Goal: Task Accomplishment & Management: Contribute content

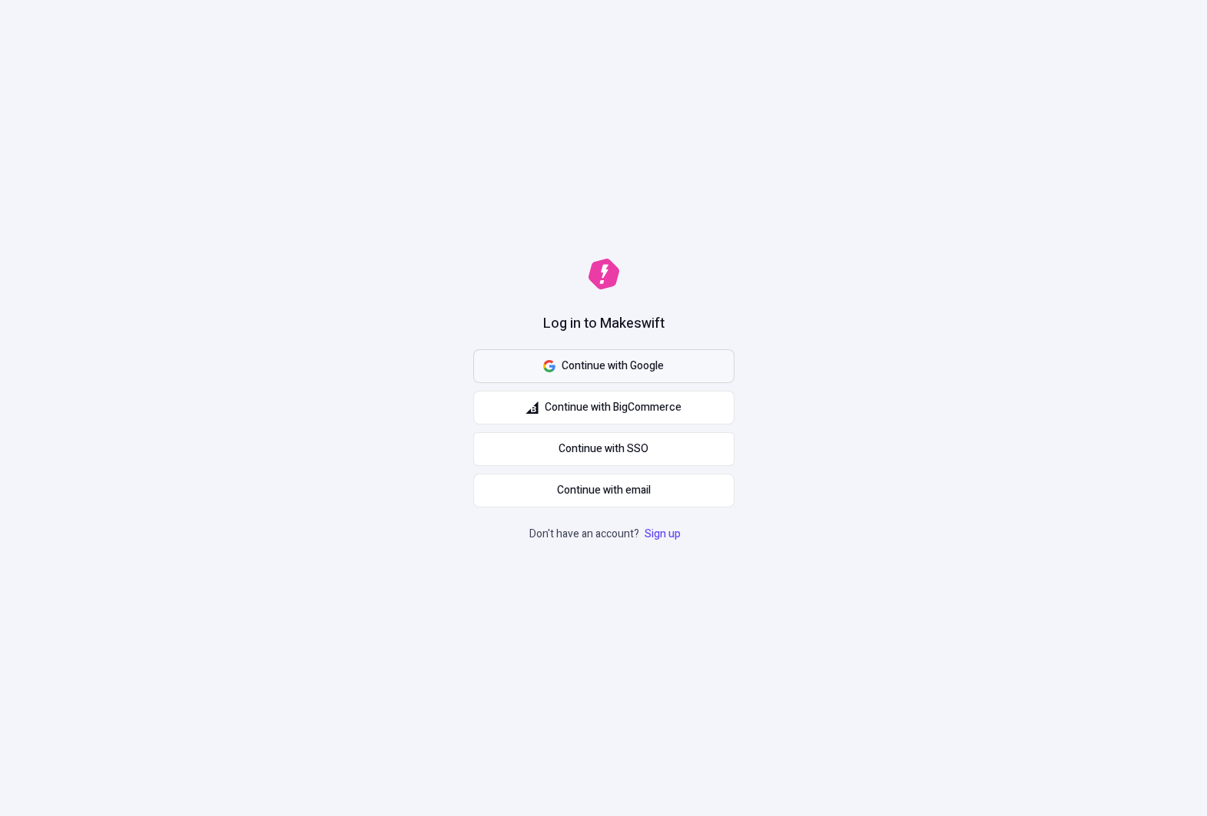
click at [624, 368] on span "Continue with Google" at bounding box center [612, 366] width 102 height 17
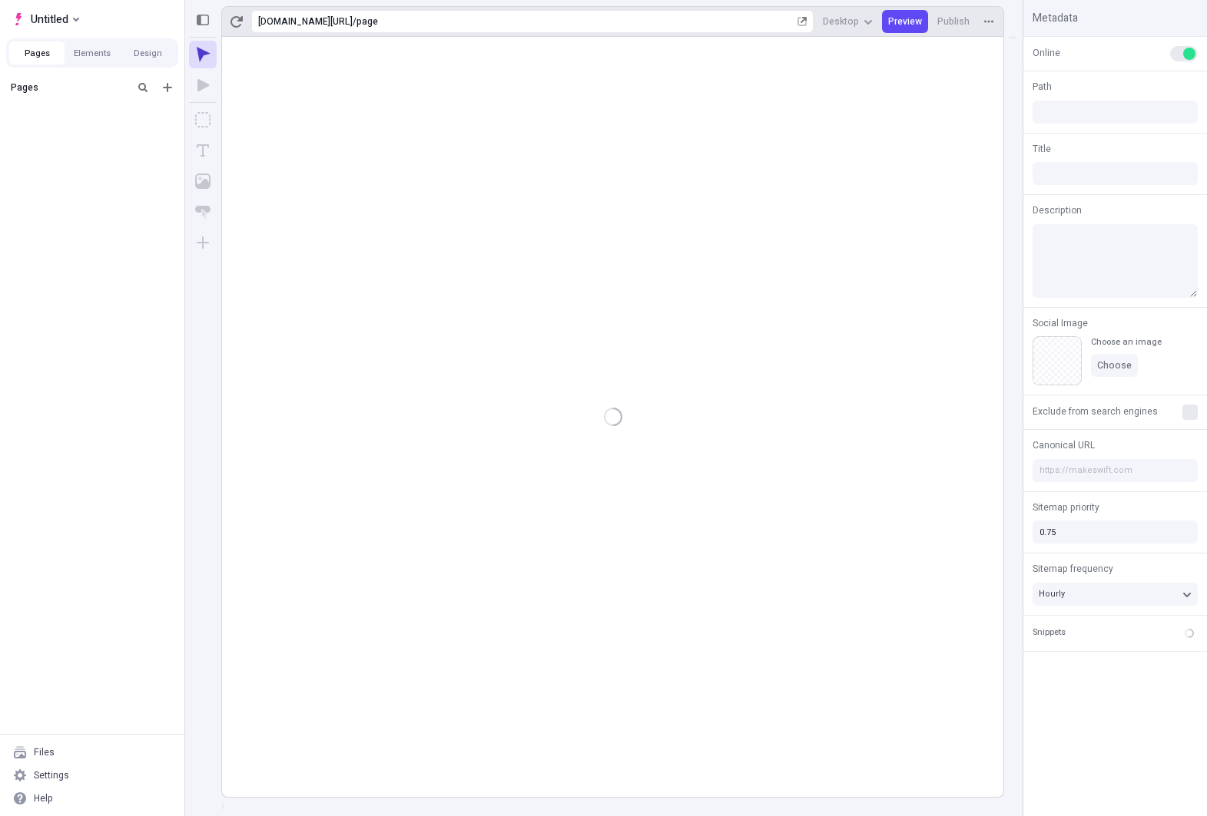
type input "/page"
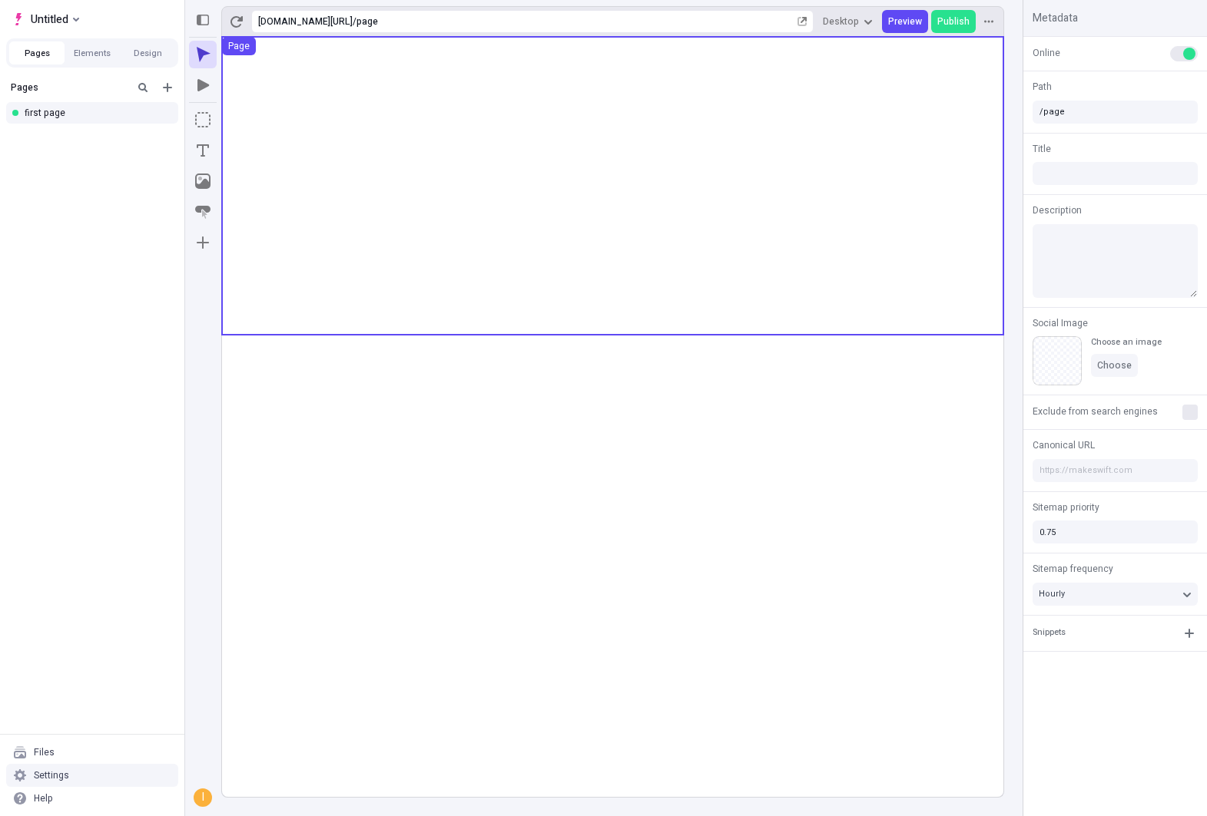
click at [53, 780] on div "Settings" at bounding box center [51, 776] width 35 height 12
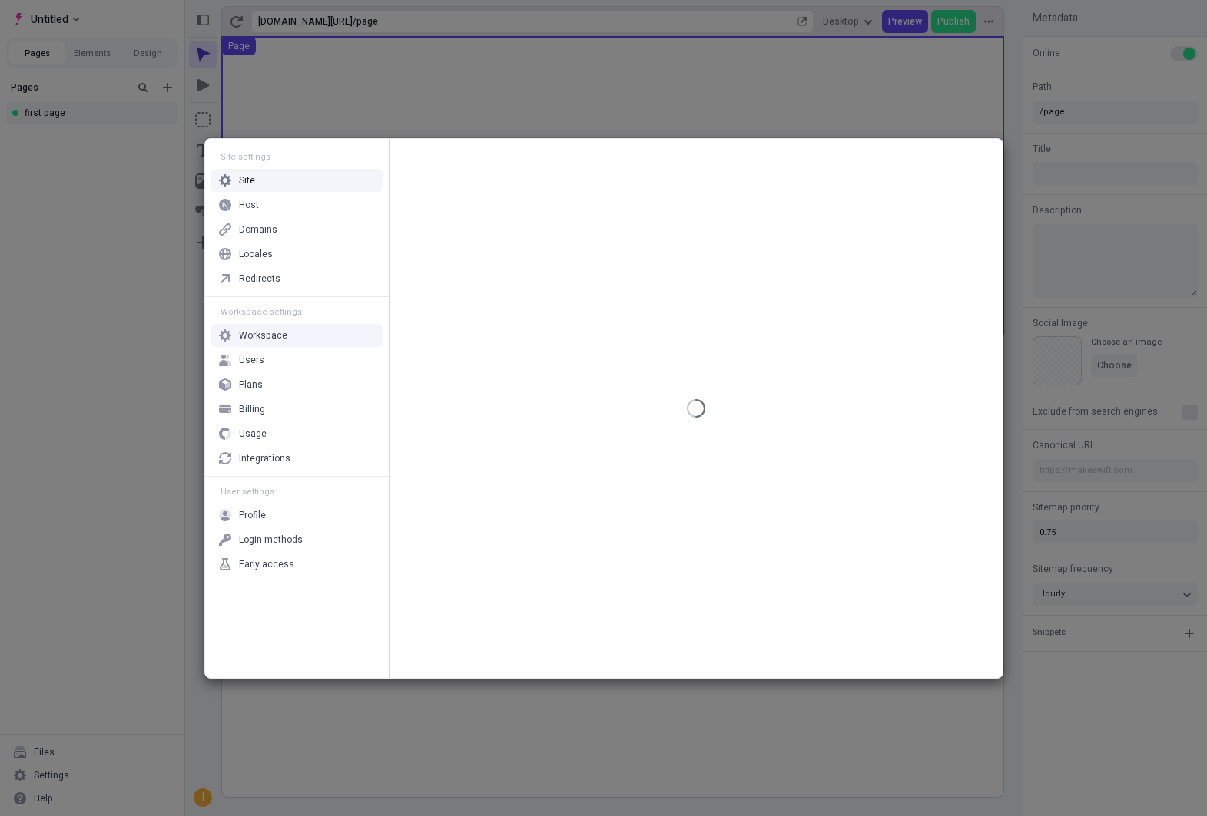
click at [304, 350] on div "Users" at bounding box center [296, 360] width 171 height 23
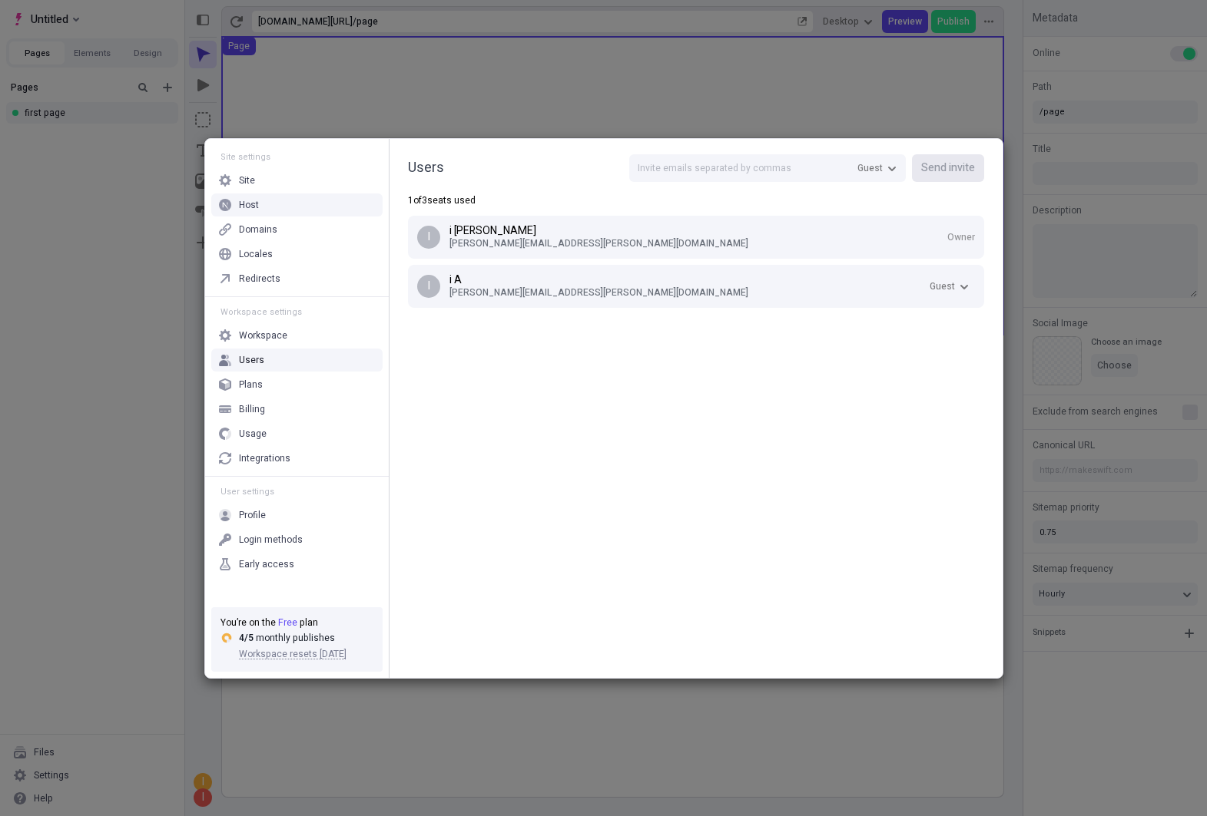
click at [157, 225] on div "Site settings Site Host Domains Locales Redirects Workspace settings Workspace …" at bounding box center [603, 408] width 1207 height 816
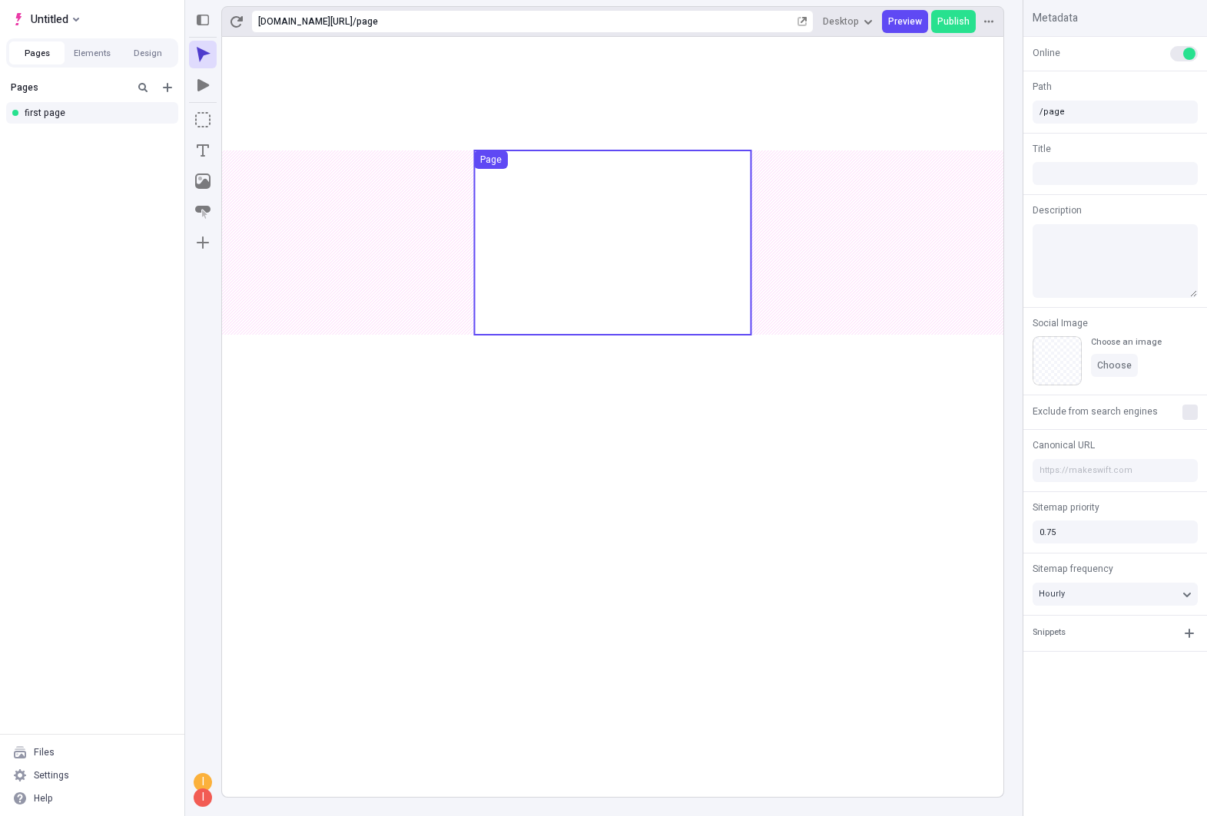
click at [681, 234] on use at bounding box center [612, 243] width 277 height 184
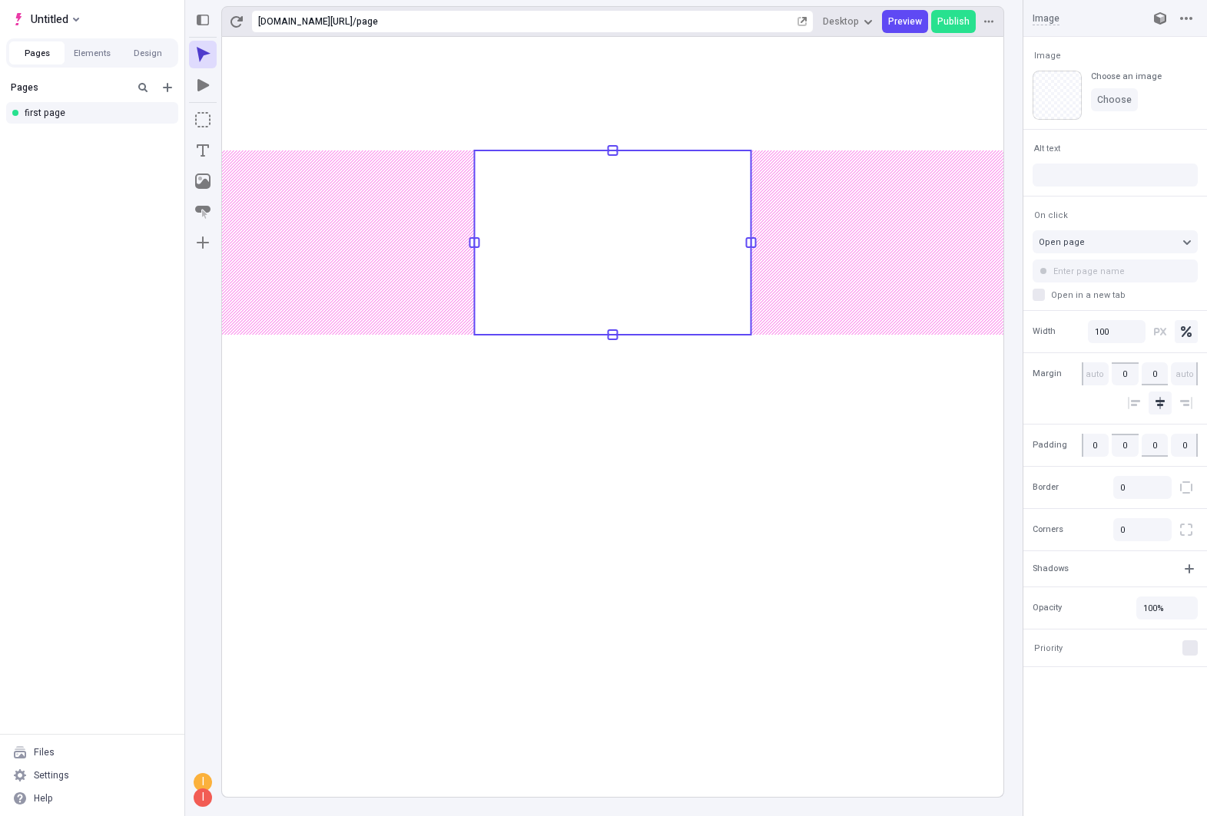
click at [761, 455] on rect at bounding box center [612, 417] width 781 height 760
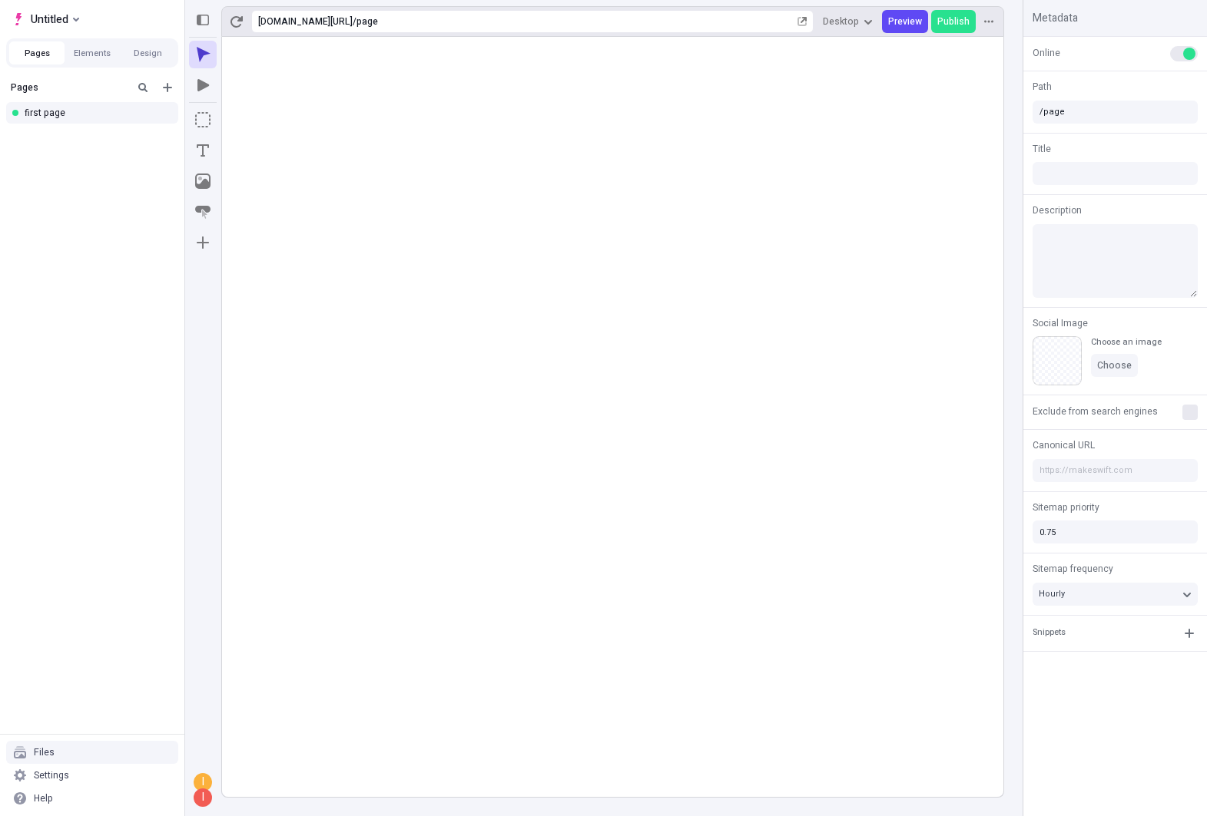
click at [56, 754] on div "Files" at bounding box center [92, 752] width 172 height 23
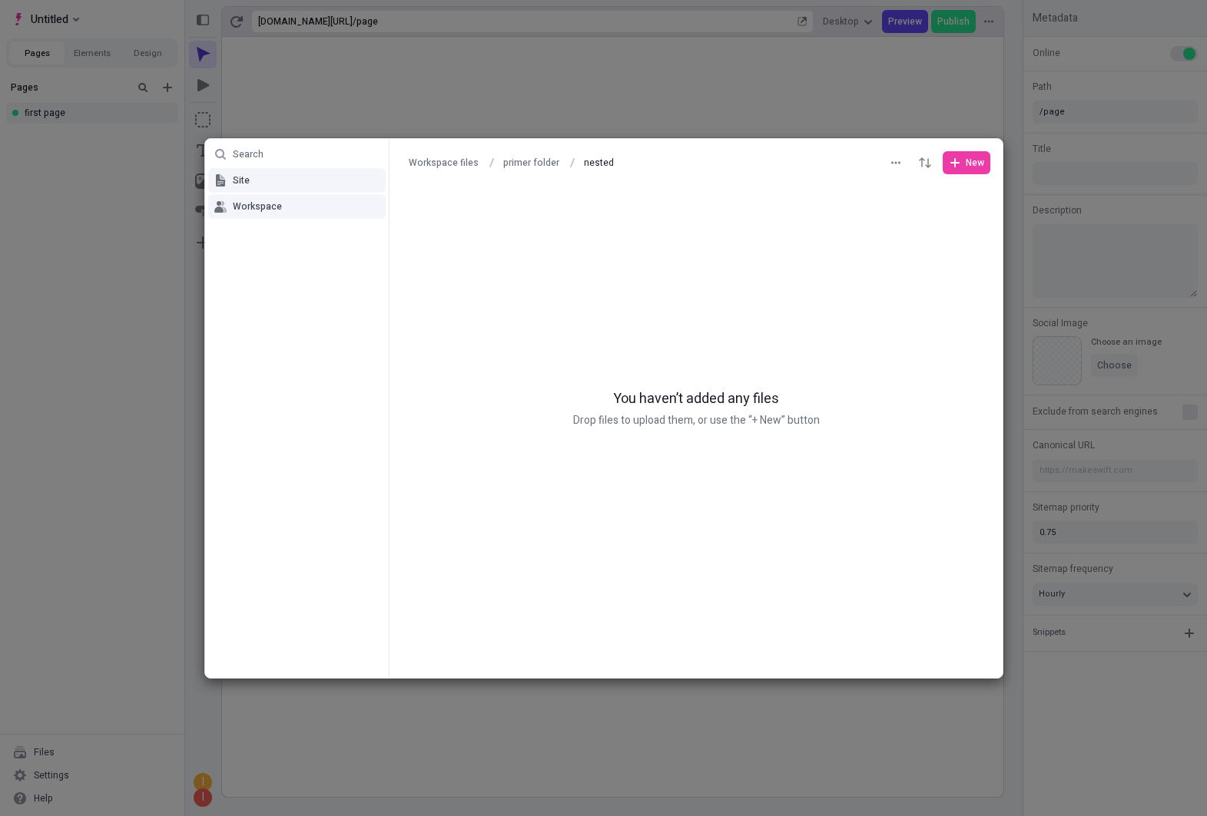
click at [266, 190] on button "Site" at bounding box center [296, 180] width 177 height 25
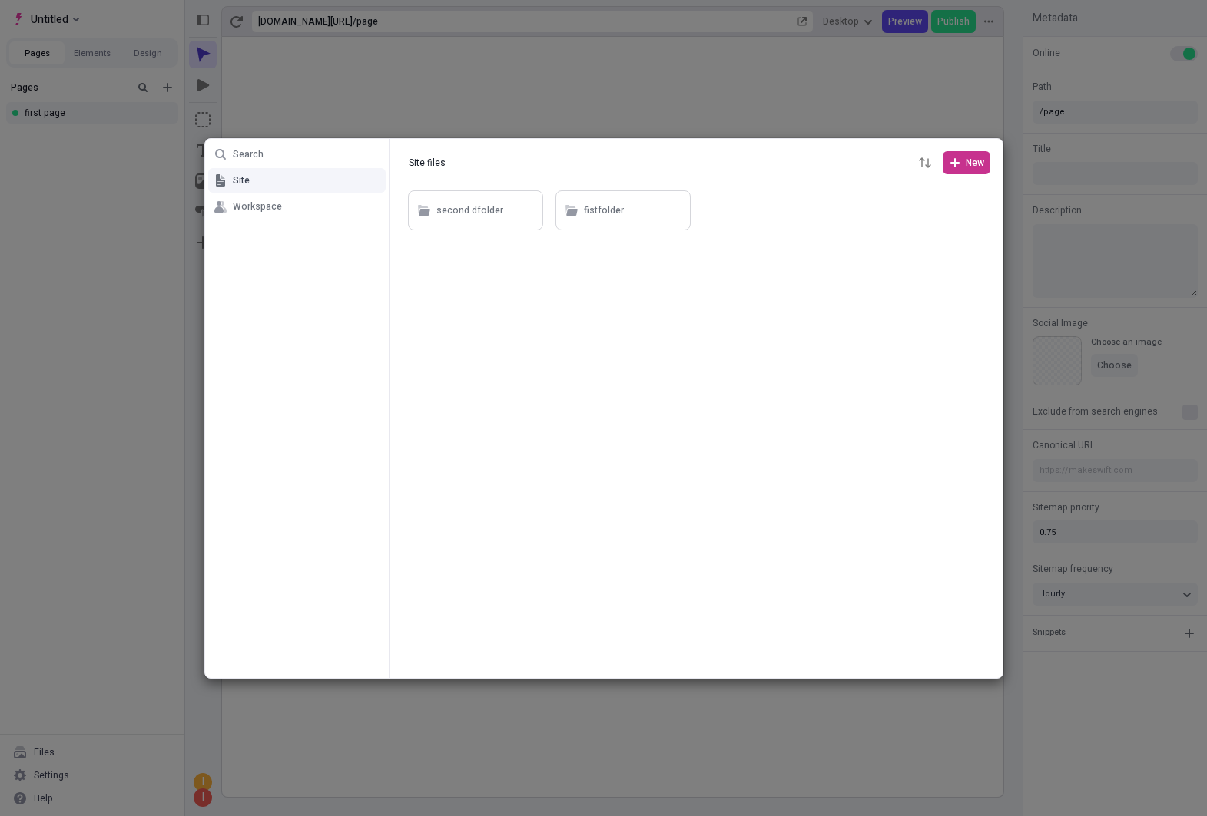
click at [955, 165] on icon "button" at bounding box center [954, 162] width 9 height 9
click at [904, 220] on span "Folder" at bounding box center [938, 218] width 80 height 12
type input "16 de [DATE]"
click at [963, 163] on span "New" at bounding box center [966, 163] width 35 height 12
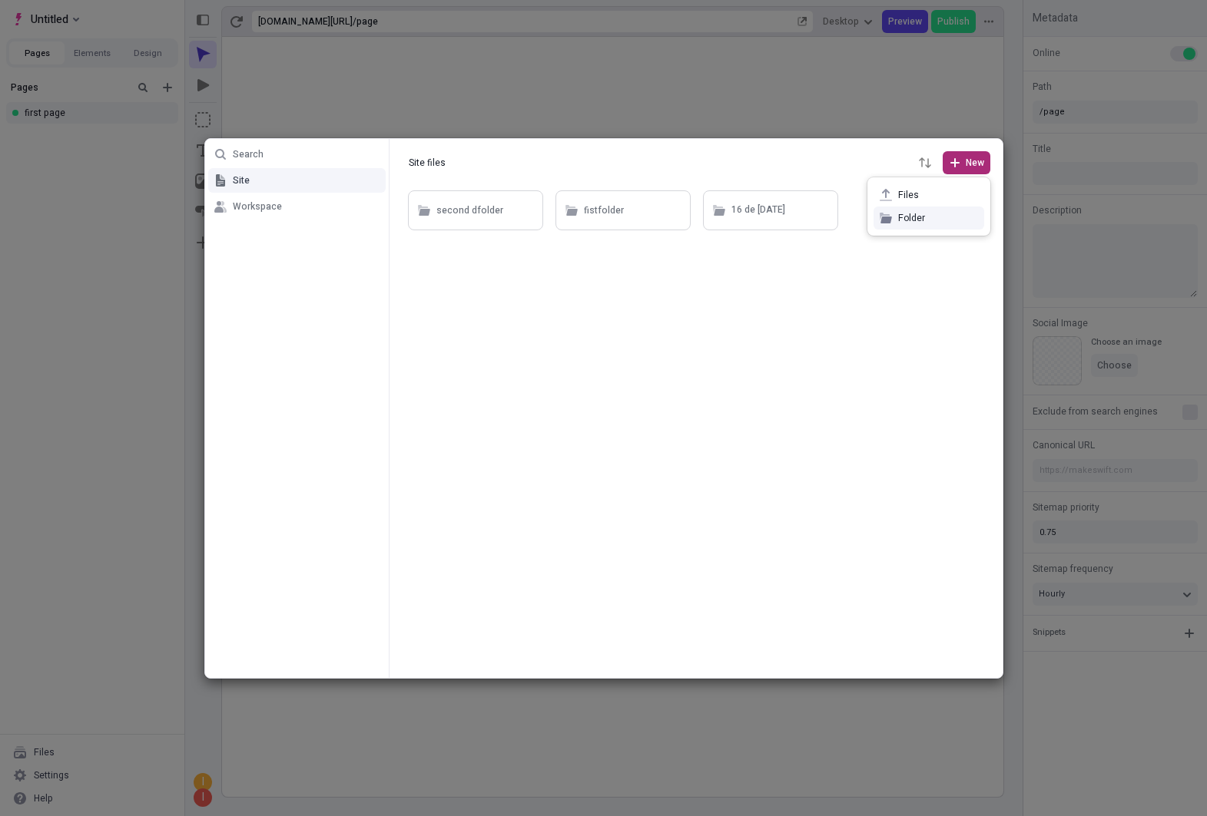
click at [921, 217] on span "Folder" at bounding box center [938, 218] width 80 height 12
click at [896, 221] on div "Untitled" at bounding box center [895, 210] width 33 height 23
click at [969, 214] on icon "button" at bounding box center [966, 210] width 9 height 9
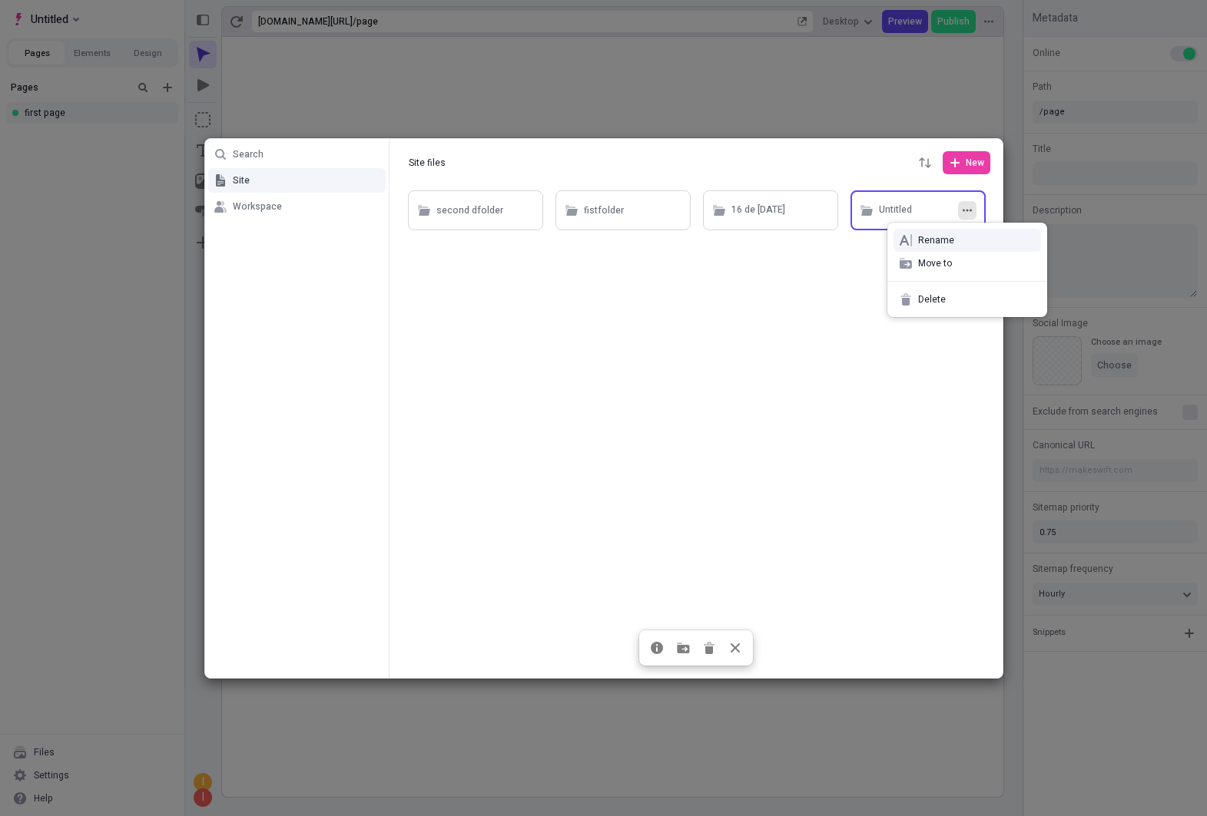
click at [952, 233] on div "Rename" at bounding box center [967, 240] width 160 height 23
type input "16 de [DATE]"
click at [863, 363] on div at bounding box center [695, 432] width 613 height 491
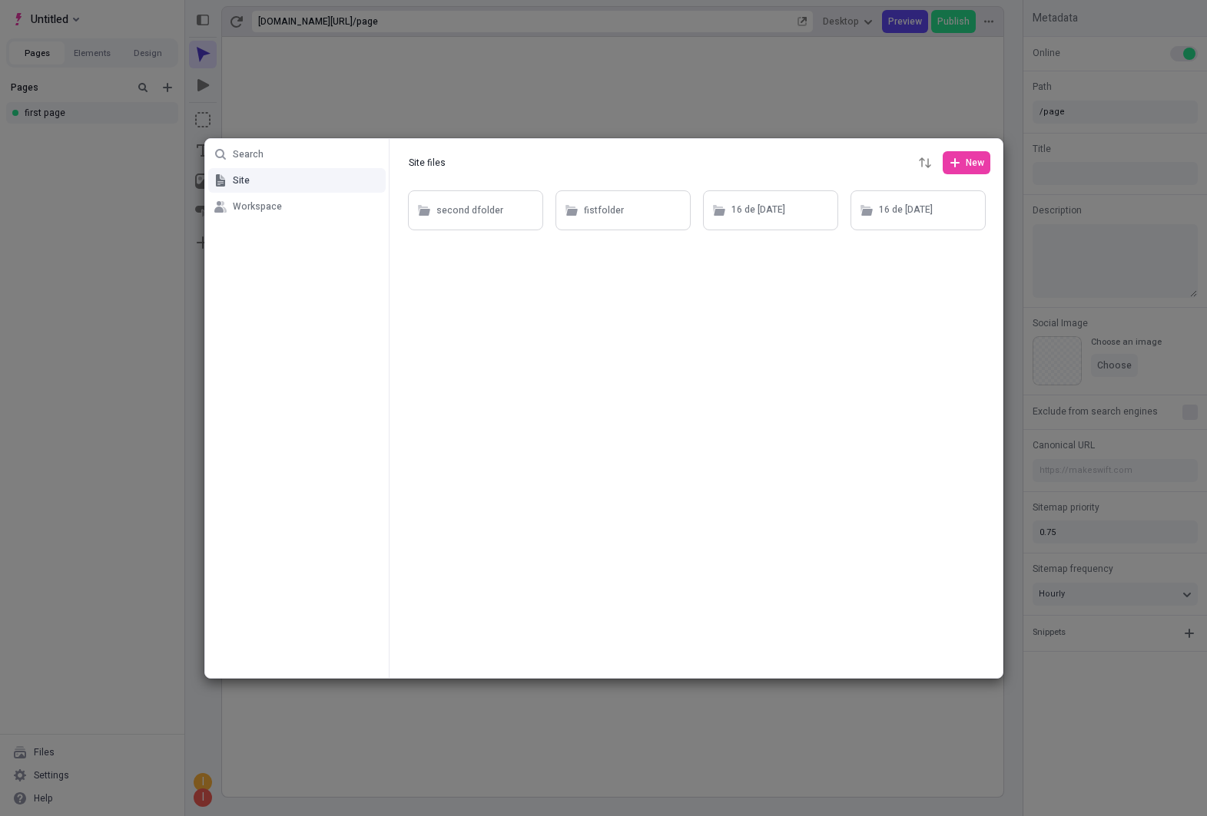
click at [868, 380] on div at bounding box center [695, 432] width 613 height 491
click at [970, 158] on span "New" at bounding box center [974, 163] width 18 height 12
click at [924, 217] on span "Folder" at bounding box center [938, 218] width 80 height 12
type input "16 de [DATE]"
click at [849, 359] on div at bounding box center [695, 432] width 613 height 491
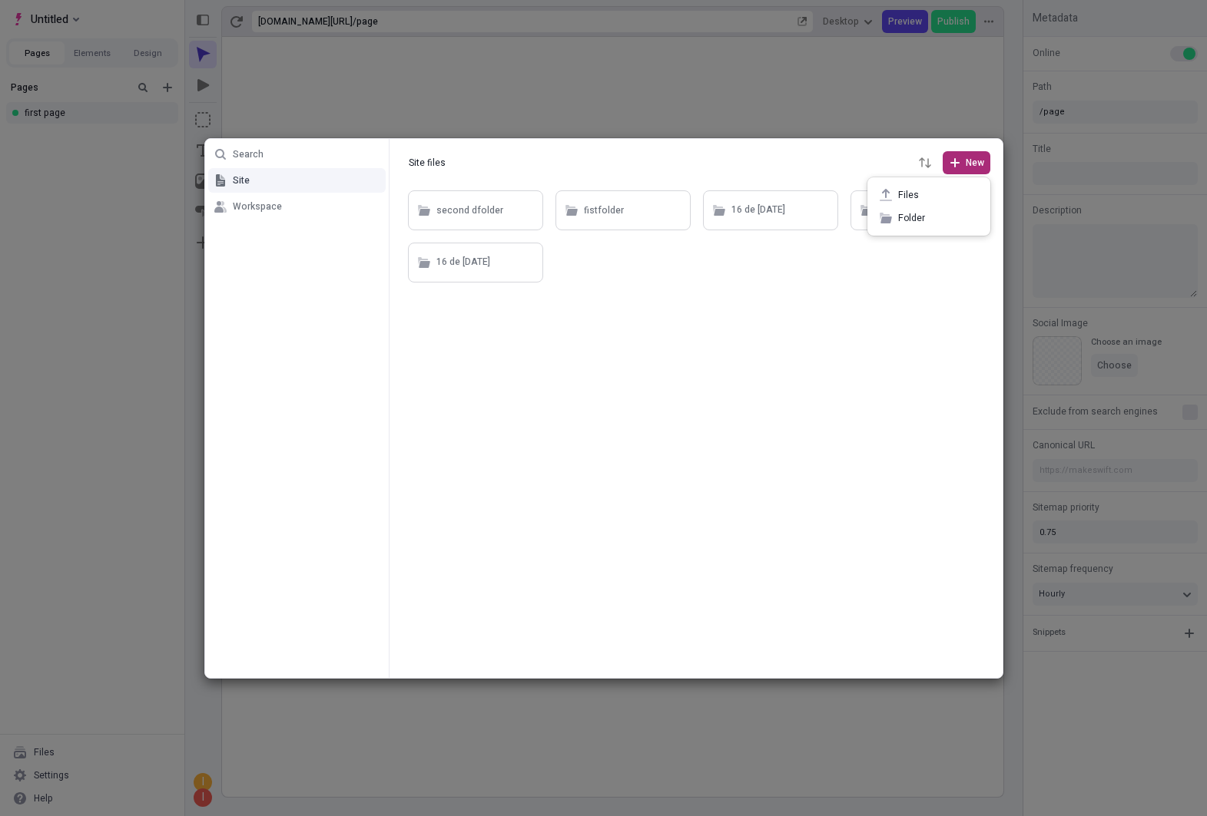
click at [965, 171] on button "New" at bounding box center [966, 162] width 48 height 23
click at [923, 199] on span "Files" at bounding box center [938, 195] width 80 height 12
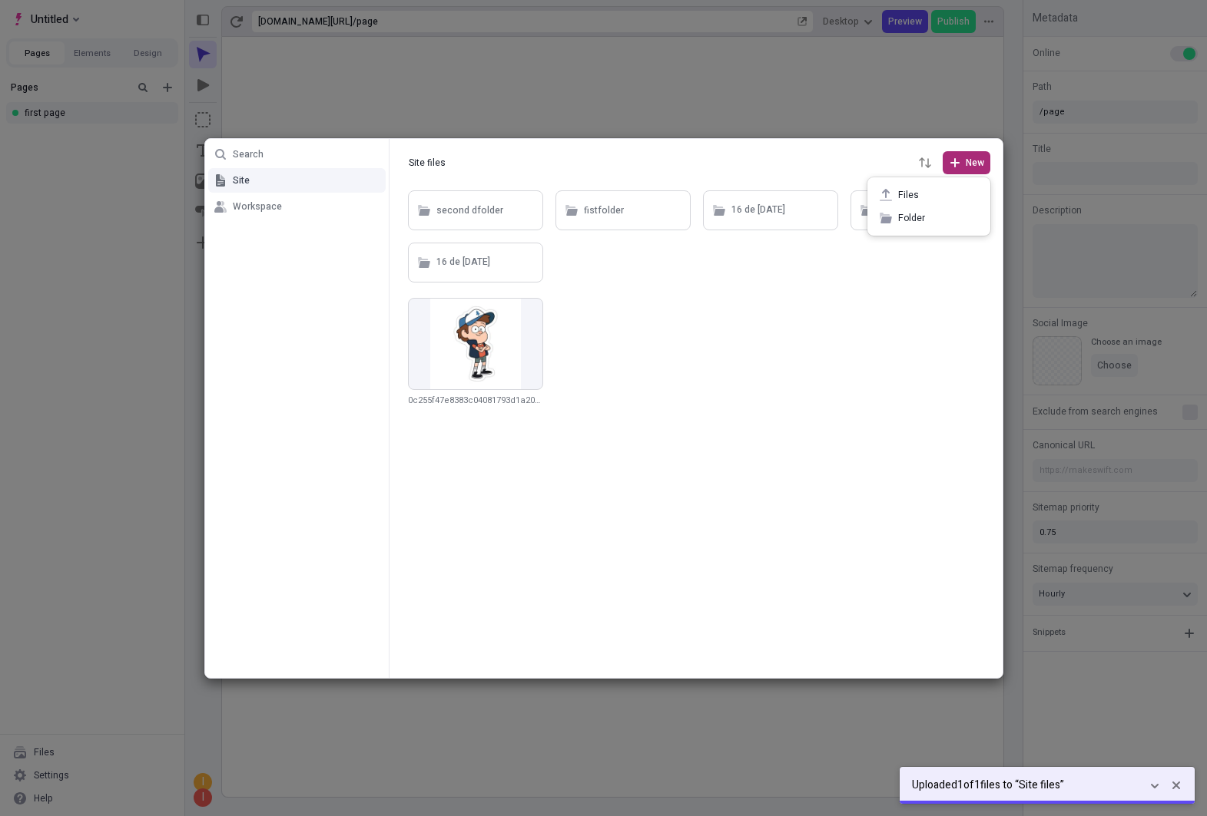
click at [968, 168] on span "New" at bounding box center [974, 163] width 18 height 12
click at [918, 192] on span "Files" at bounding box center [938, 195] width 80 height 12
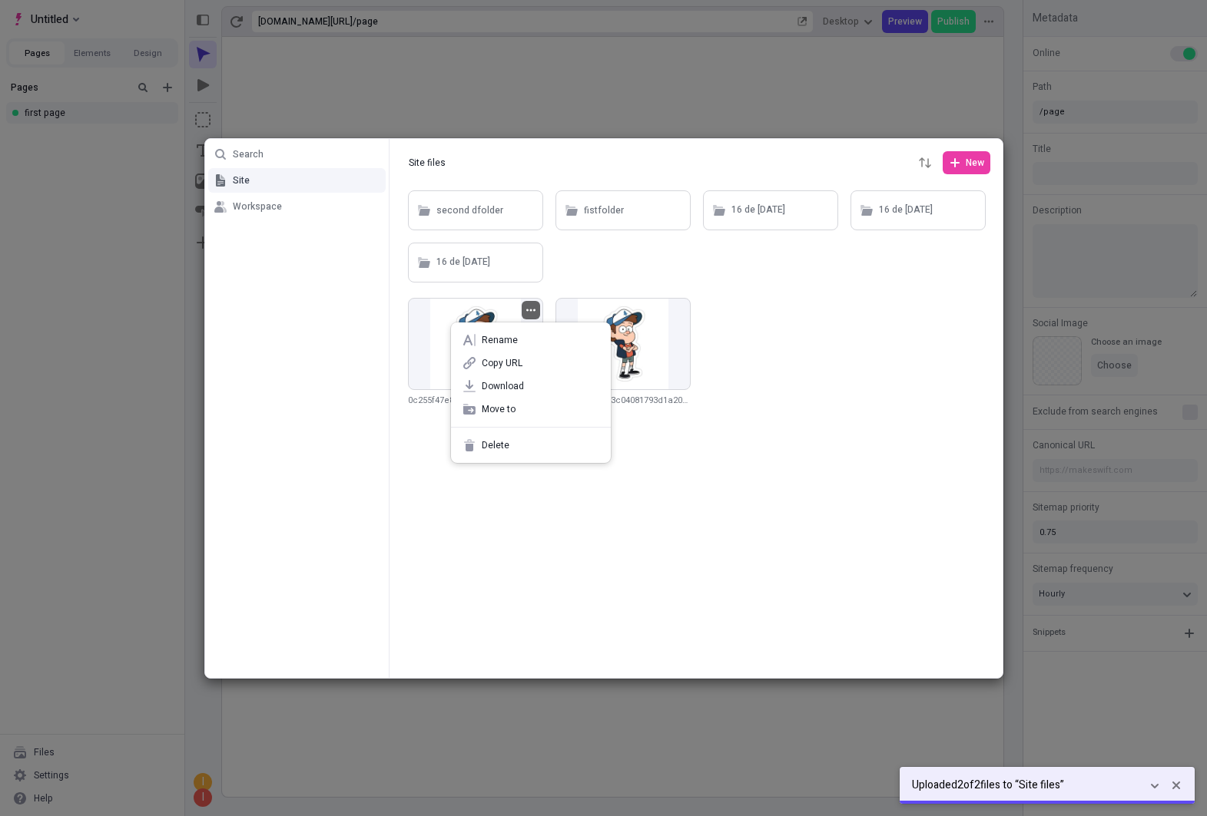
click at [528, 306] on icon "button" at bounding box center [530, 310] width 9 height 9
click at [527, 341] on span "Rename" at bounding box center [540, 340] width 117 height 12
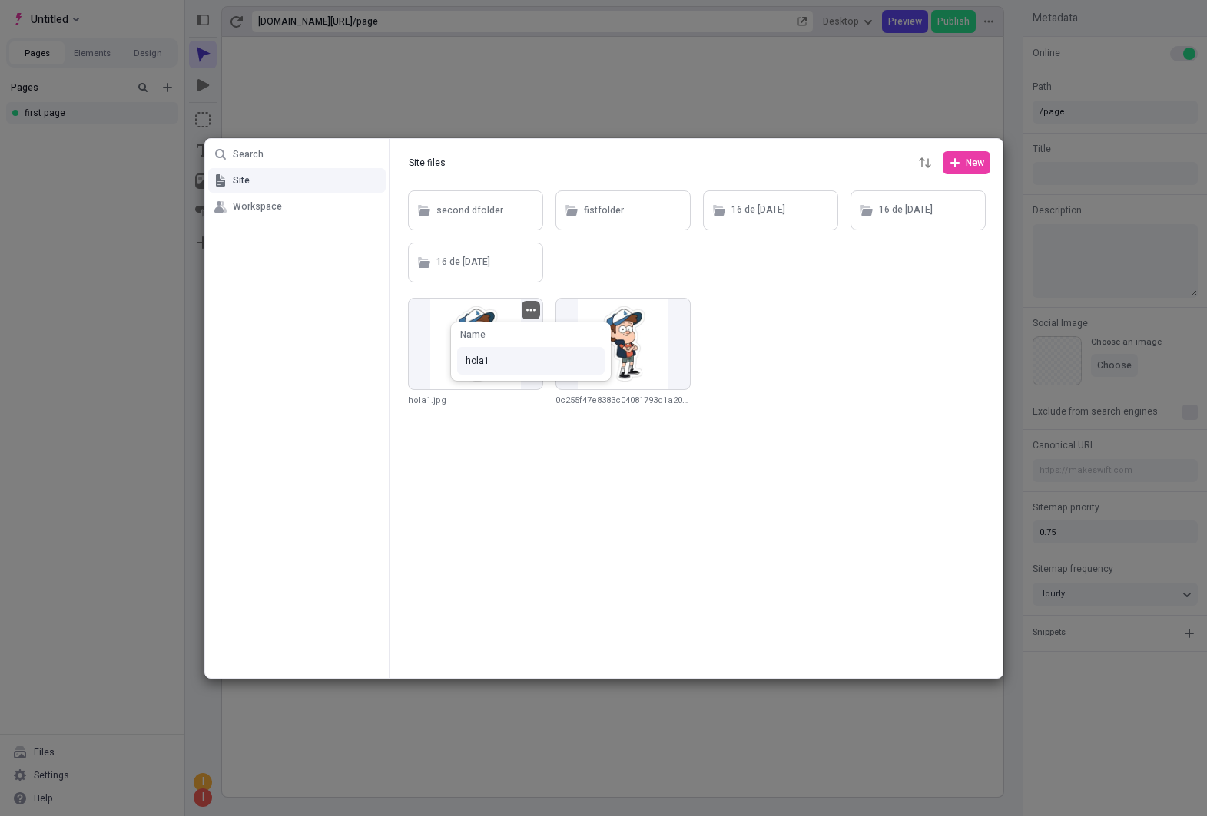
type input "hola1"
click at [613, 480] on div "Search Site Workspace Site files Site files New second dfolder fistfolder 16 de…" at bounding box center [603, 408] width 1207 height 816
click at [613, 383] on div at bounding box center [622, 344] width 135 height 92
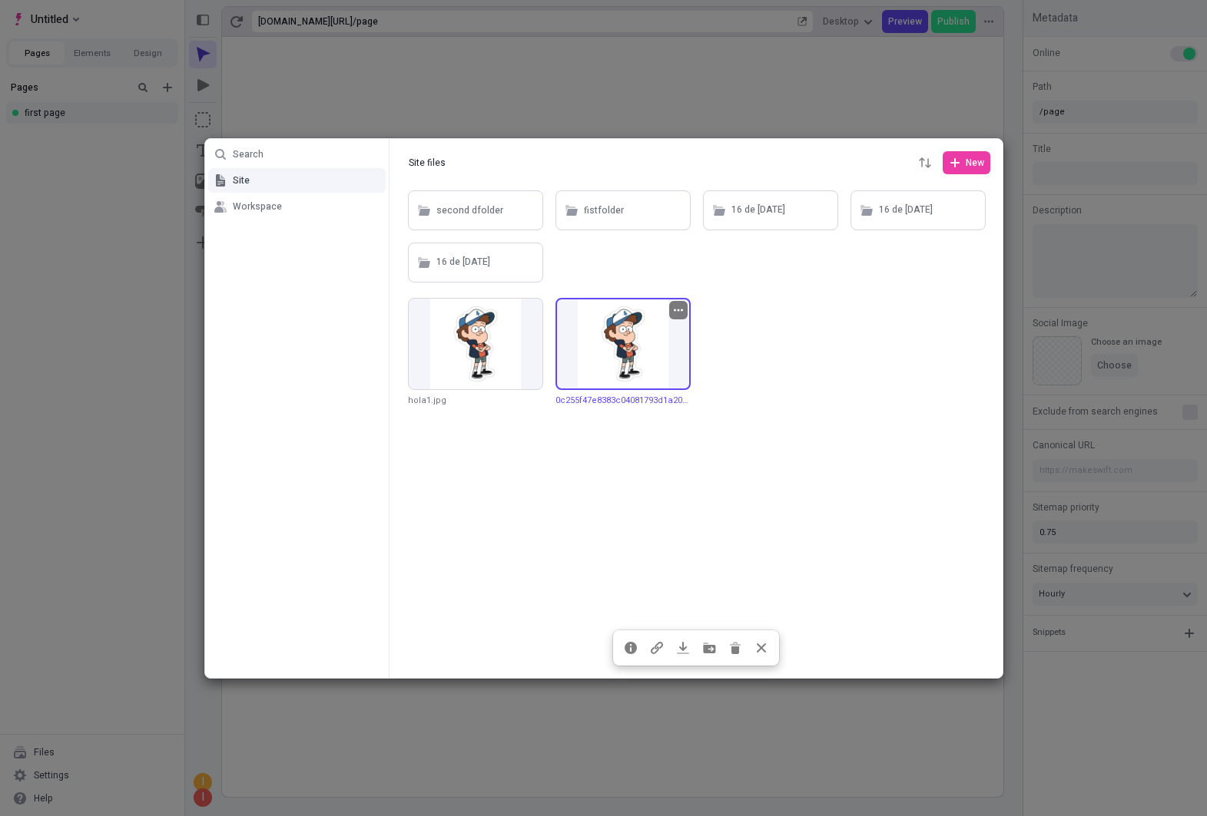
click at [684, 310] on button "button" at bounding box center [678, 310] width 18 height 18
click at [655, 340] on span "Rename" at bounding box center [687, 340] width 117 height 12
type input "hola 2"
click at [651, 505] on div "Search Site Workspace Site files Site files New second dfolder fistfolder 16 de…" at bounding box center [603, 408] width 1207 height 816
click at [508, 143] on div at bounding box center [695, 163] width 613 height 48
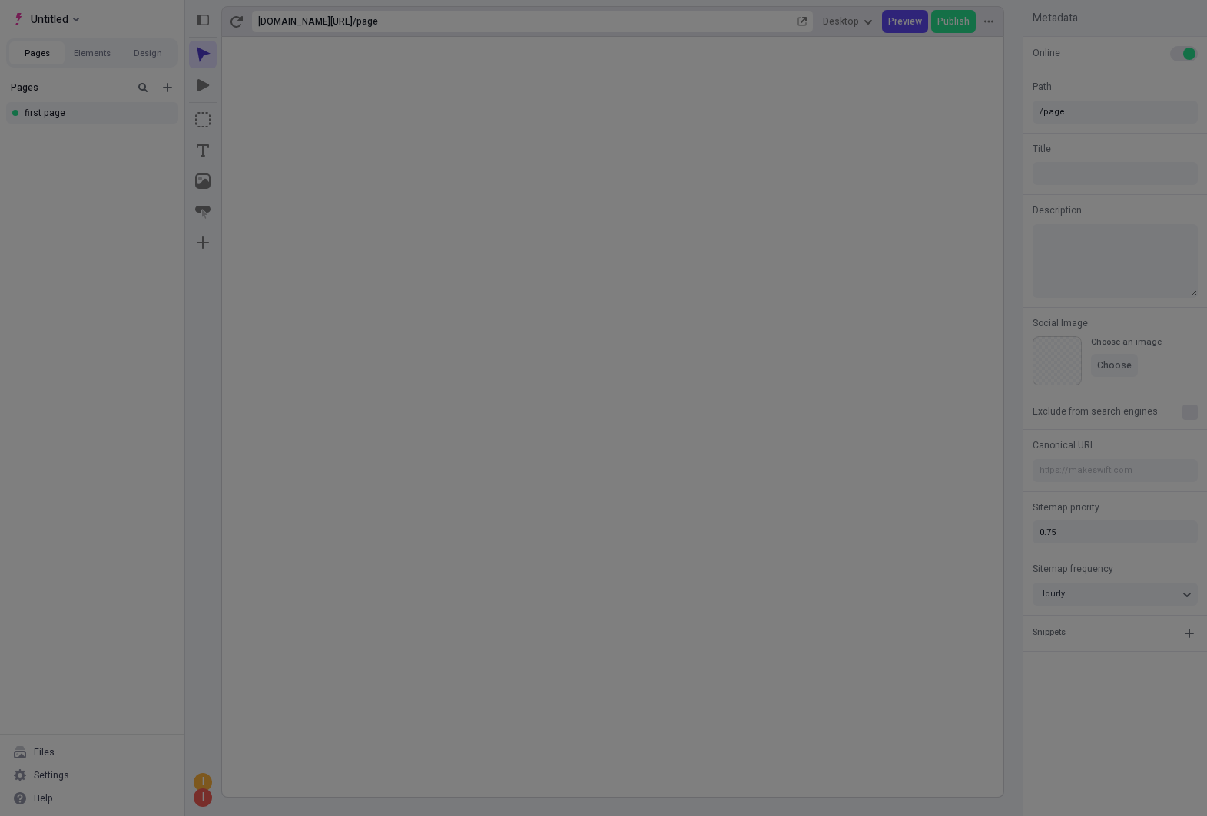
click at [468, 115] on div "Search Site Workspace Site files Site files New second dfolder fistfolder 16 de…" at bounding box center [603, 408] width 1207 height 816
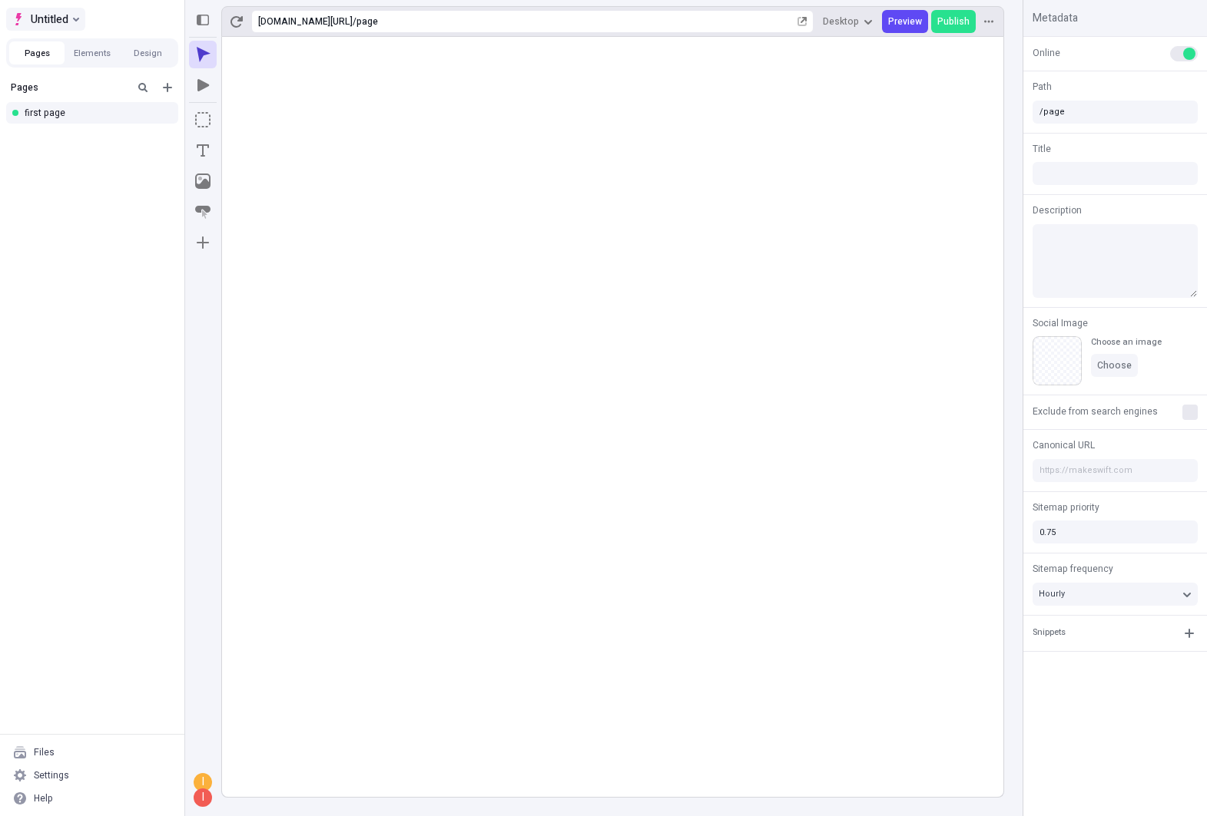
click at [75, 21] on icon "Select site" at bounding box center [76, 20] width 6 height 4
click at [94, 50] on div "las lajas en Pasto" at bounding box center [76, 49] width 76 height 12
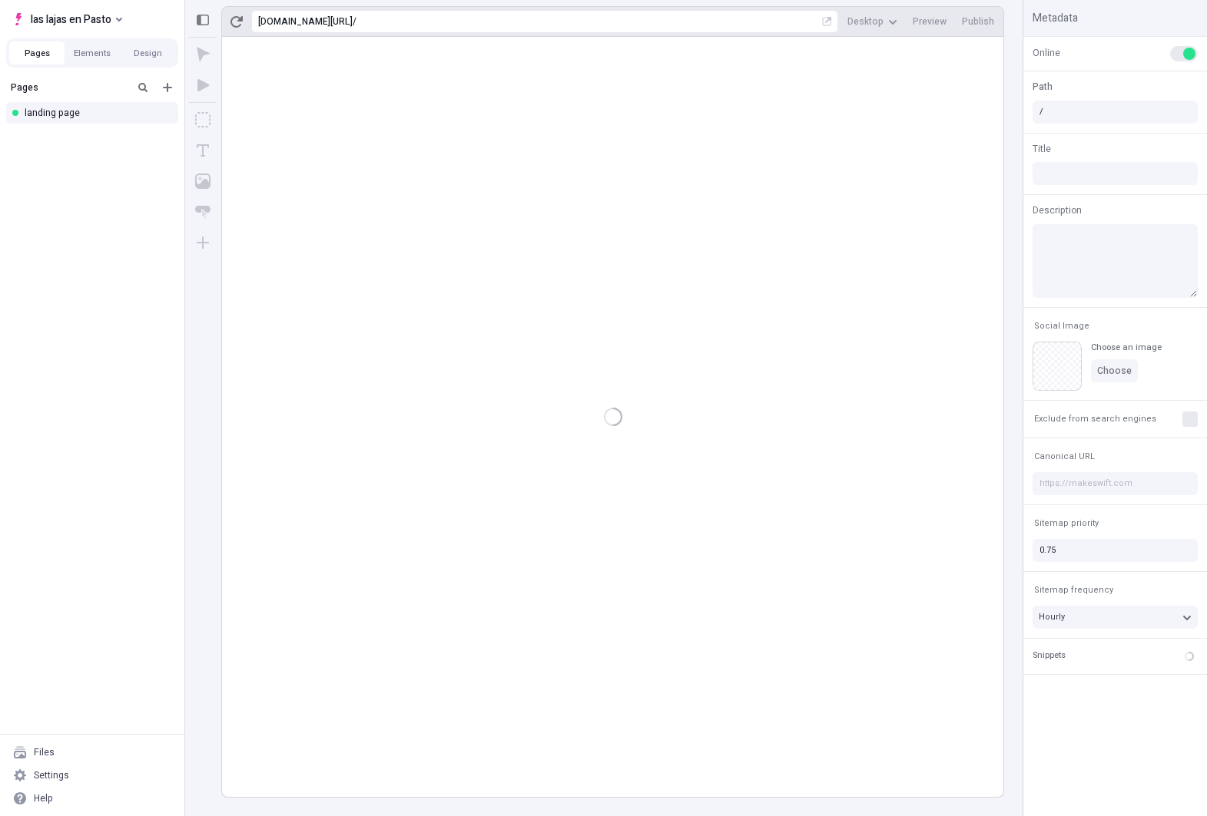
type input "/page"
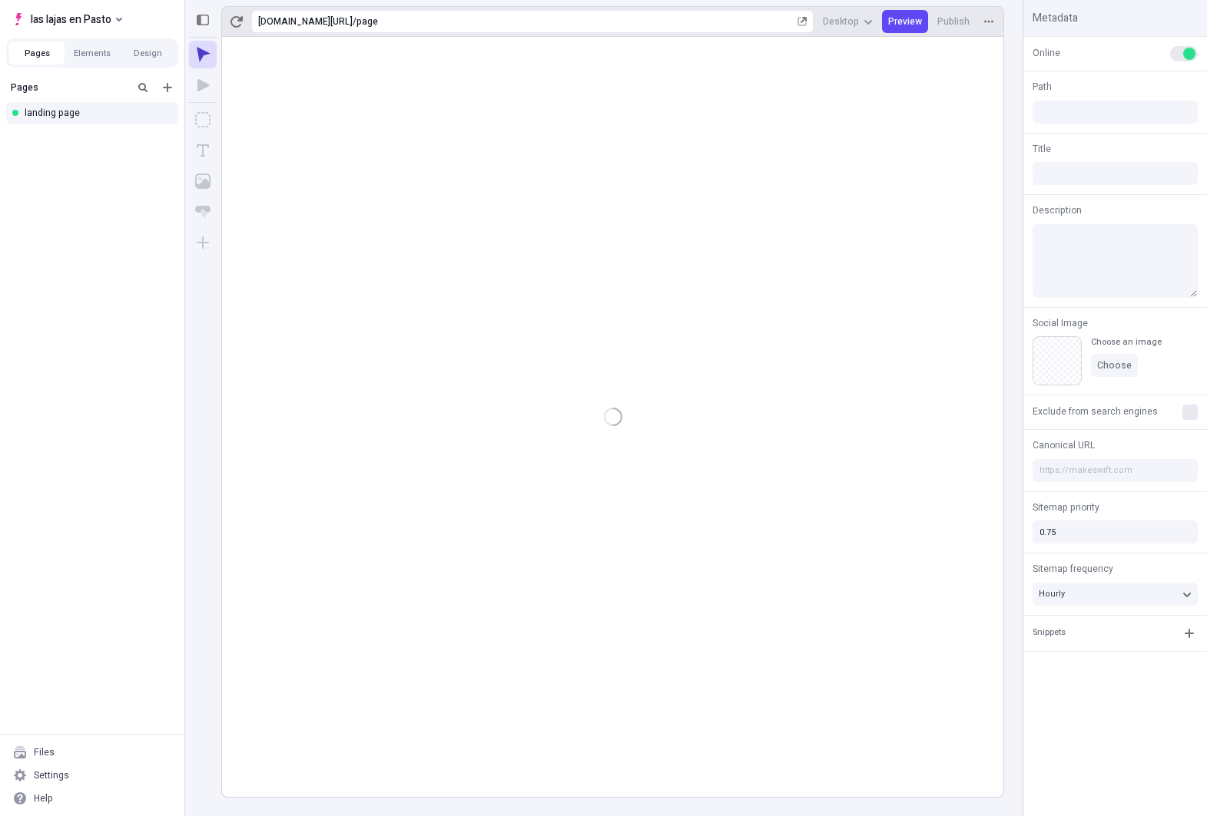
type input "/page"
click at [122, 18] on icon "Select site" at bounding box center [119, 20] width 6 height 4
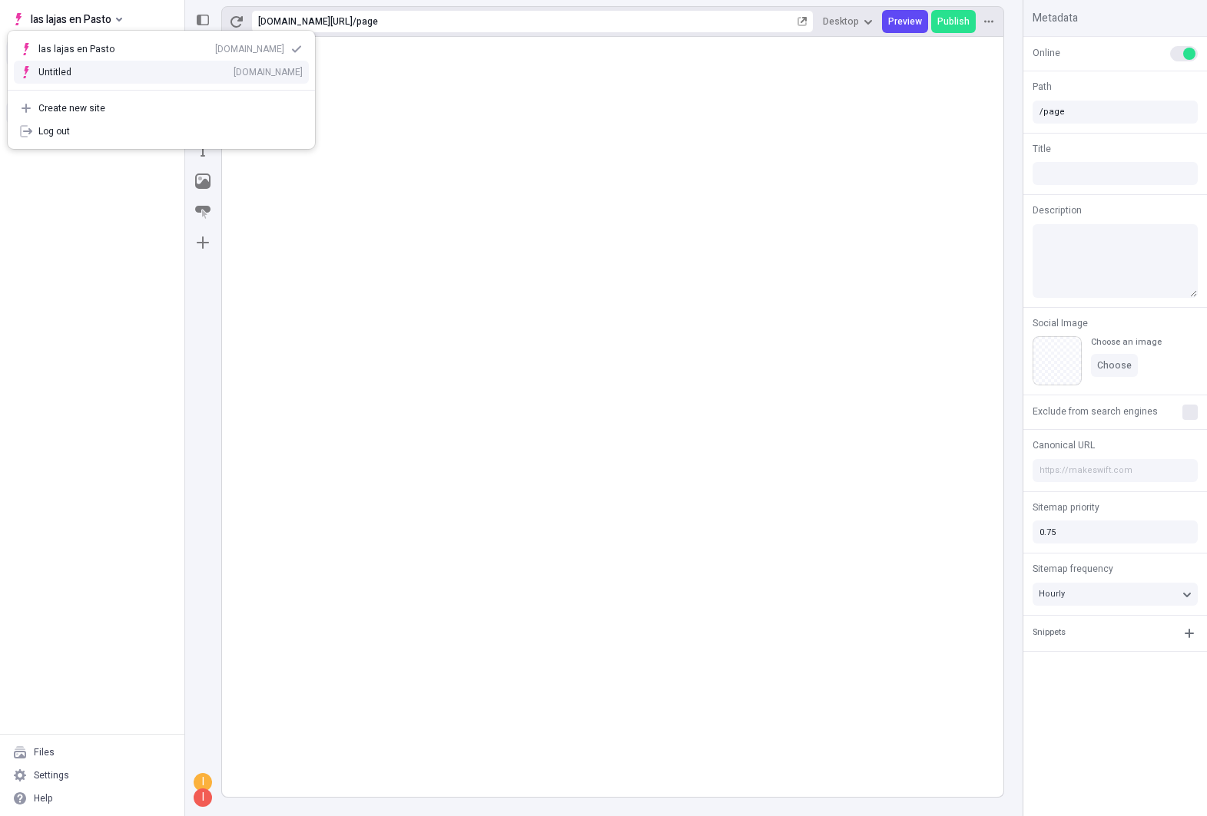
click at [111, 68] on div "Untitled [DOMAIN_NAME]" at bounding box center [170, 72] width 264 height 12
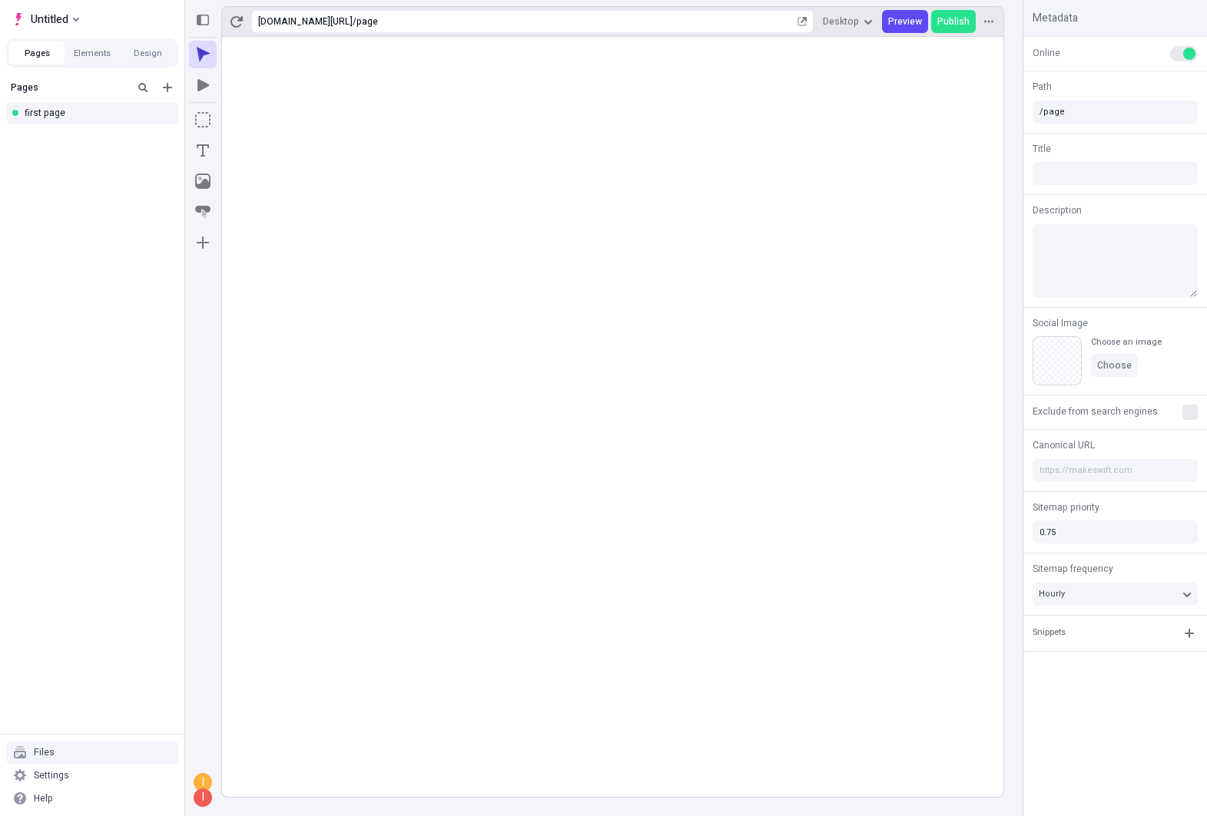
click at [60, 755] on div "Files" at bounding box center [92, 752] width 172 height 23
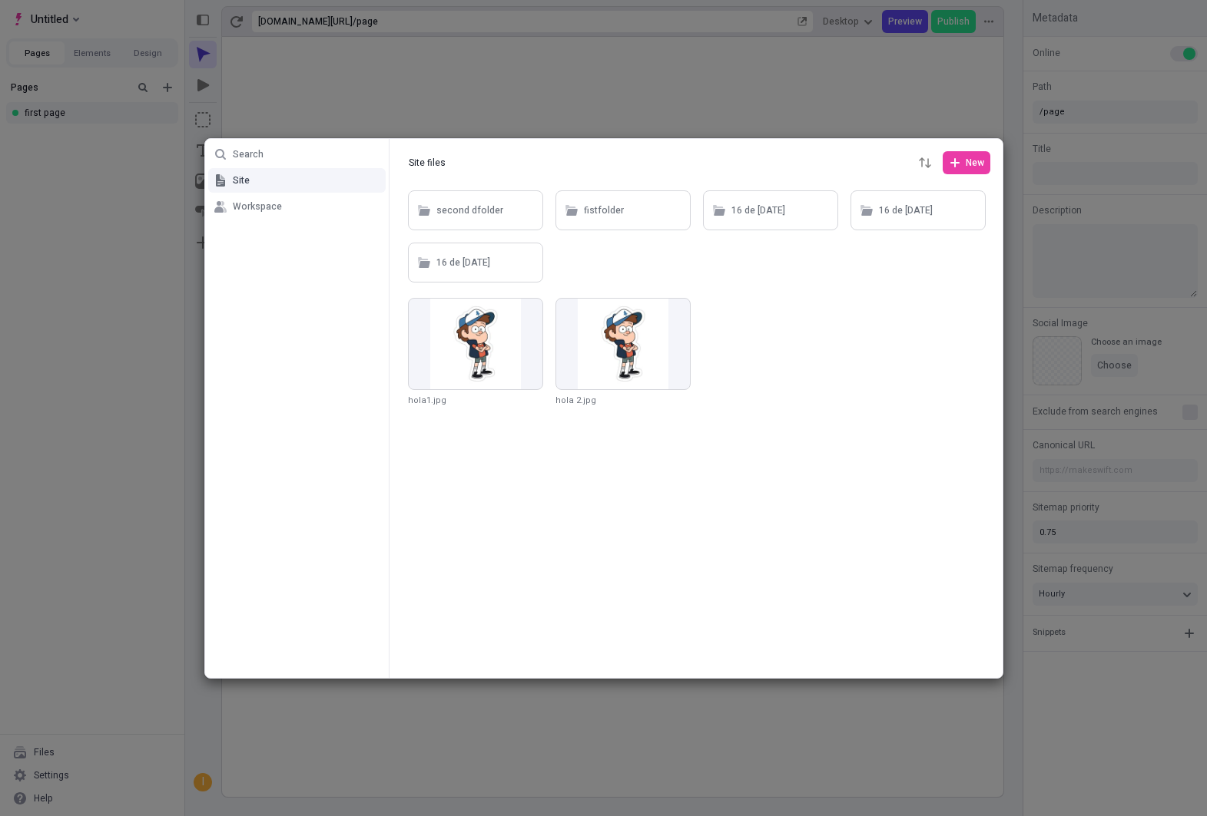
click at [668, 296] on div at bounding box center [695, 432] width 613 height 491
click at [674, 307] on icon "button" at bounding box center [678, 310] width 9 height 9
click at [652, 439] on span "Delete" at bounding box center [687, 445] width 117 height 12
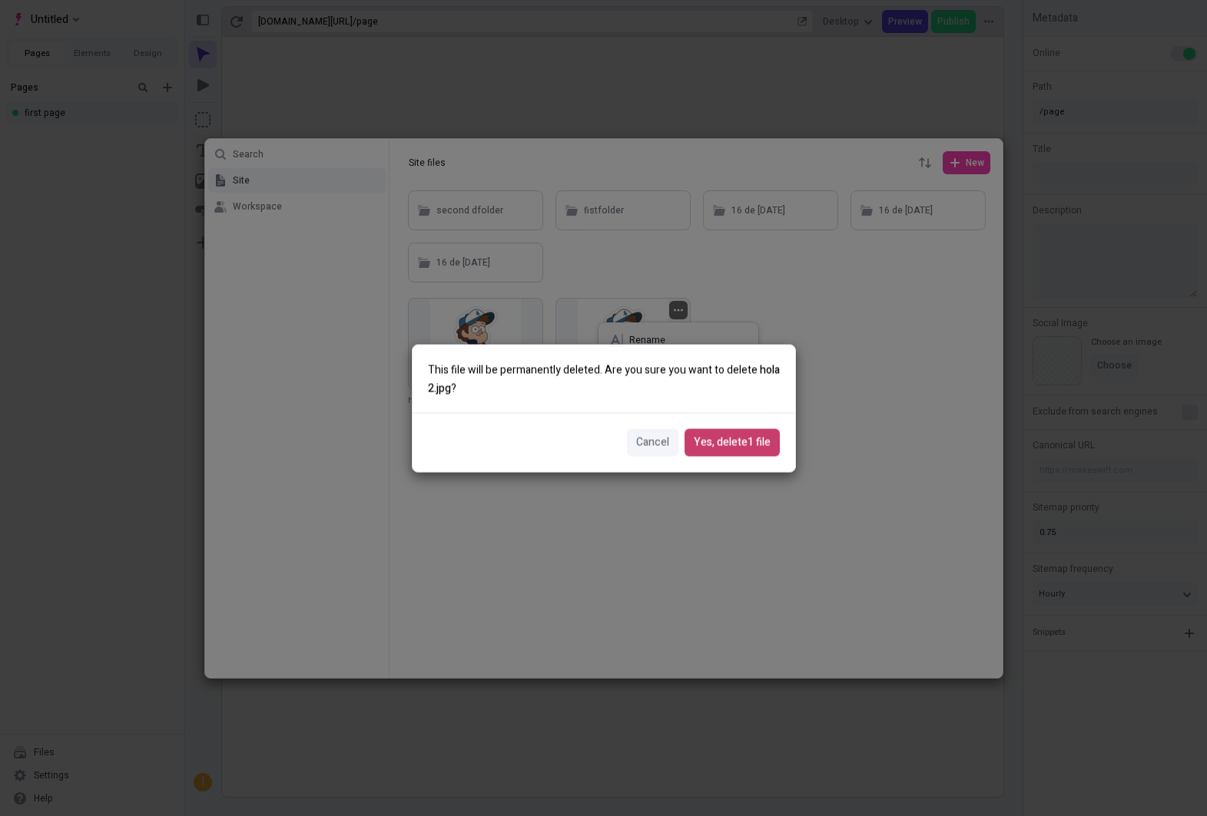
click at [699, 447] on span "Yes, delete 1 file" at bounding box center [732, 442] width 77 height 17
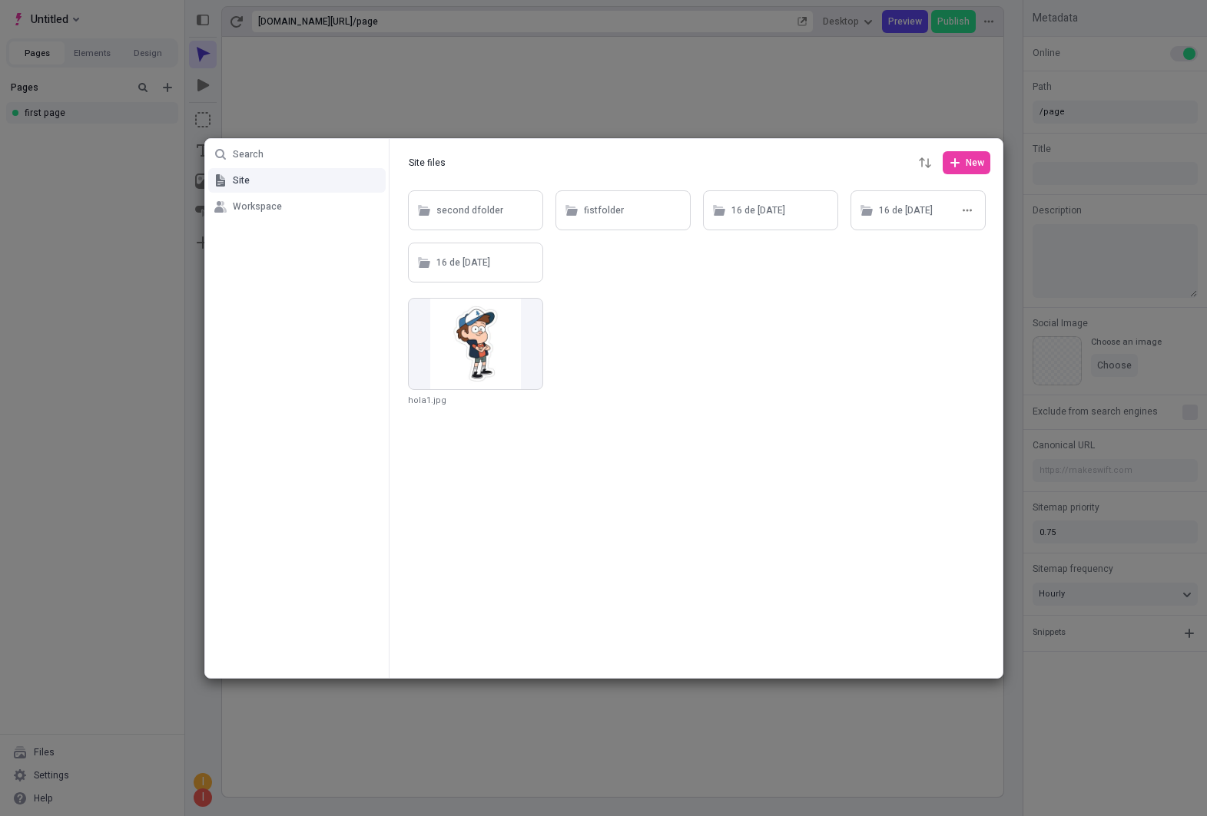
click at [887, 219] on div "16 de [DATE]" at bounding box center [906, 211] width 54 height 23
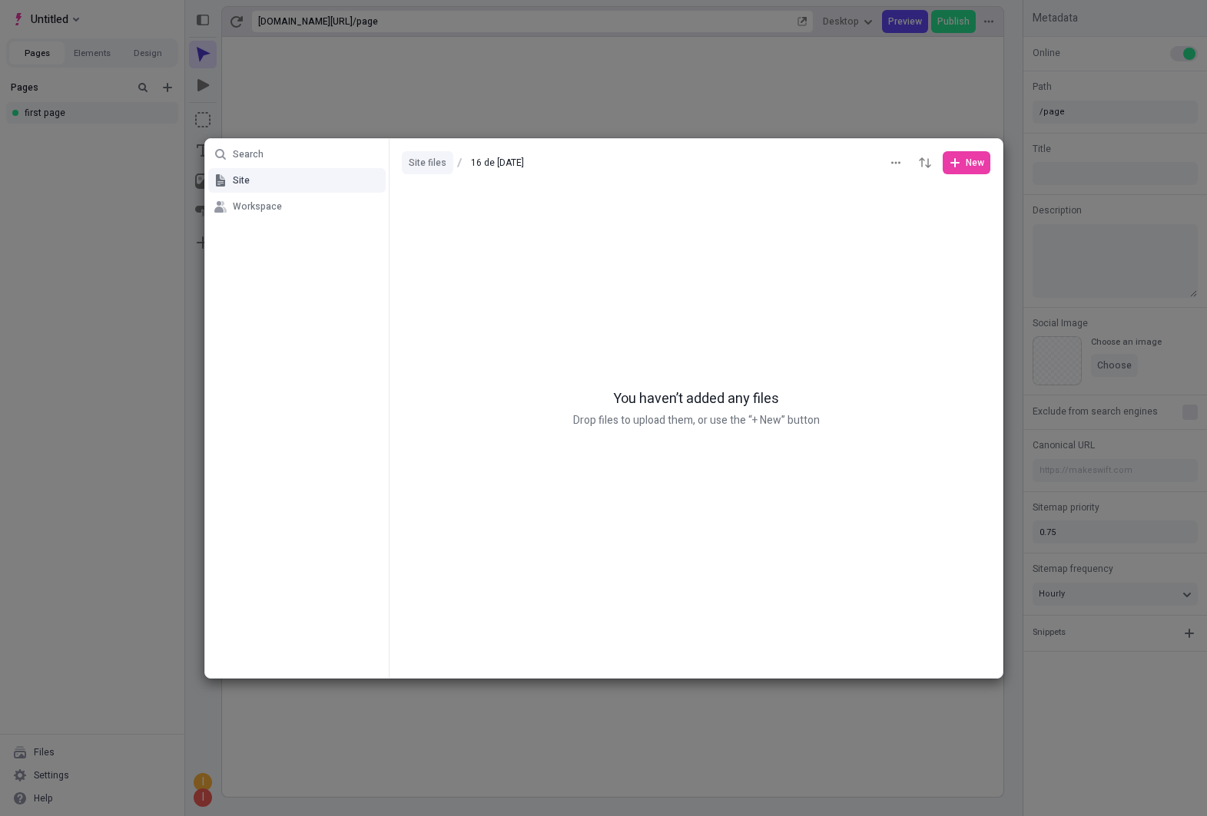
click at [412, 152] on button "Site files" at bounding box center [427, 162] width 51 height 23
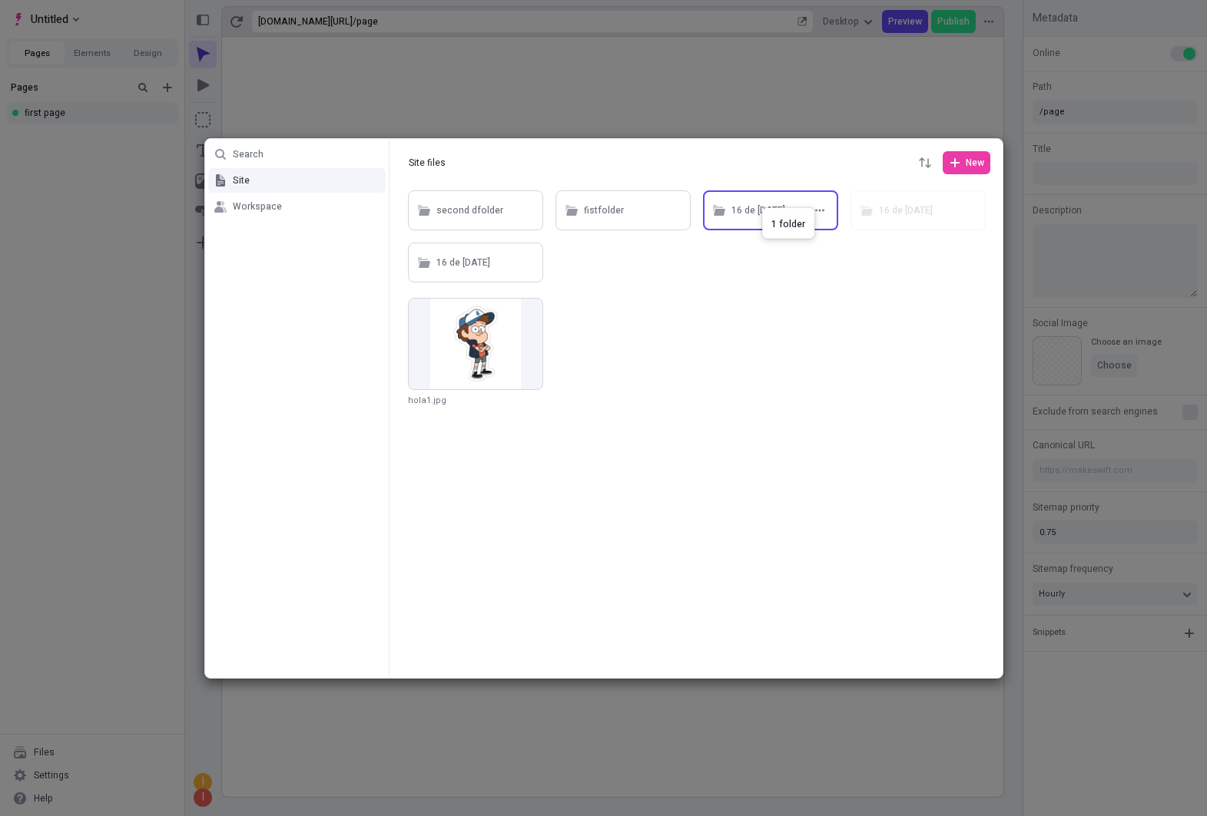
drag, startPoint x: 915, startPoint y: 204, endPoint x: 755, endPoint y: 204, distance: 159.8
click at [769, 222] on div "16 de [DATE]" at bounding box center [770, 210] width 135 height 40
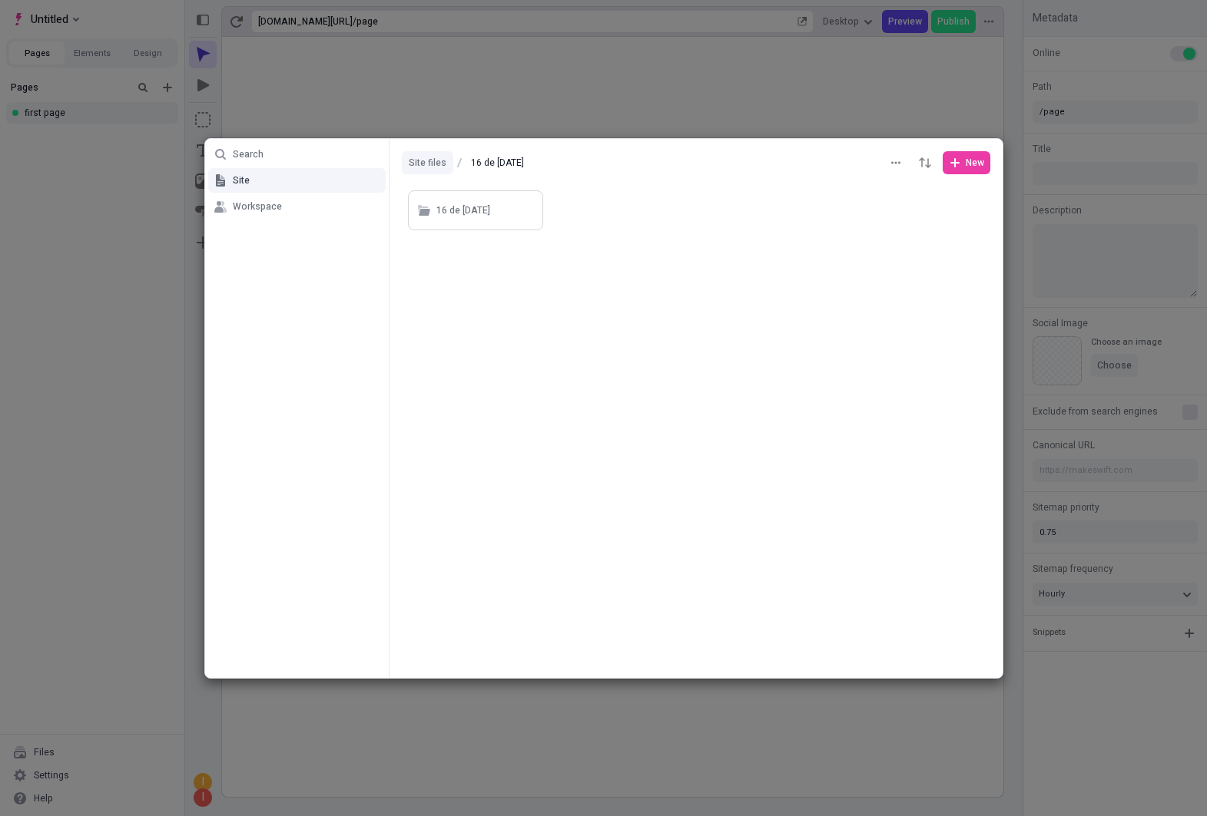
click at [419, 167] on button "Site files" at bounding box center [427, 162] width 51 height 23
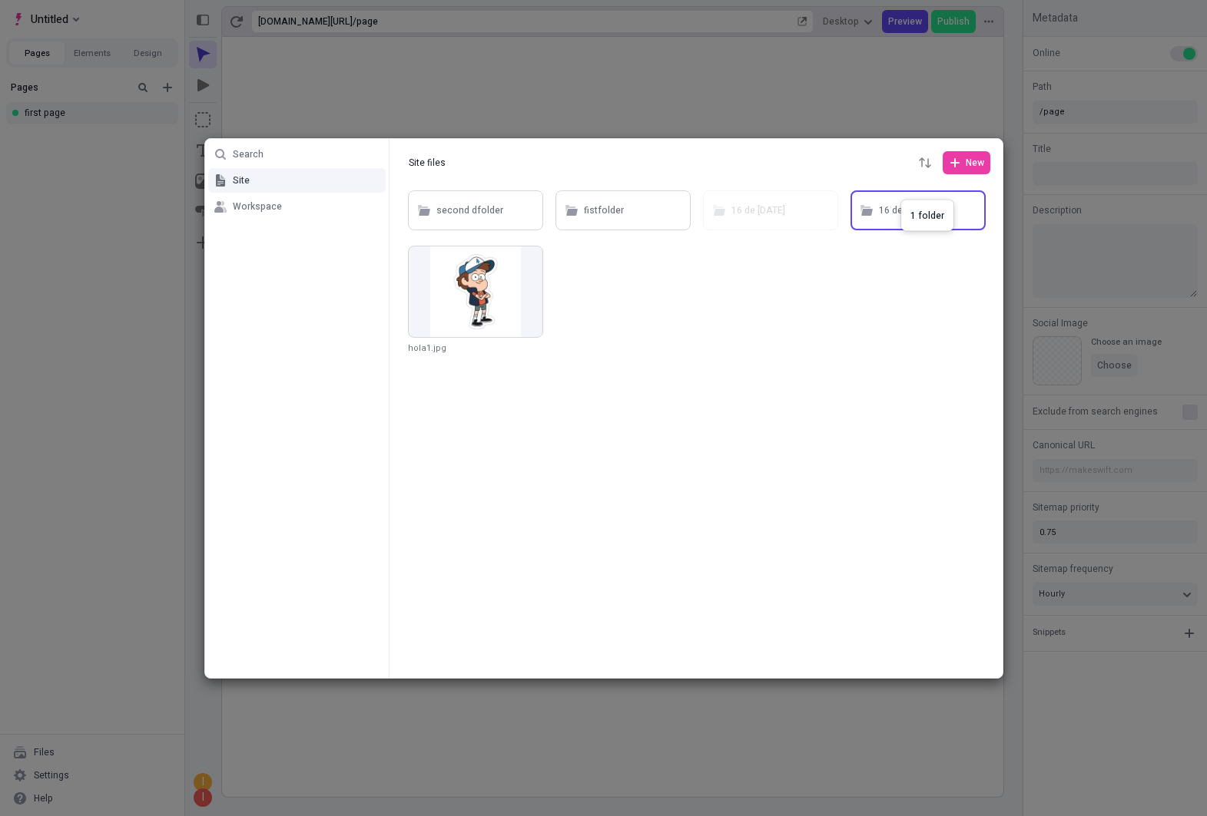
drag, startPoint x: 781, startPoint y: 214, endPoint x: 900, endPoint y: 200, distance: 119.9
click at [754, 216] on div "16 de [DATE]" at bounding box center [758, 211] width 54 height 23
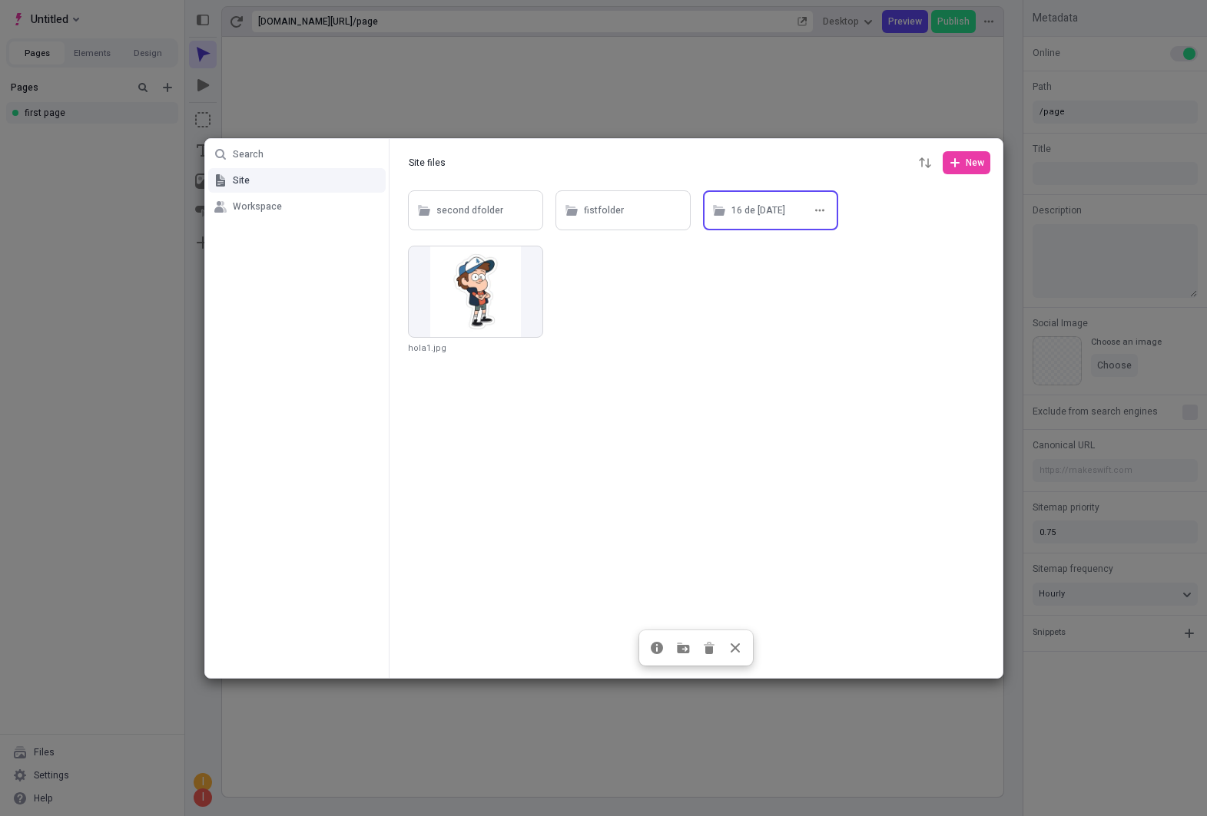
click at [754, 216] on div "16 de [DATE]" at bounding box center [758, 211] width 54 height 23
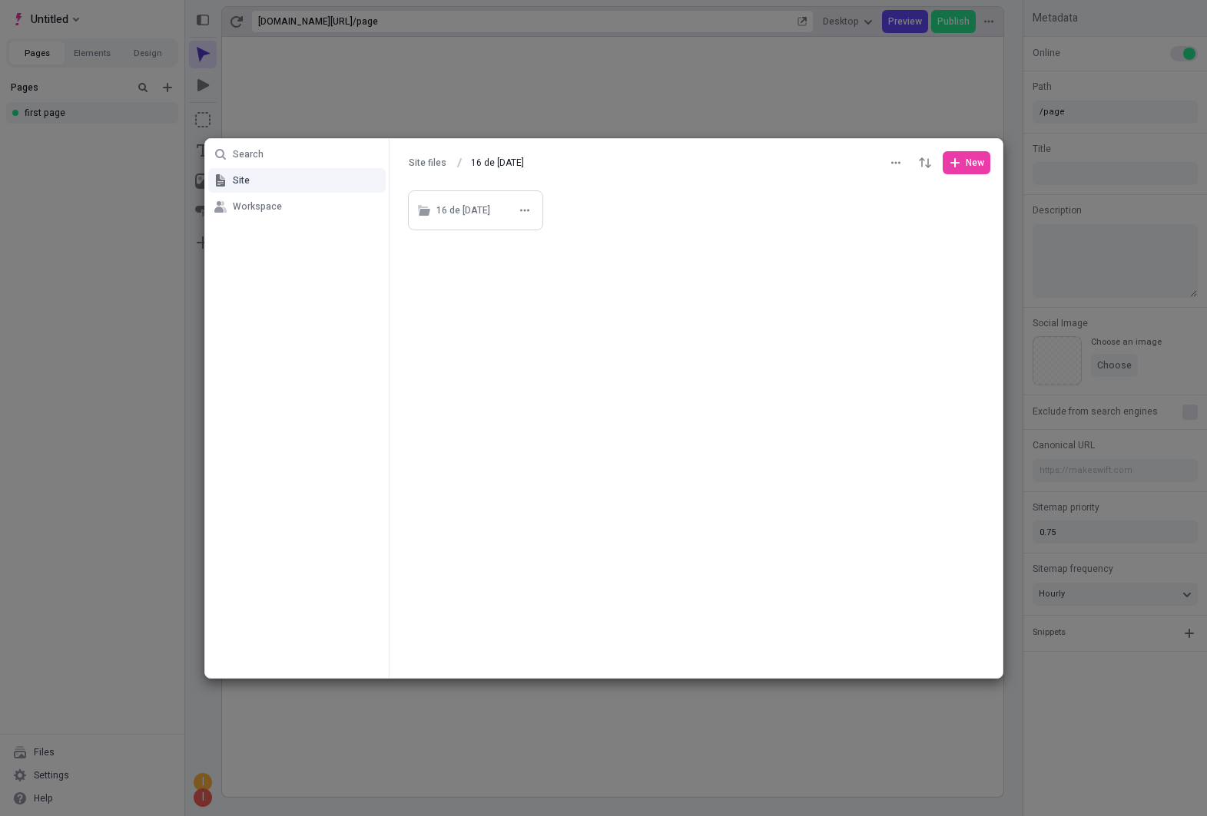
click at [488, 214] on div "16 de [DATE]" at bounding box center [486, 210] width 100 height 23
click at [469, 218] on div "16 de [DATE]" at bounding box center [463, 211] width 54 height 23
click at [420, 167] on button "Site files" at bounding box center [427, 162] width 51 height 23
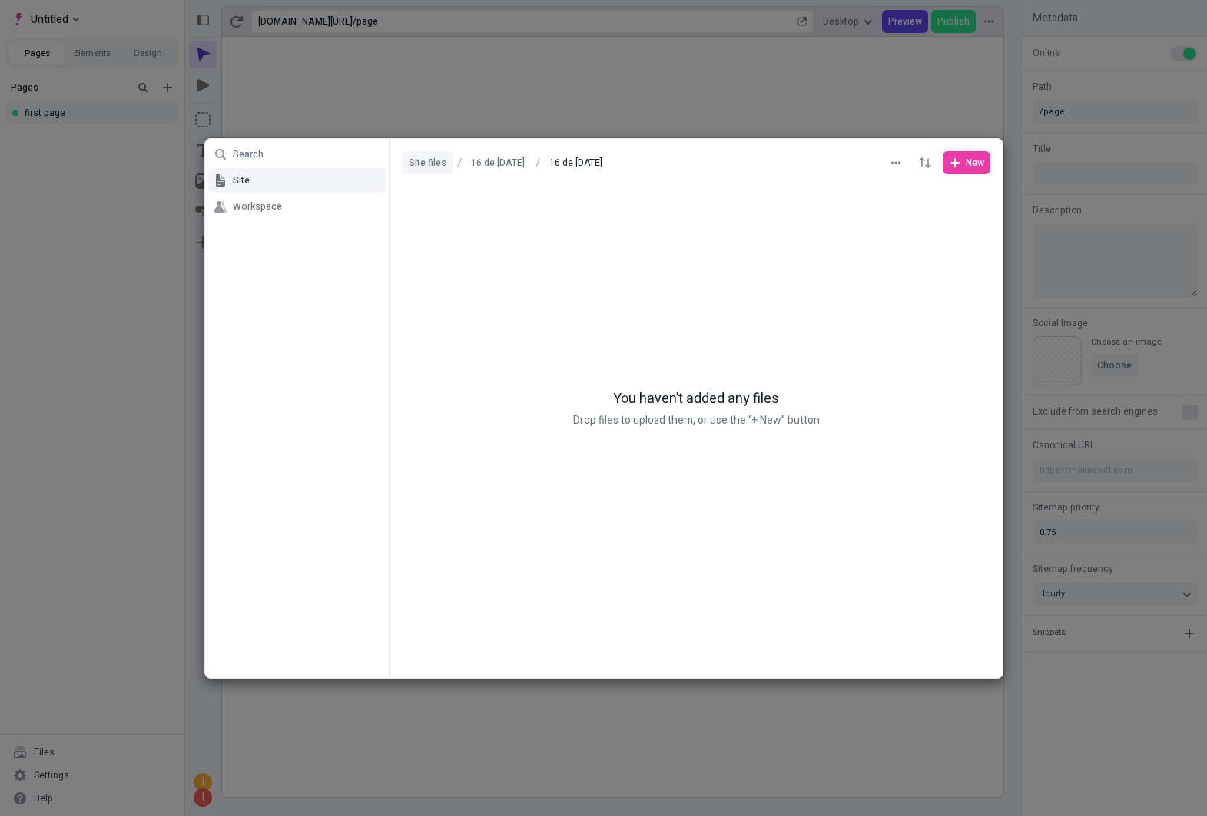
type input "Site files"
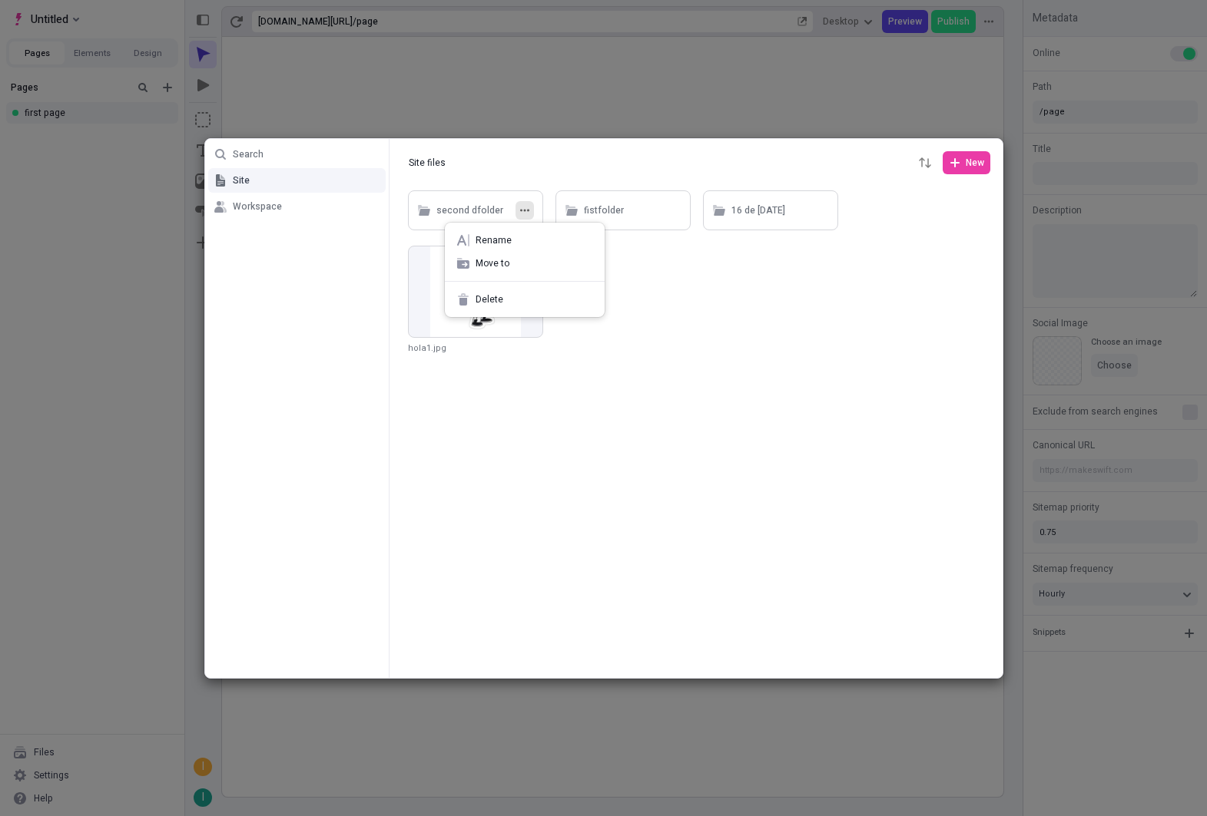
click at [522, 216] on button "button" at bounding box center [524, 210] width 18 height 18
click at [518, 238] on span "Rename" at bounding box center [533, 240] width 117 height 12
type input "sdf"
click at [509, 369] on div "Search Site Workspace Site files Site files New sdf fistfolder 16 de [DATE] hol…" at bounding box center [603, 408] width 1207 height 816
click at [524, 257] on button "button" at bounding box center [531, 258] width 18 height 18
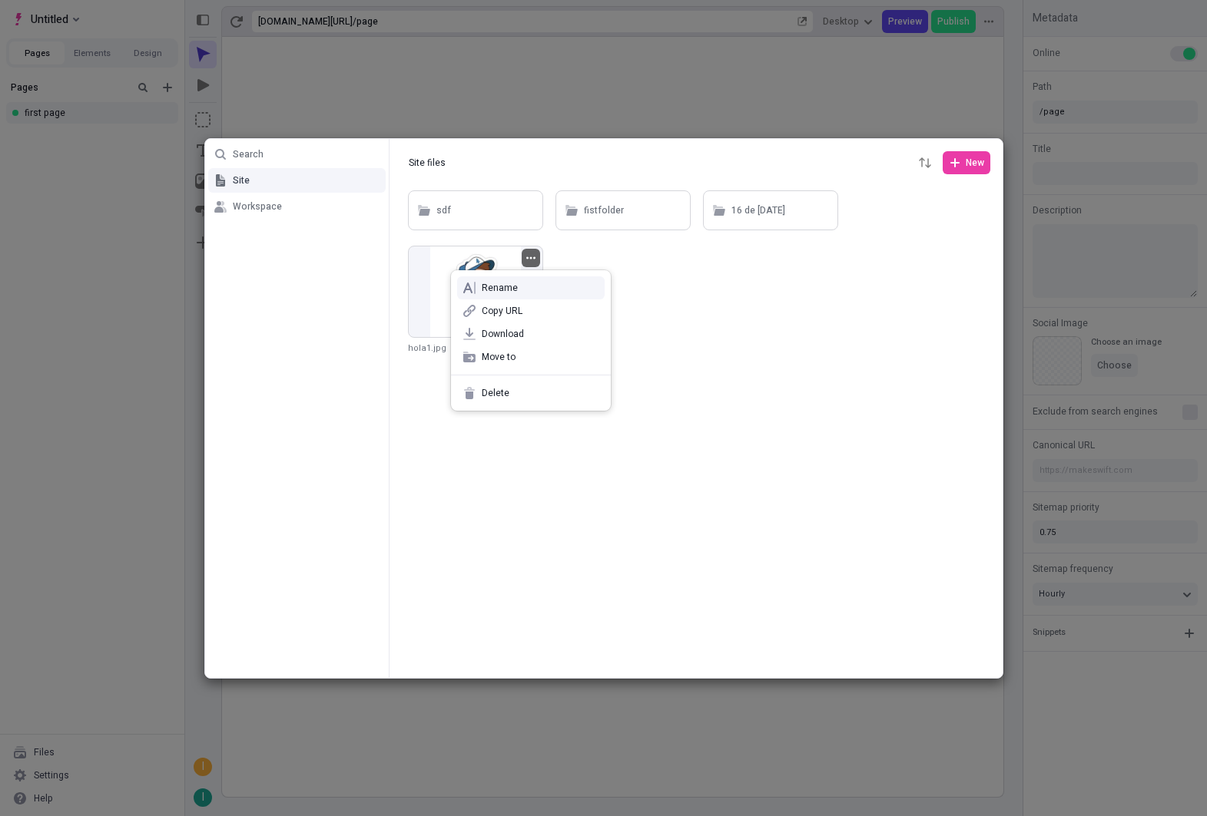
click at [516, 283] on span "Rename" at bounding box center [540, 288] width 117 height 12
type input "gfgfhfg"
click at [767, 393] on div "Search Site Workspace Site files Site files New sdf fistfolder 16 de [DATE] gfg…" at bounding box center [603, 408] width 1207 height 816
click at [209, 304] on ul "Search Site Workspace" at bounding box center [297, 408] width 184 height 539
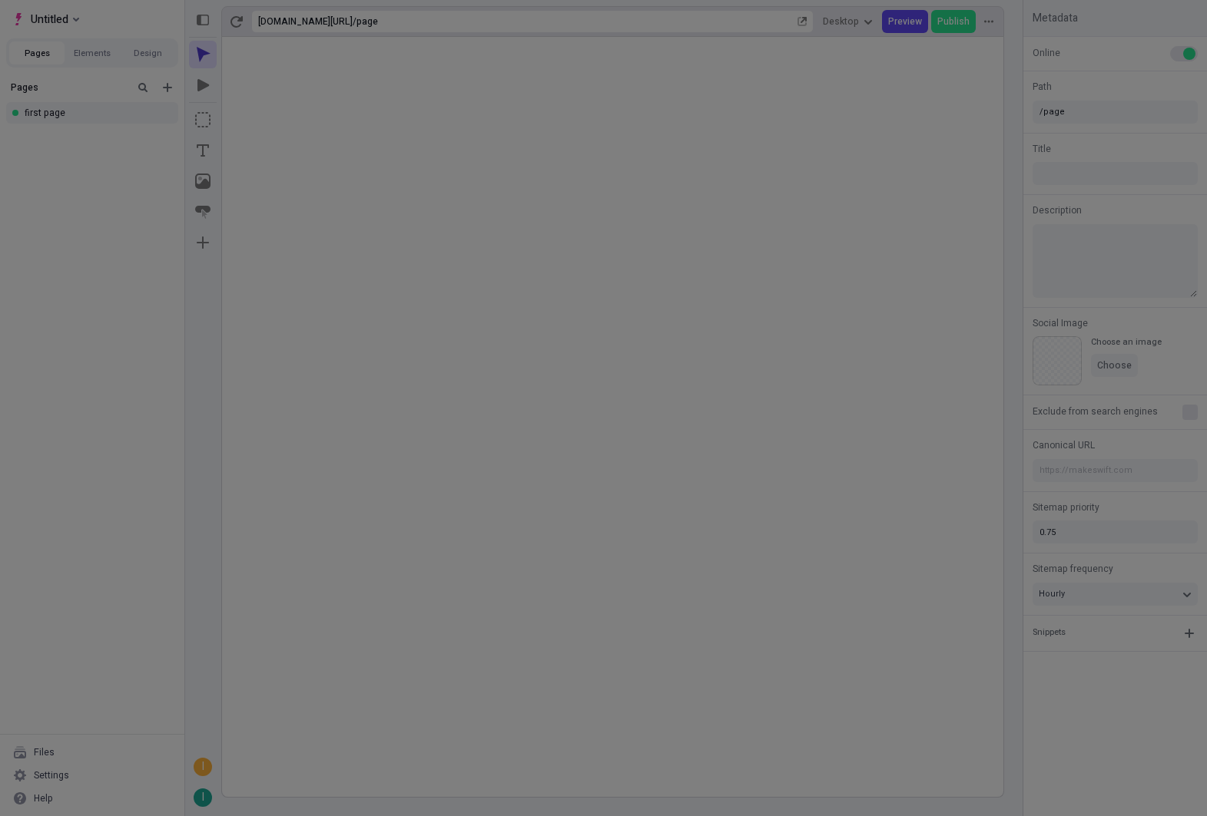
click at [147, 313] on div "Search Site Workspace Site files Site files New sdf fistfolder 16 de [DATE] gfg…" at bounding box center [603, 408] width 1207 height 816
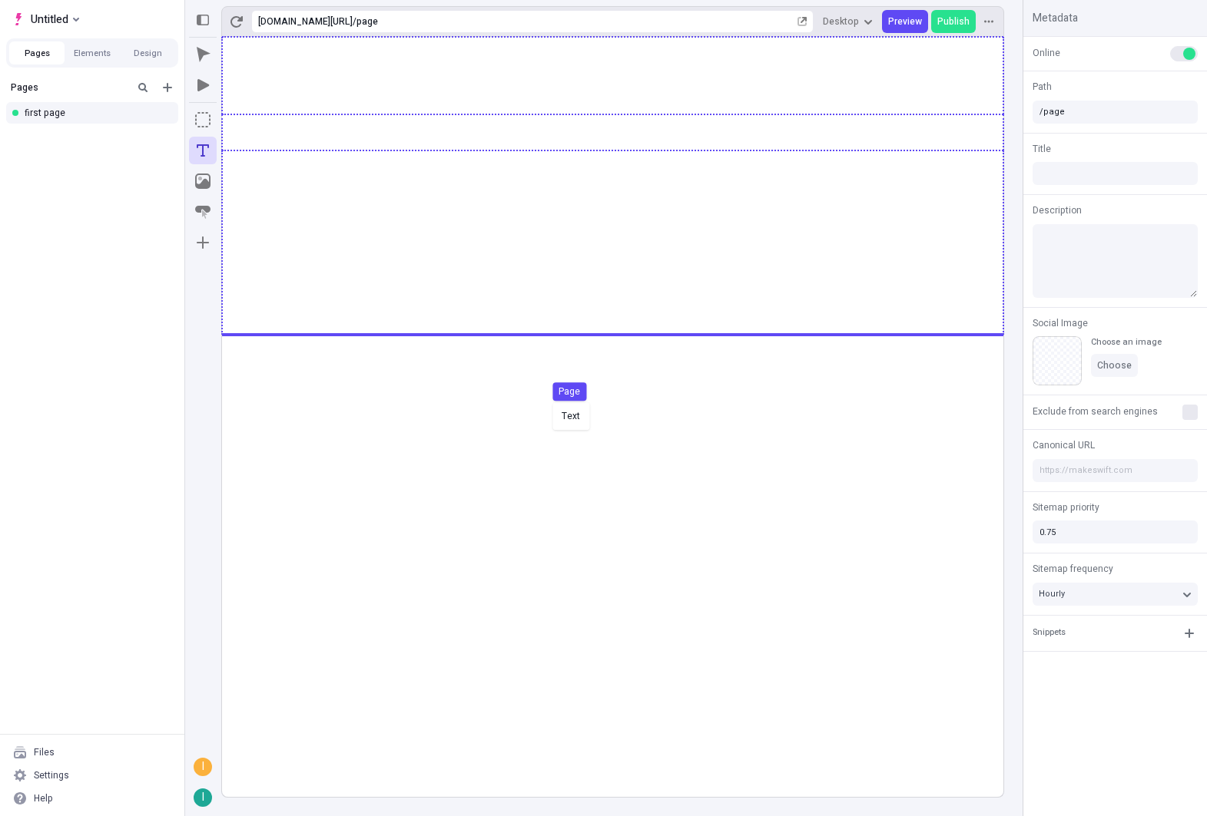
click at [554, 431] on body "Untitled Pages Elements Design Pages first page Files Settings Help [URL][DOMAI…" at bounding box center [603, 408] width 1207 height 816
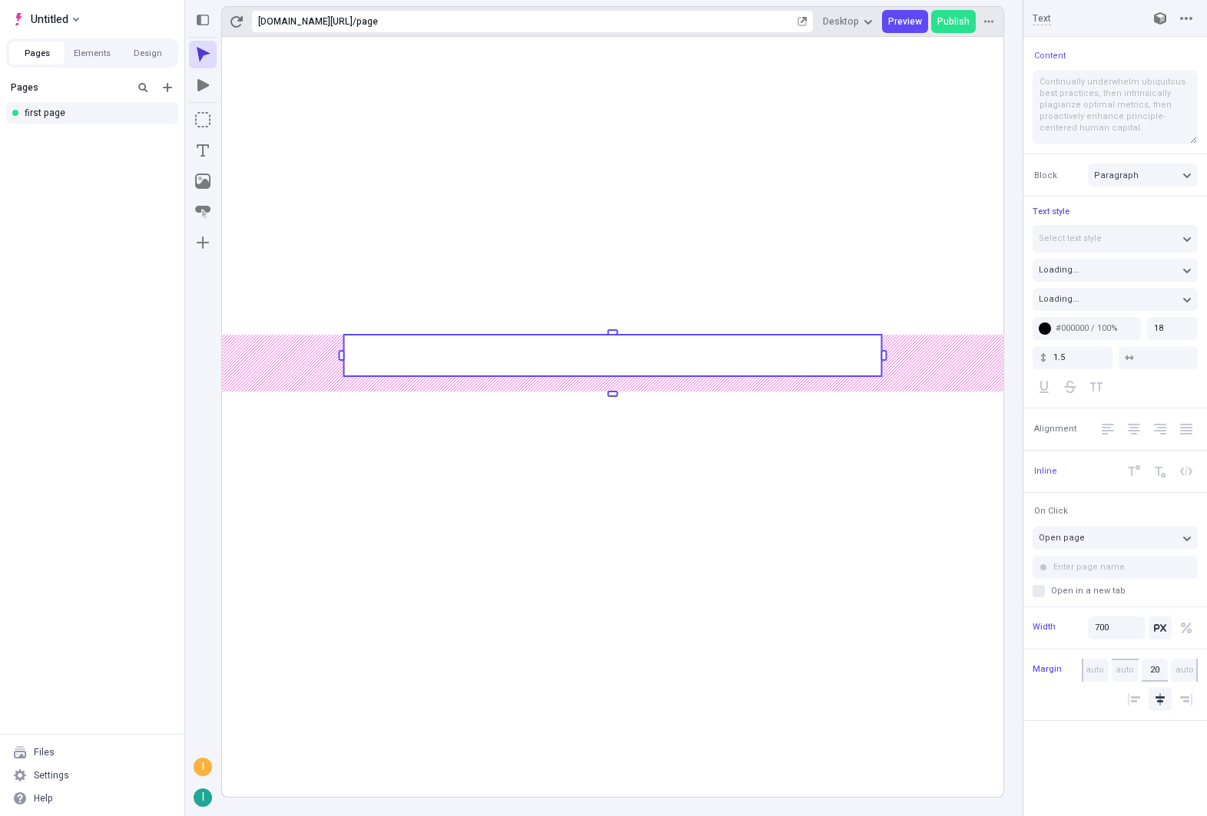
click at [534, 358] on rect at bounding box center [612, 355] width 538 height 41
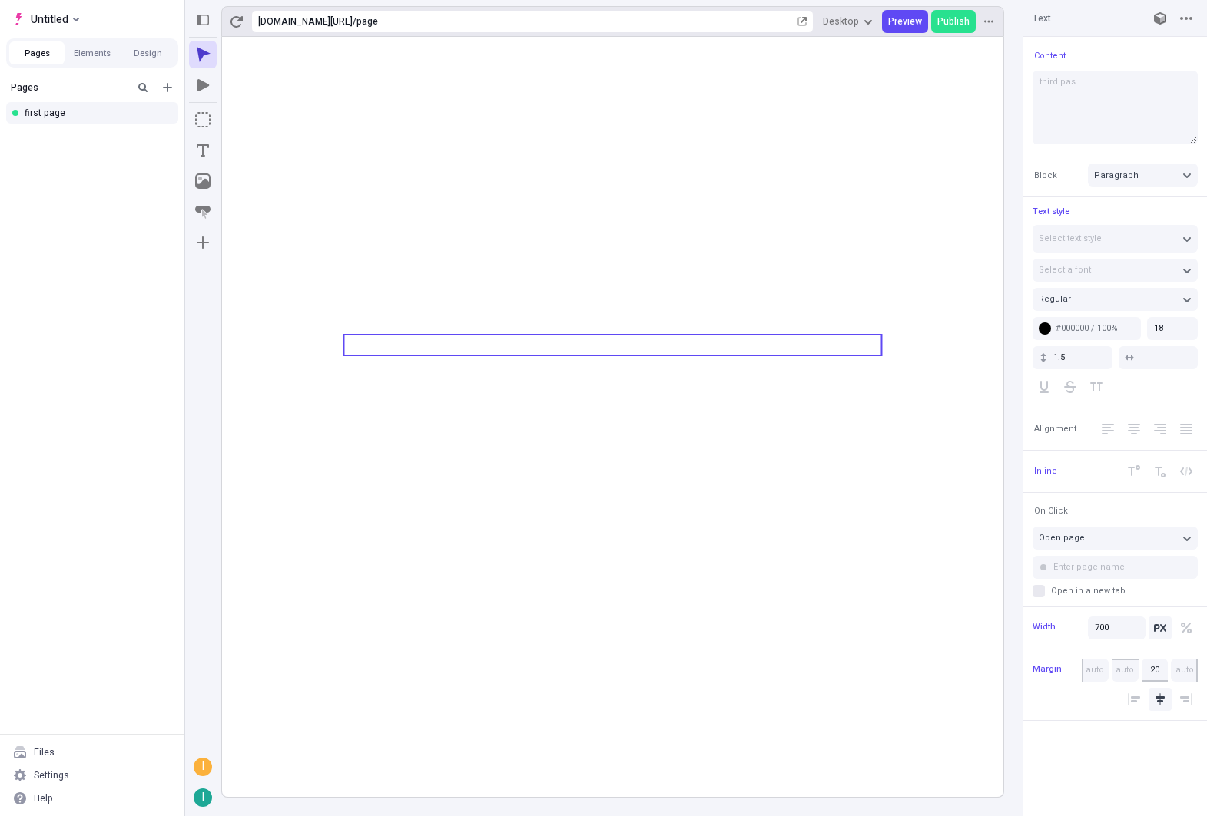
type textarea "third pass"
click at [513, 601] on icon at bounding box center [612, 417] width 781 height 760
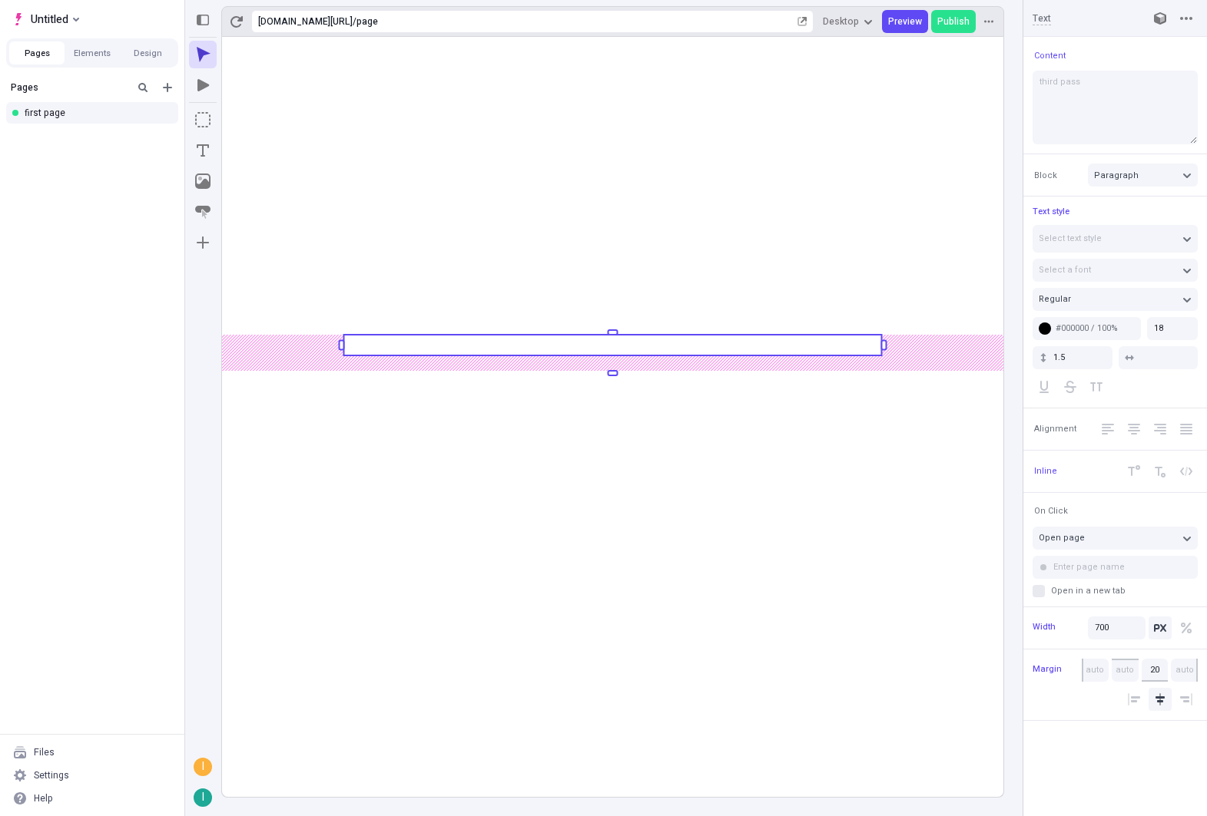
click at [512, 601] on rect at bounding box center [612, 417] width 781 height 760
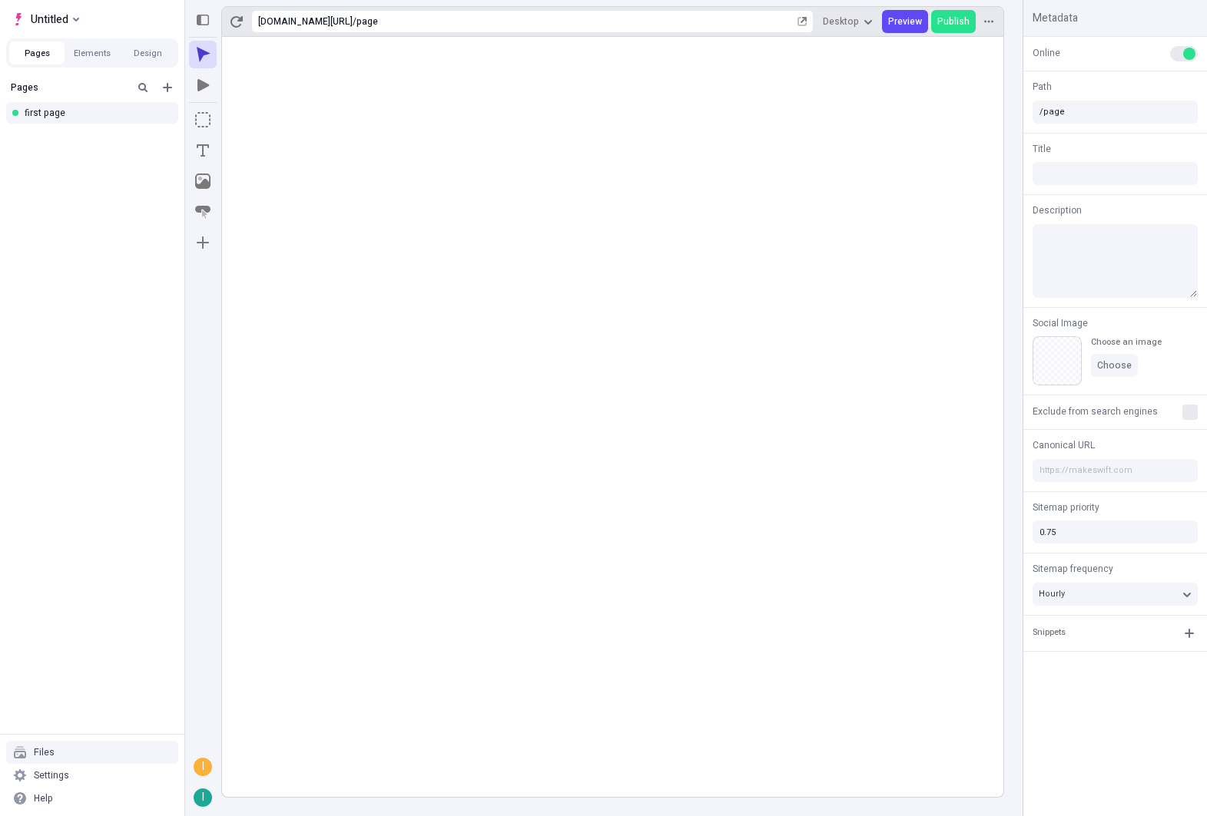
click at [64, 761] on div "Files" at bounding box center [92, 752] width 172 height 23
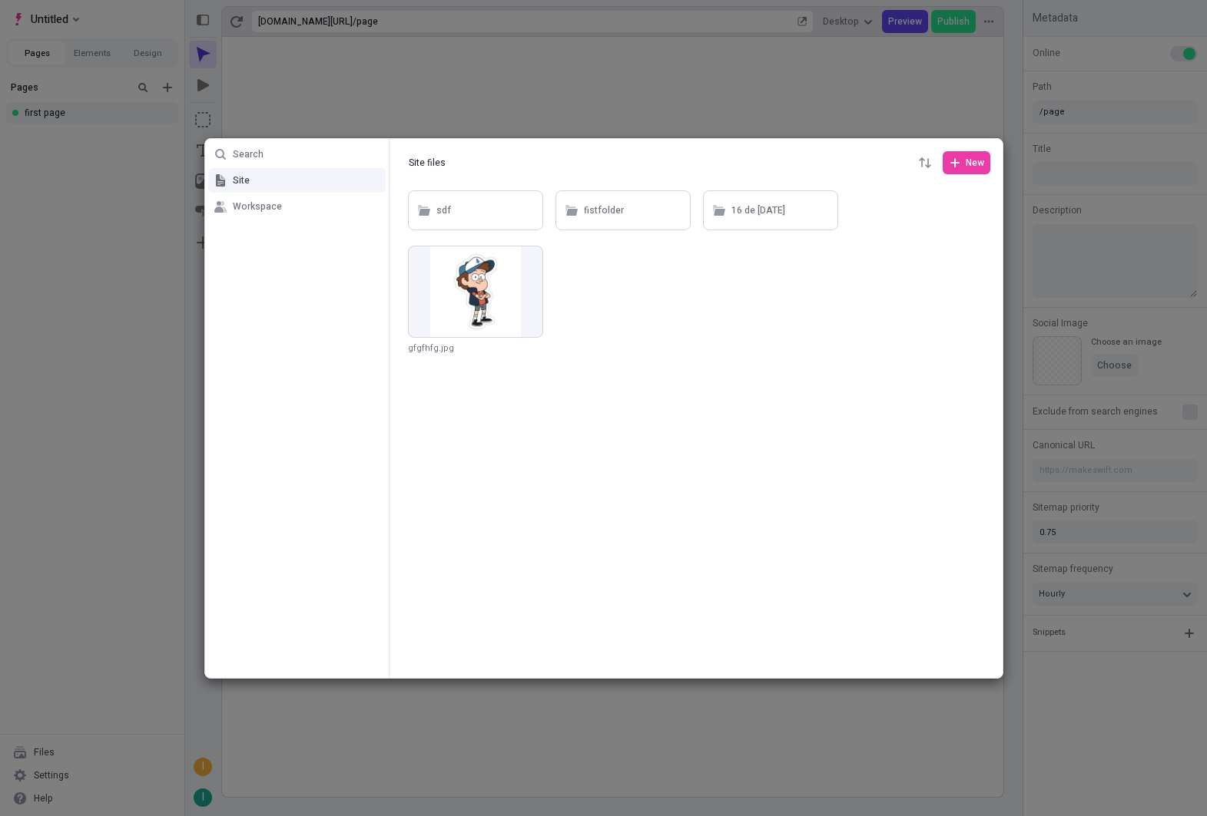
click at [61, 689] on div "Search Site Workspace Site files Site files New sdf fistfolder 16 de [DATE] gfg…" at bounding box center [603, 408] width 1207 height 816
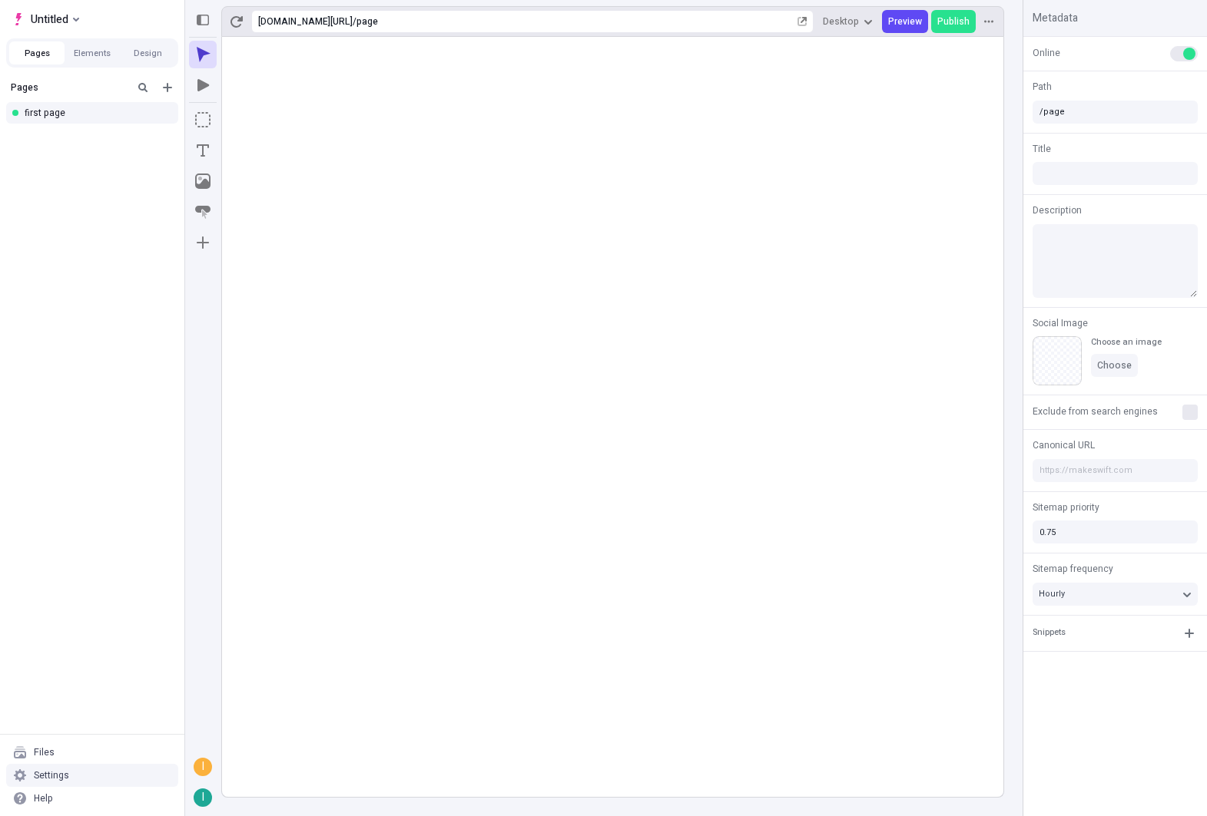
click at [43, 786] on div "Settings" at bounding box center [92, 775] width 172 height 23
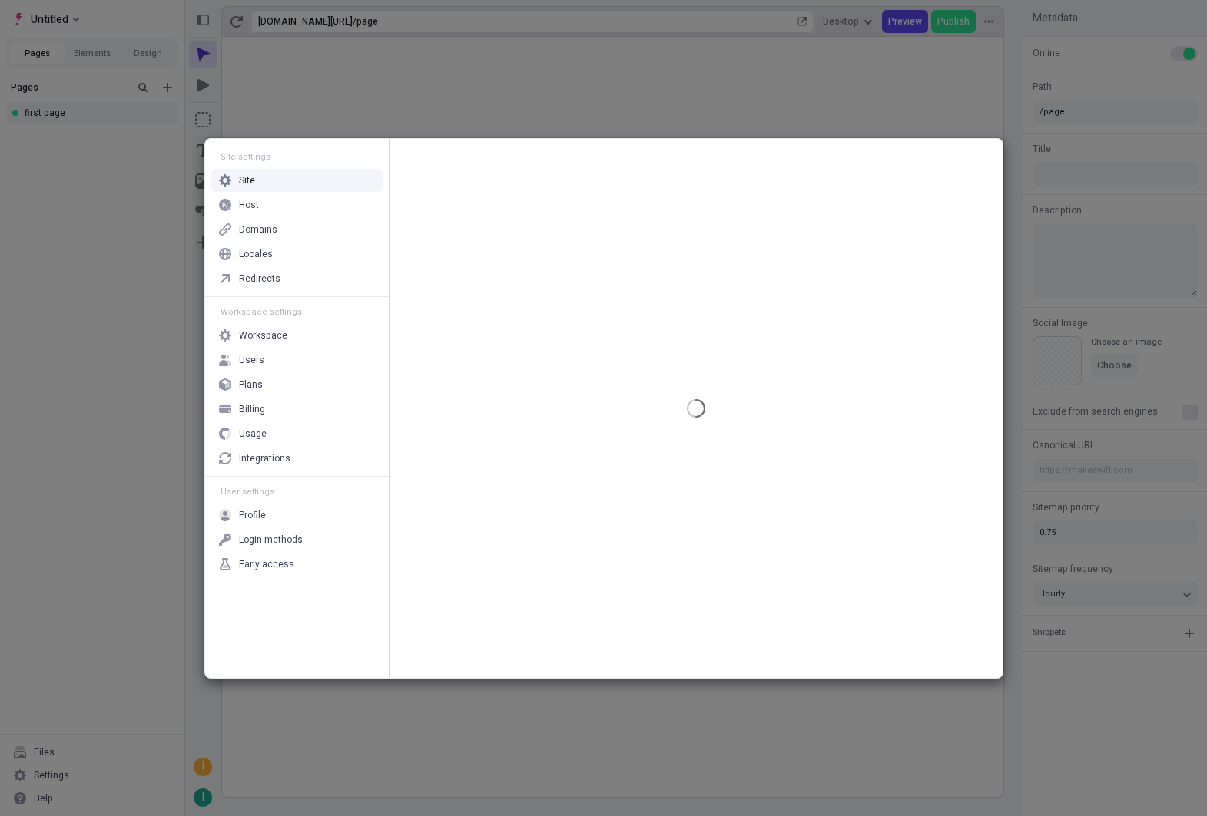
click at [46, 631] on div "Site settings Site Host Domains Locales Redirects Workspace settings Workspace …" at bounding box center [603, 408] width 1207 height 816
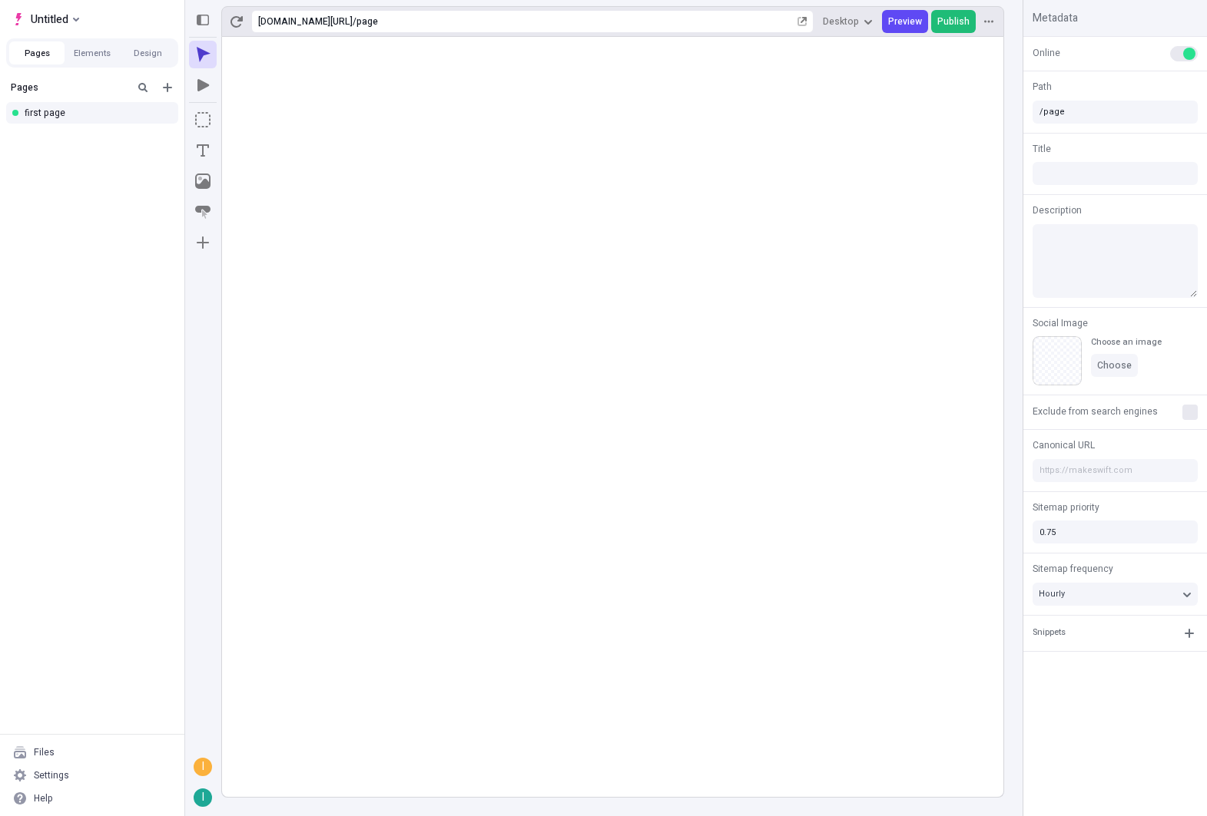
click at [947, 23] on span "Publish" at bounding box center [953, 21] width 32 height 12
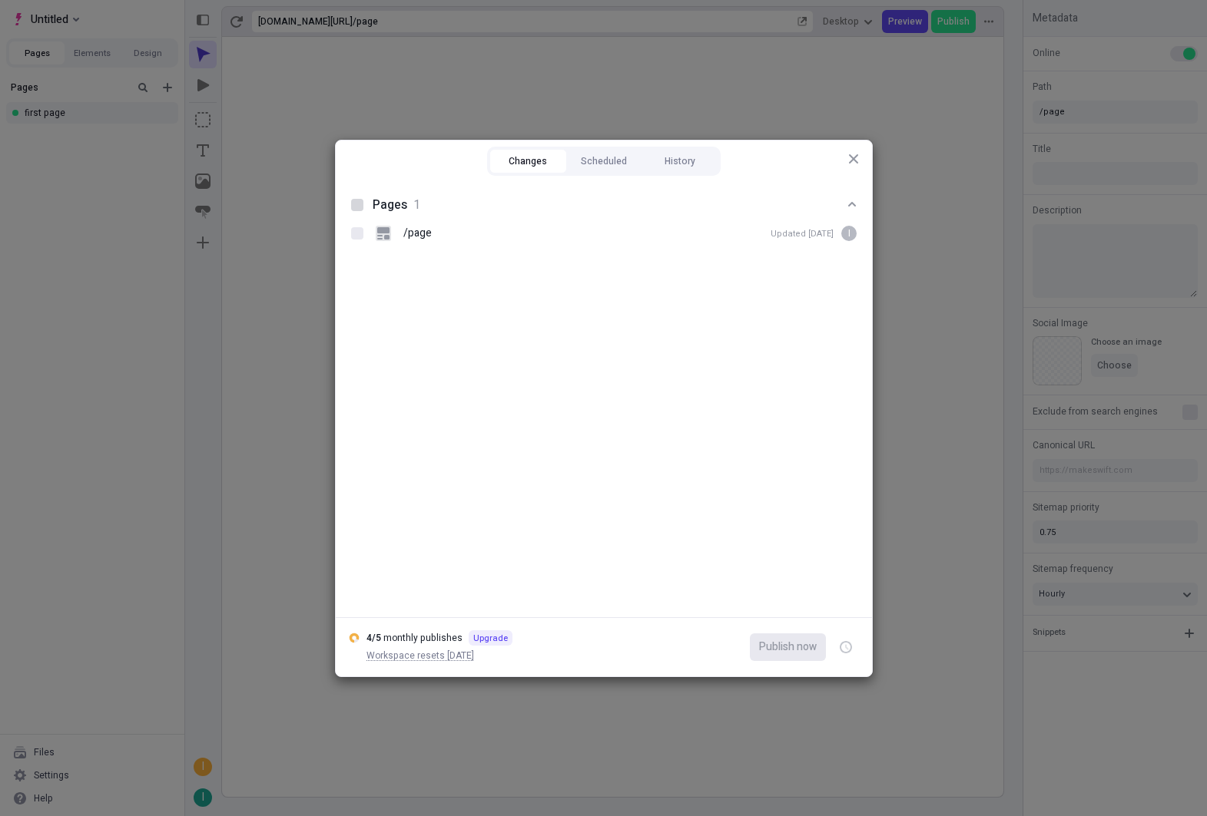
click at [359, 209] on div at bounding box center [357, 205] width 12 height 12
checkbox input "true"
click at [792, 648] on span "Publish now" at bounding box center [788, 647] width 58 height 17
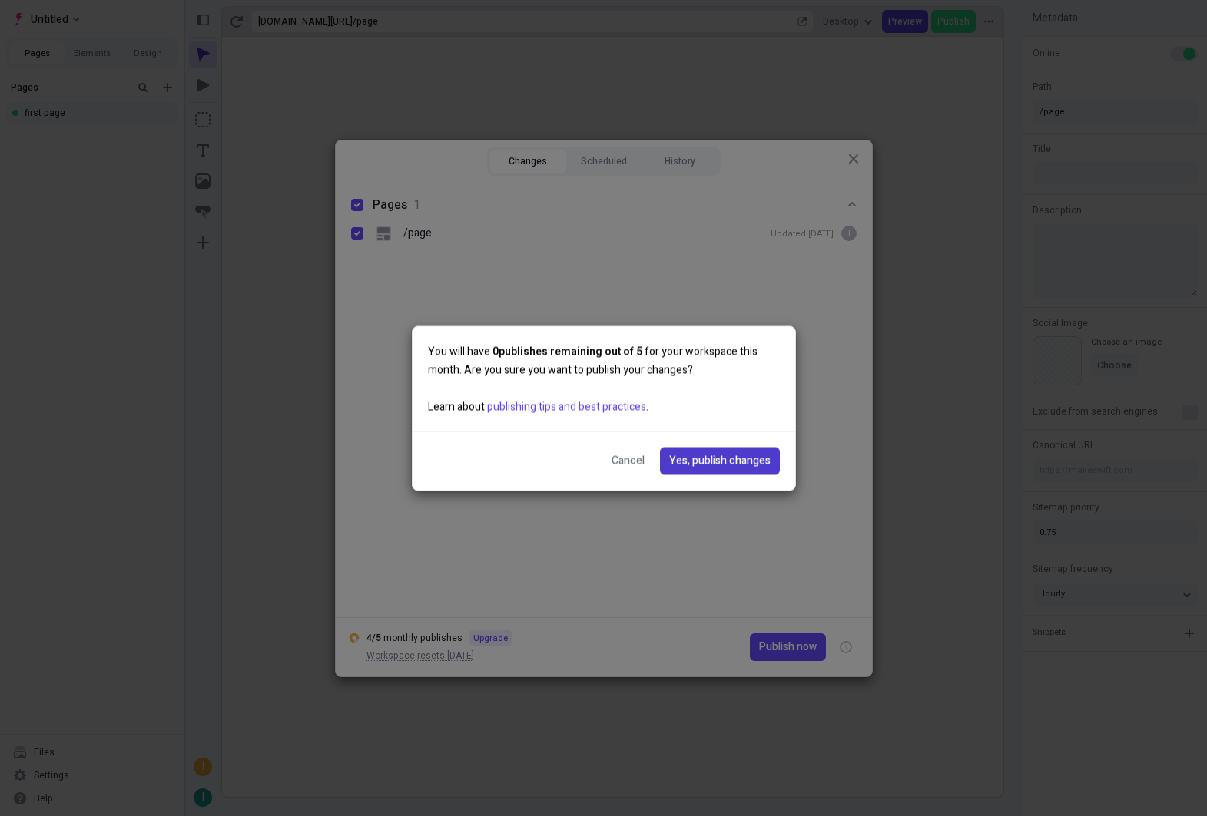
click at [700, 462] on span "Yes, publish changes" at bounding box center [719, 460] width 101 height 17
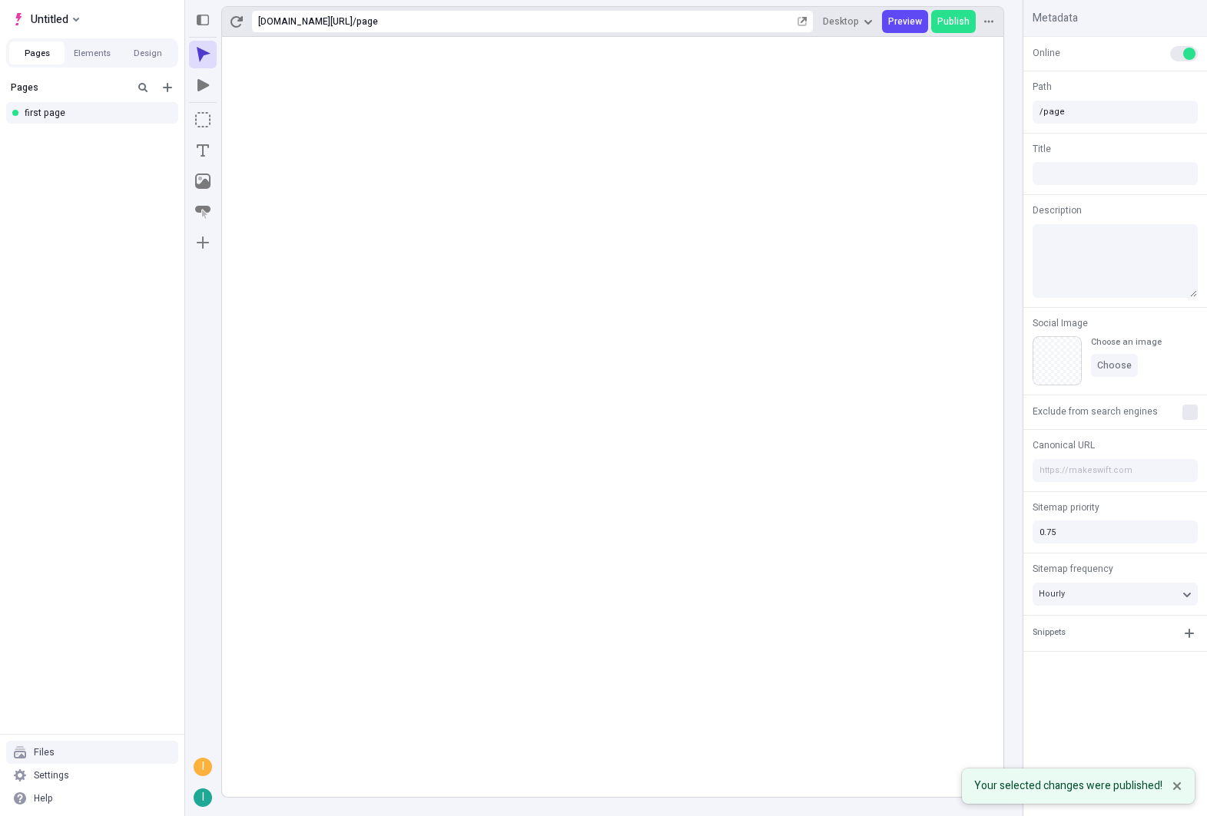
click at [91, 750] on div "Files" at bounding box center [92, 752] width 172 height 23
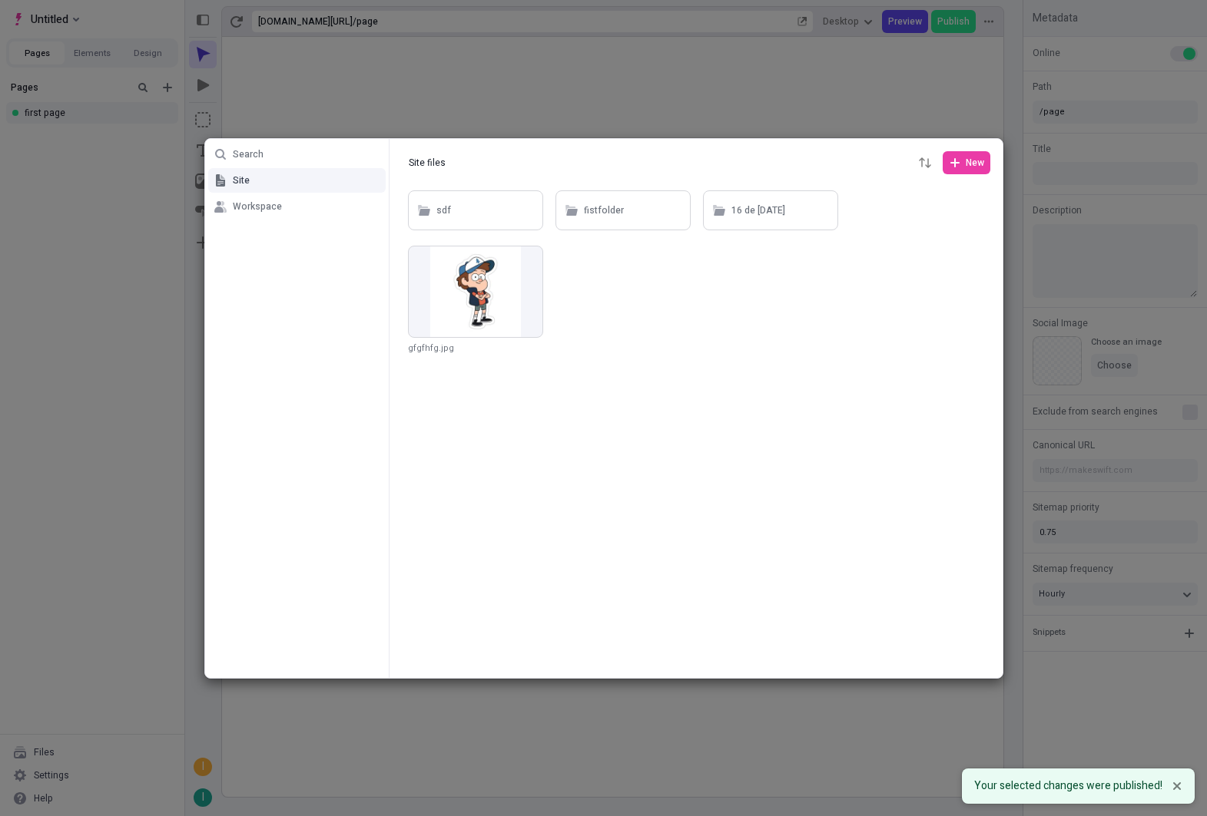
click at [98, 793] on div "Search Site Workspace Site files Site files New sdf fistfolder 16 de [DATE] gfg…" at bounding box center [603, 408] width 1207 height 816
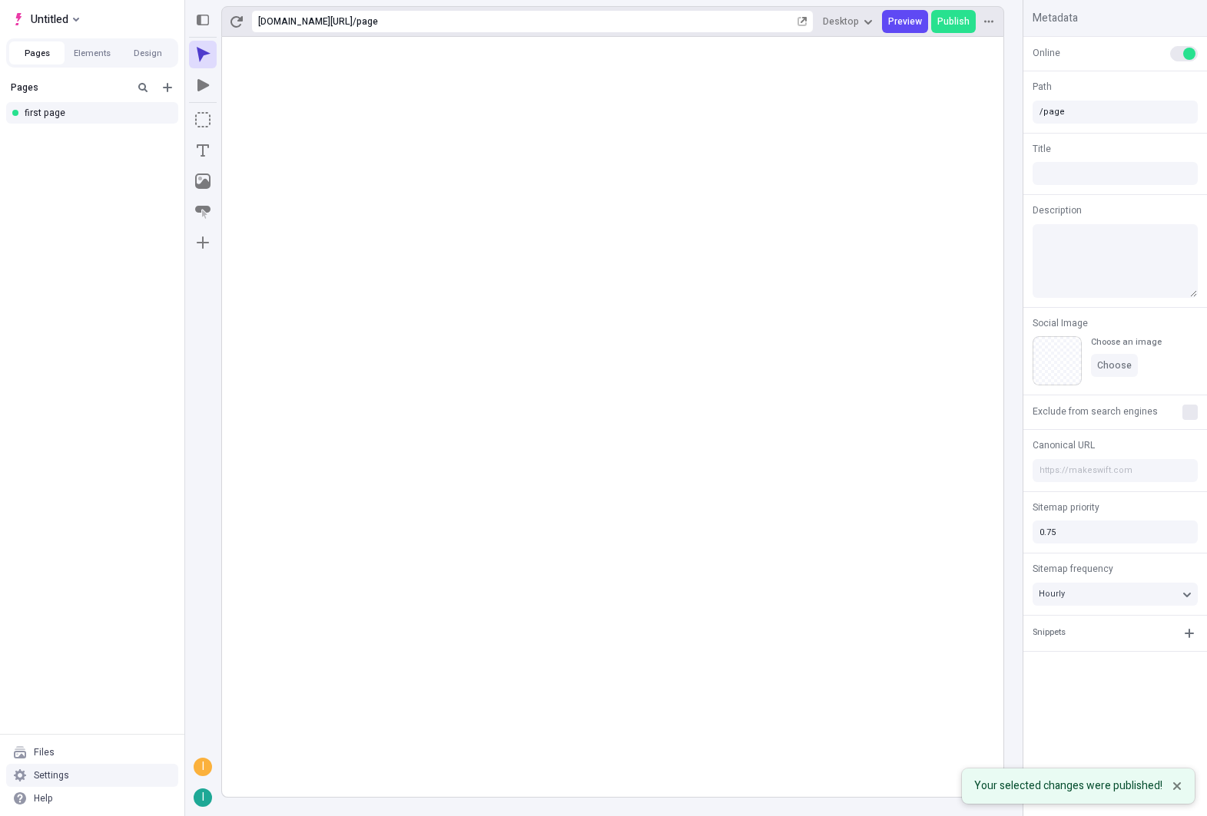
click at [94, 778] on div "Settings" at bounding box center [92, 775] width 172 height 23
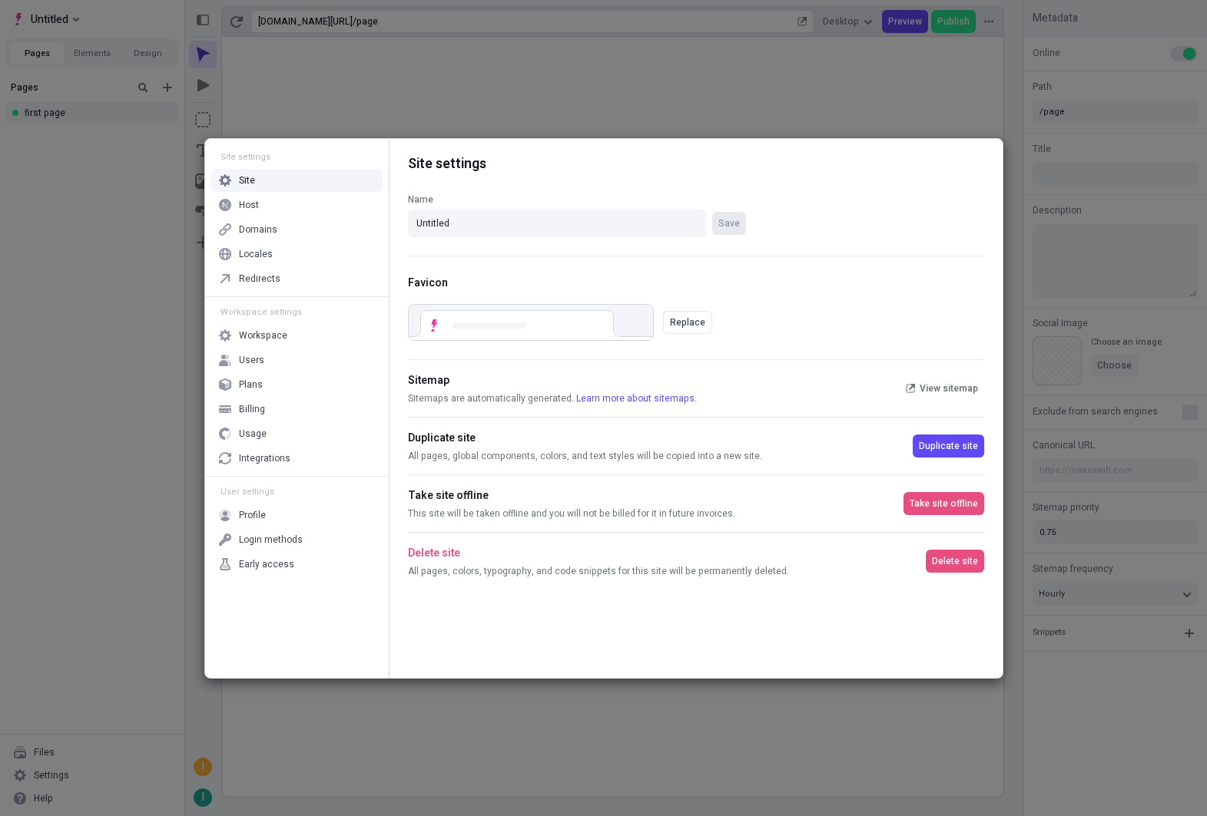
click at [111, 569] on div "Site settings Site Host Domains Locales Redirects Workspace settings Workspace …" at bounding box center [603, 408] width 1207 height 816
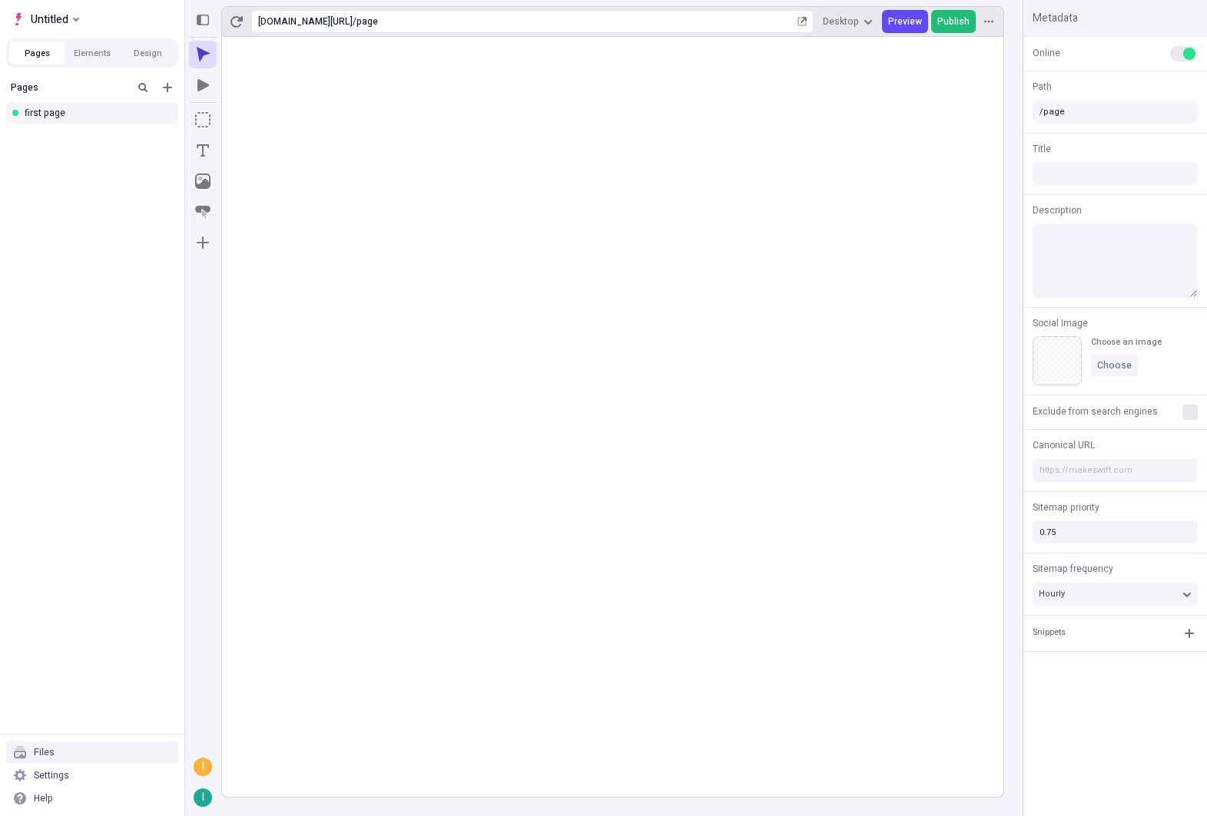
click at [949, 24] on span "Publish" at bounding box center [953, 21] width 32 height 12
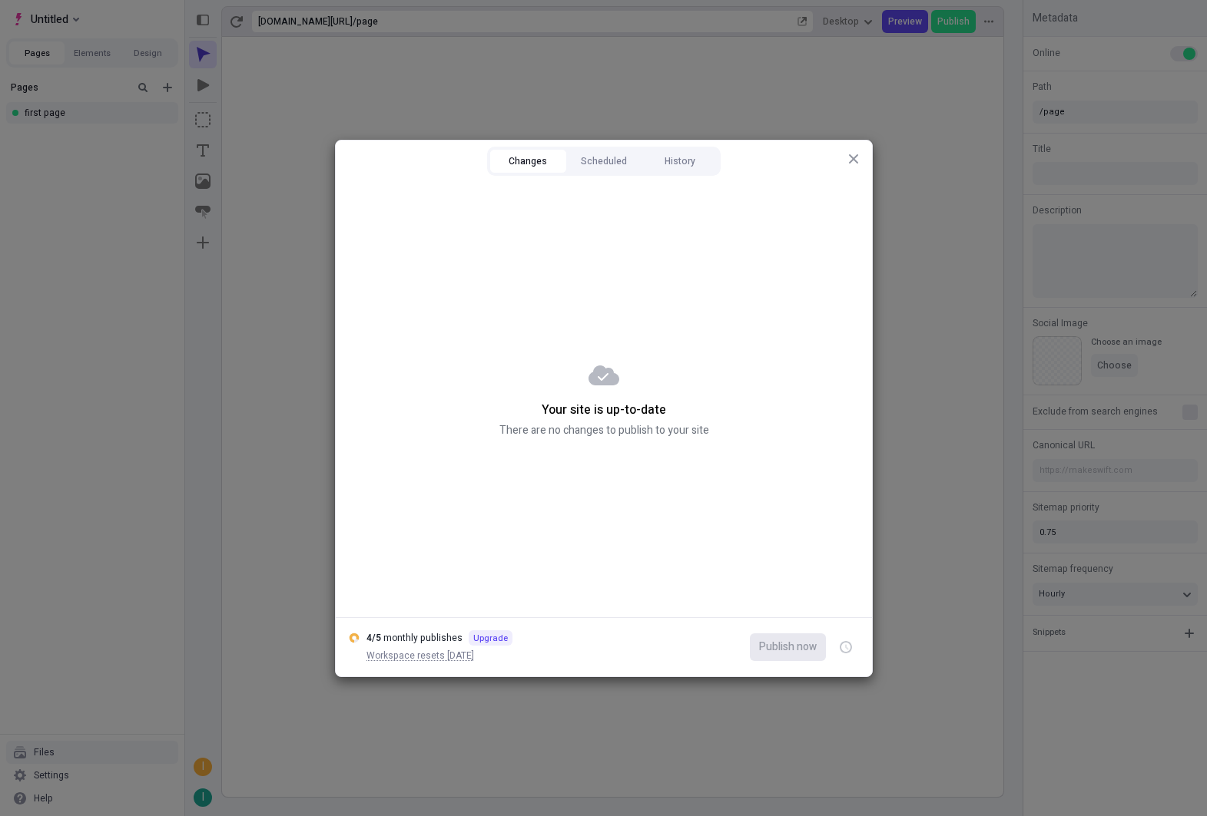
click at [288, 388] on div "Changes Scheduled History Your site is up-to-date There are no changes to publi…" at bounding box center [603, 408] width 1207 height 816
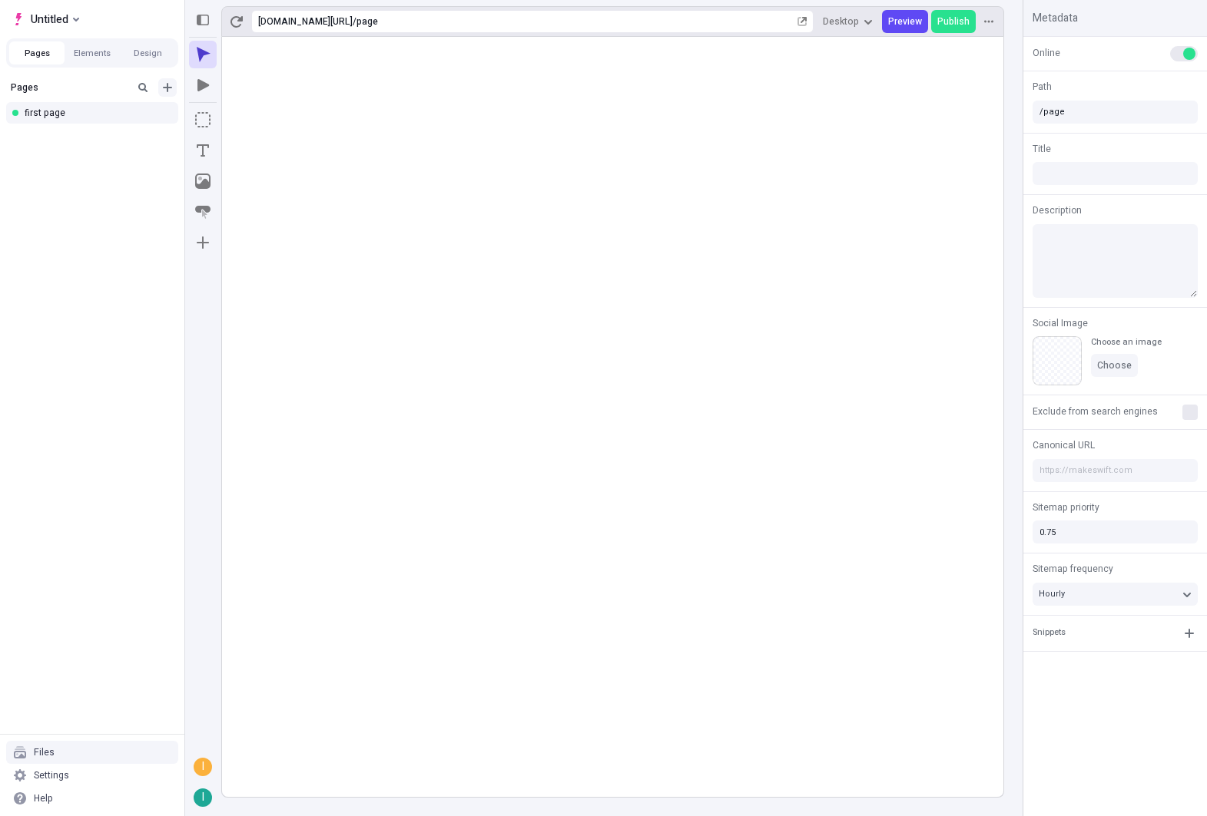
click at [169, 91] on icon "Add new" at bounding box center [167, 87] width 12 height 12
click at [104, 117] on div "Blank page" at bounding box center [96, 114] width 147 height 23
type input "/page-2"
click at [205, 174] on icon "Image" at bounding box center [202, 181] width 15 height 15
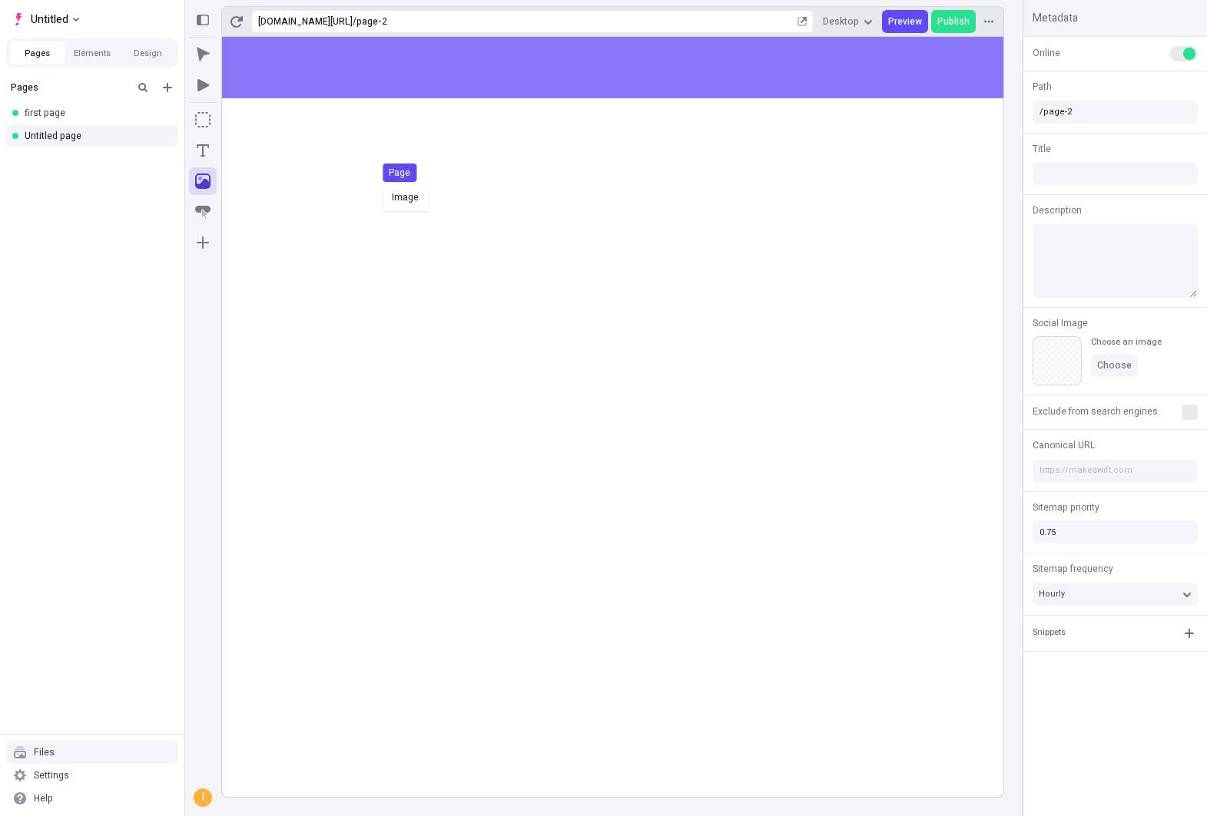
click at [414, 191] on div "Image Page" at bounding box center [603, 408] width 1207 height 816
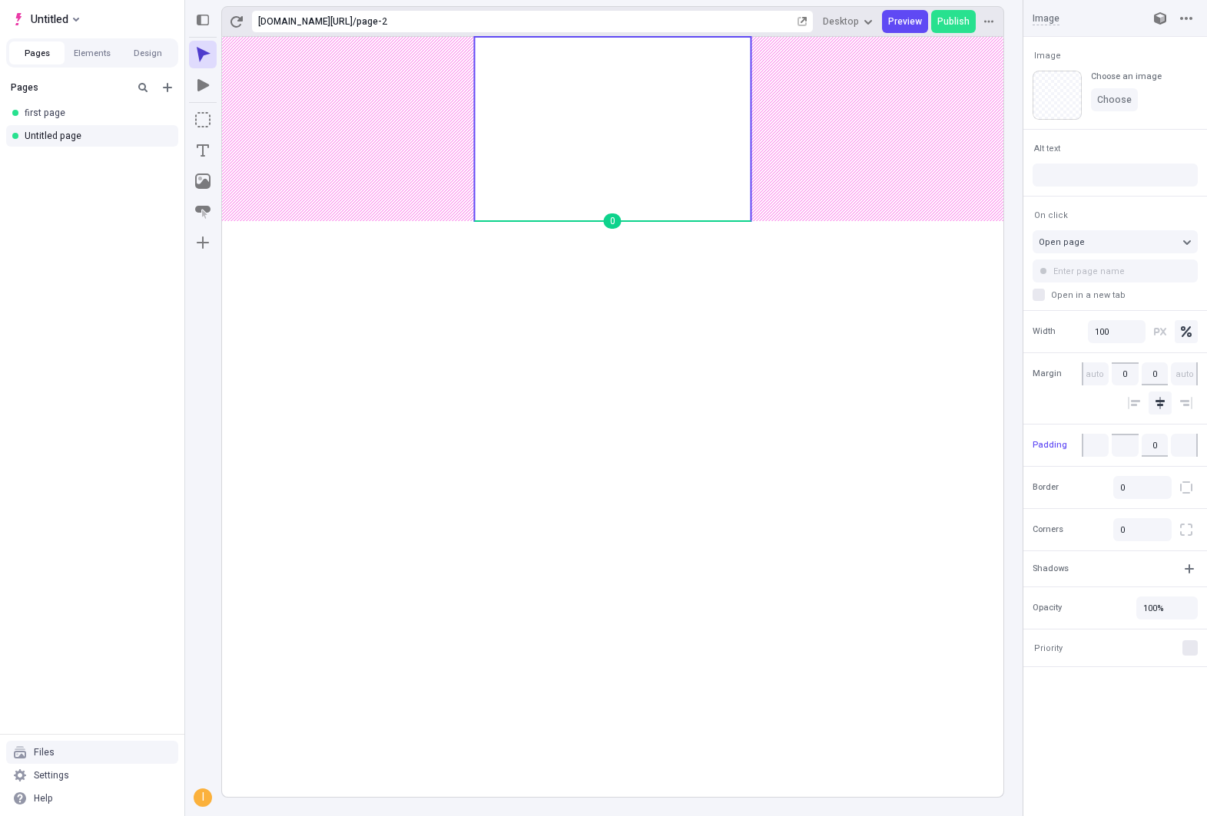
click at [610, 134] on body "Untitled Pages Elements Design Pages first page Untitled page Files Settings He…" at bounding box center [603, 408] width 1207 height 816
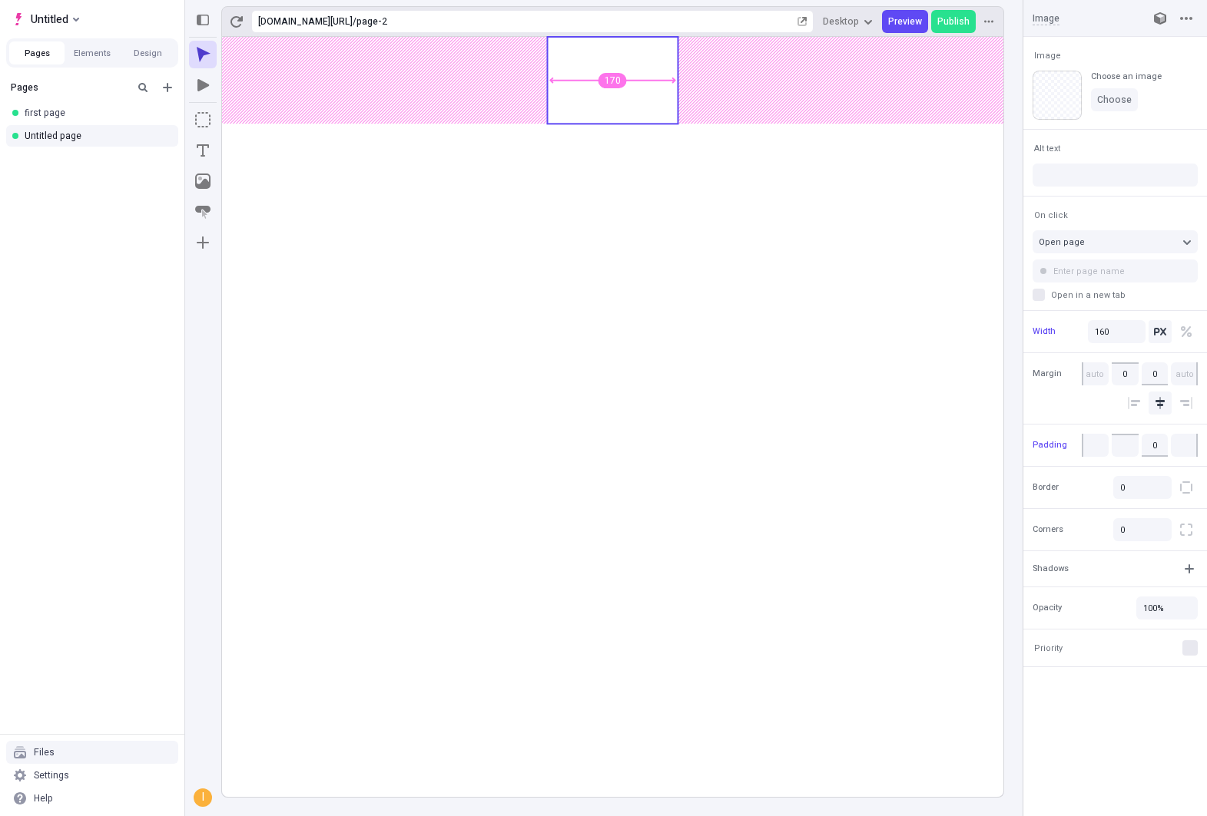
type input "155"
click at [676, 117] on body "Untitled Pages Elements Design Pages first page Untitled page Files Settings He…" at bounding box center [603, 408] width 1207 height 816
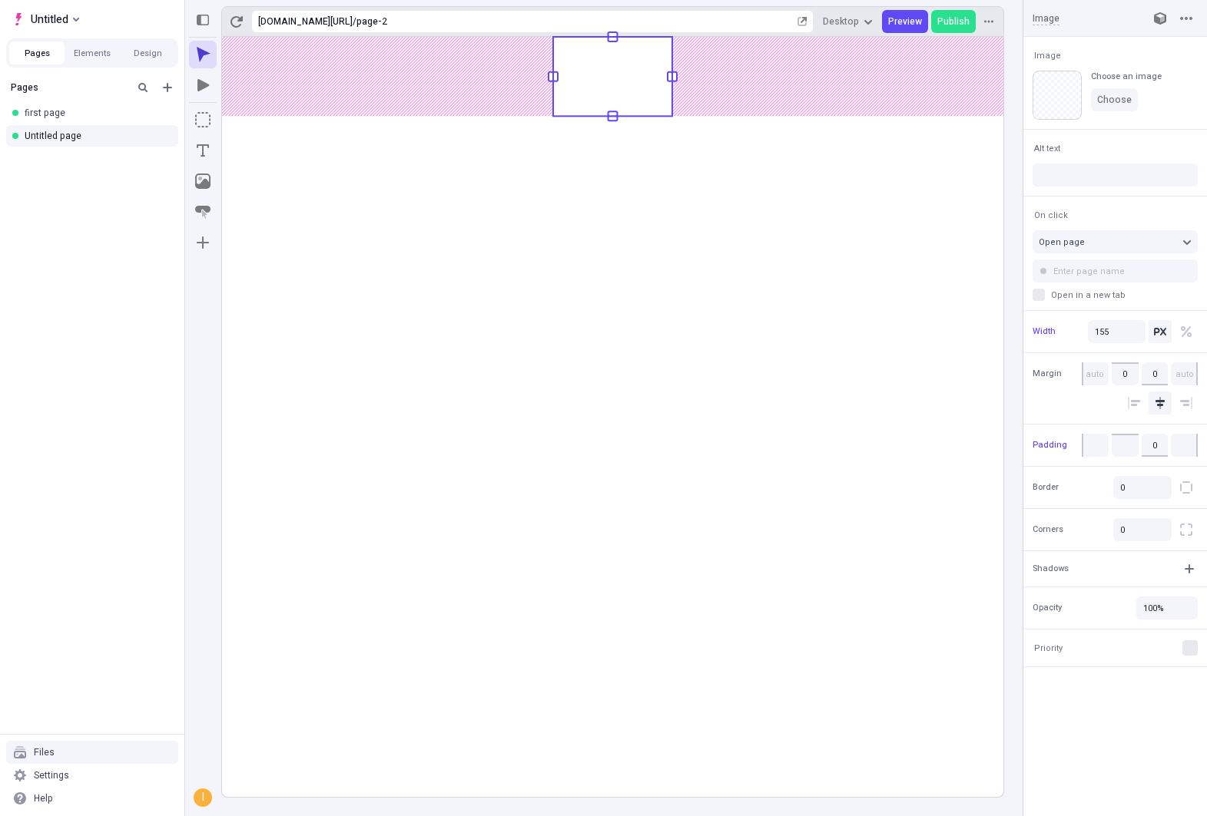
click at [640, 81] on rect at bounding box center [612, 76] width 119 height 79
click at [607, 87] on rect at bounding box center [612, 76] width 119 height 79
click at [1099, 109] on button "Choose" at bounding box center [1114, 99] width 47 height 23
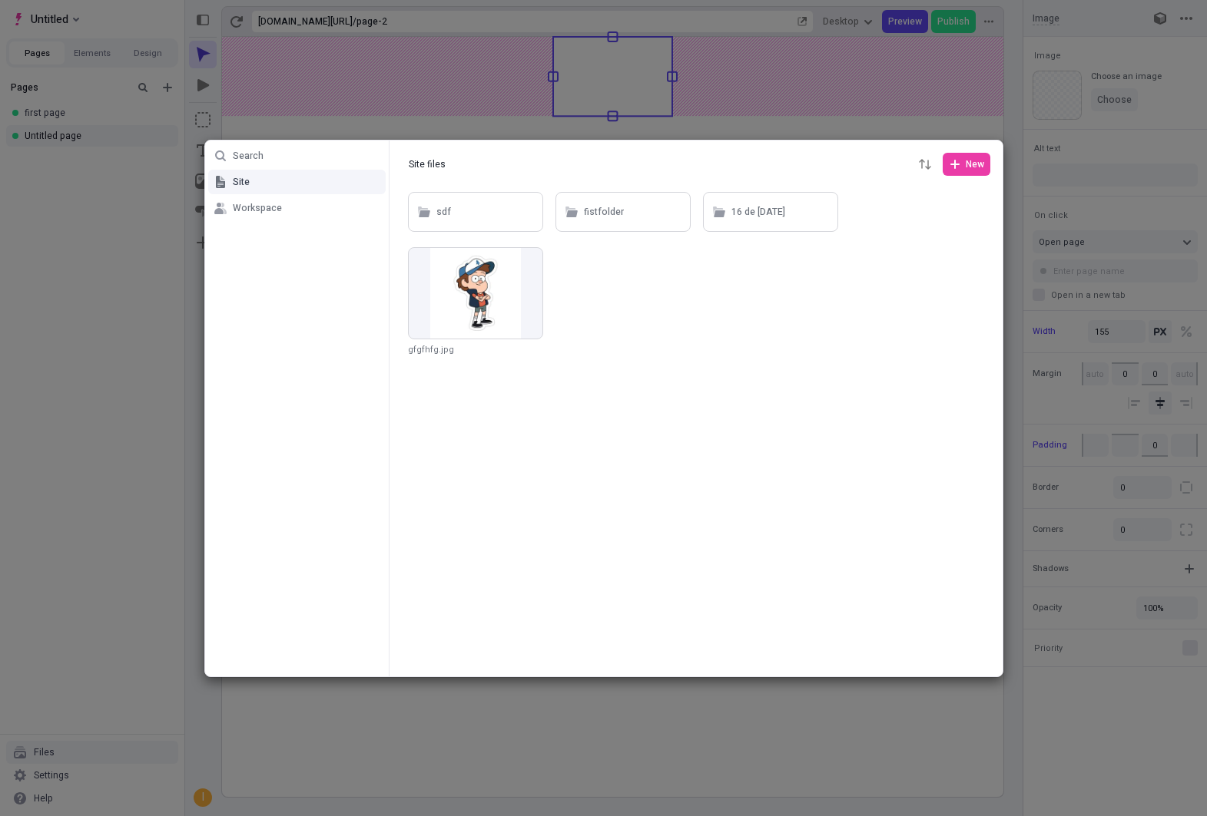
click at [549, 290] on div at bounding box center [695, 433] width 613 height 488
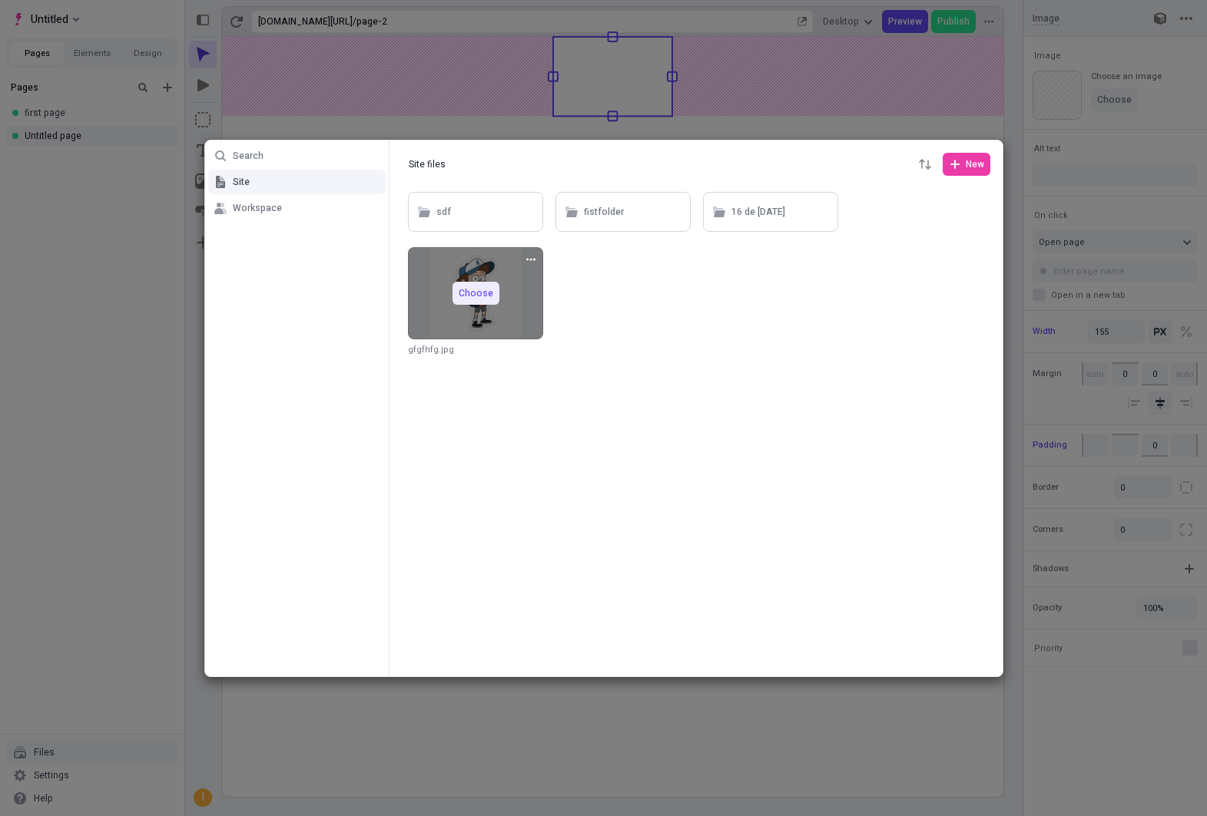
click at [475, 280] on div "Choose" at bounding box center [475, 293] width 135 height 92
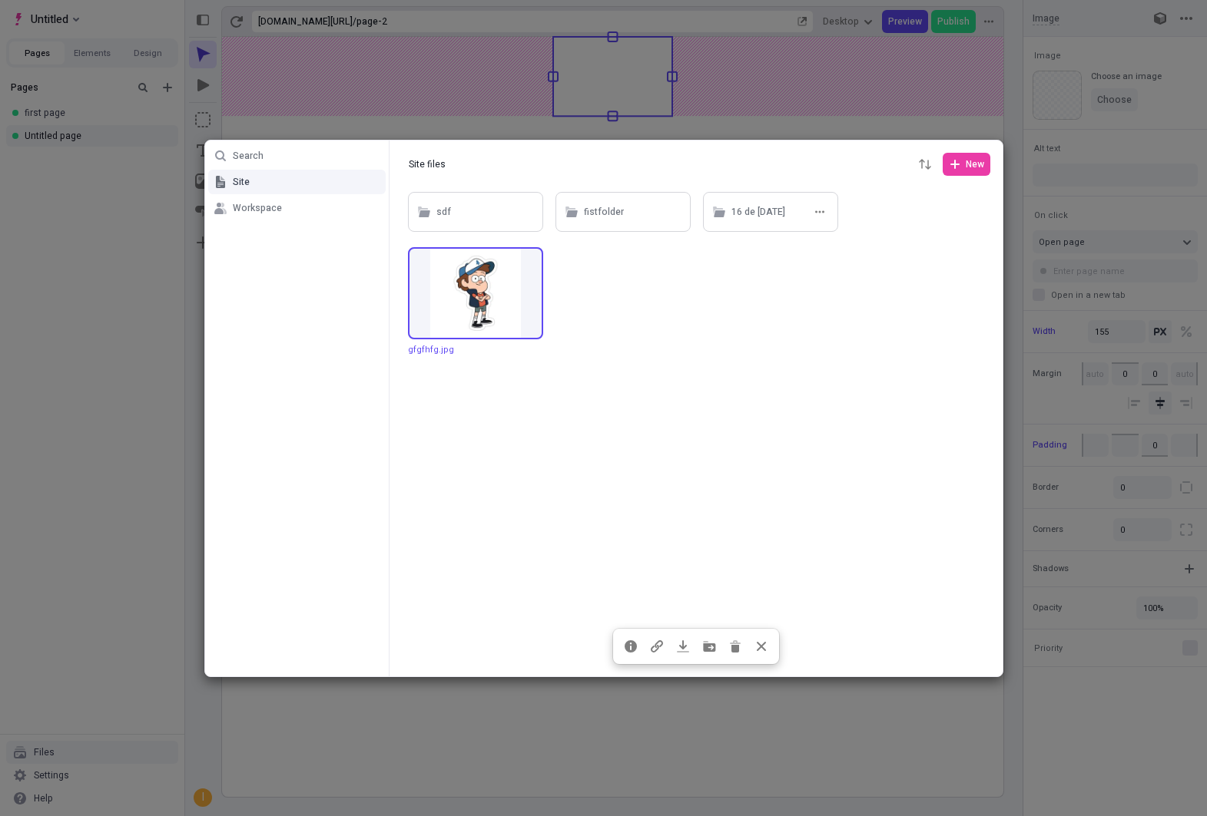
click at [752, 218] on div "16 de [DATE]" at bounding box center [758, 212] width 54 height 23
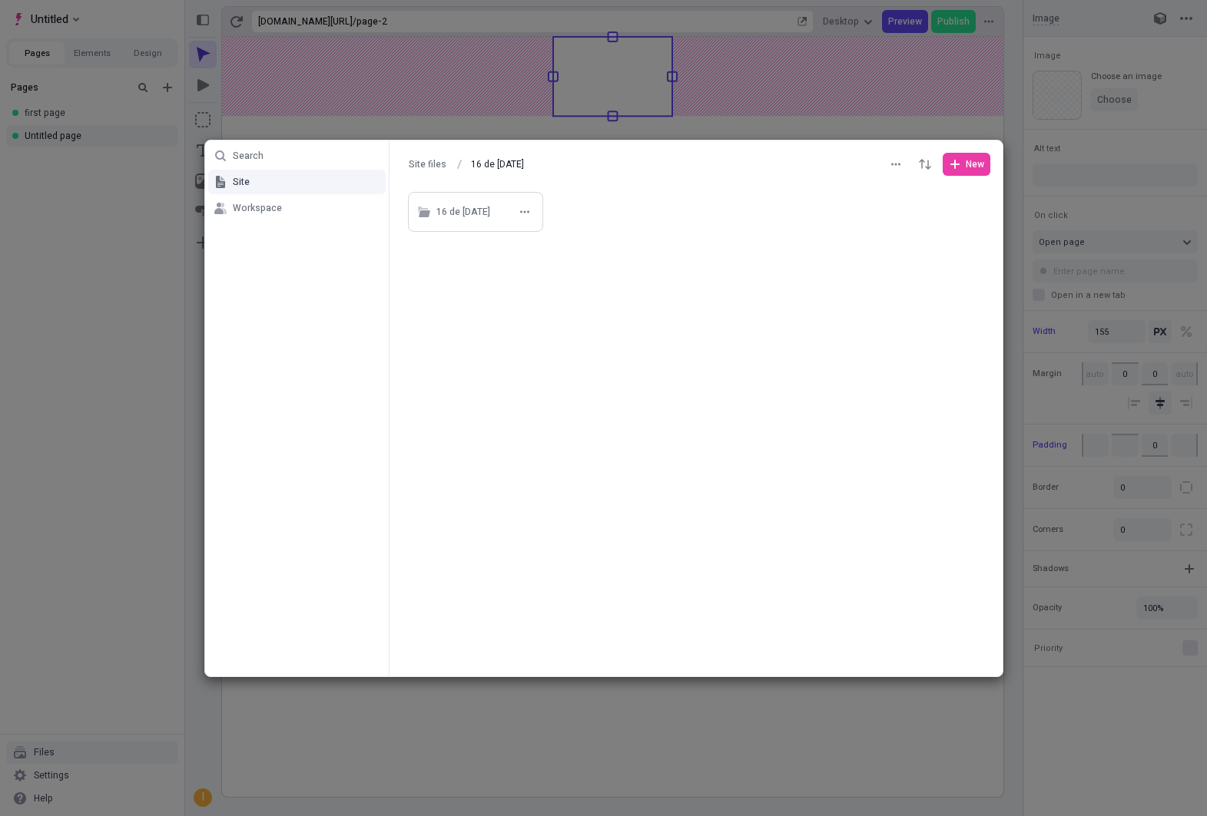
click at [495, 219] on div "16 de [DATE]" at bounding box center [486, 211] width 100 height 23
click at [496, 219] on div "16 de [DATE]" at bounding box center [486, 211] width 100 height 23
click at [495, 169] on button "16 de [DATE]" at bounding box center [498, 164] width 68 height 23
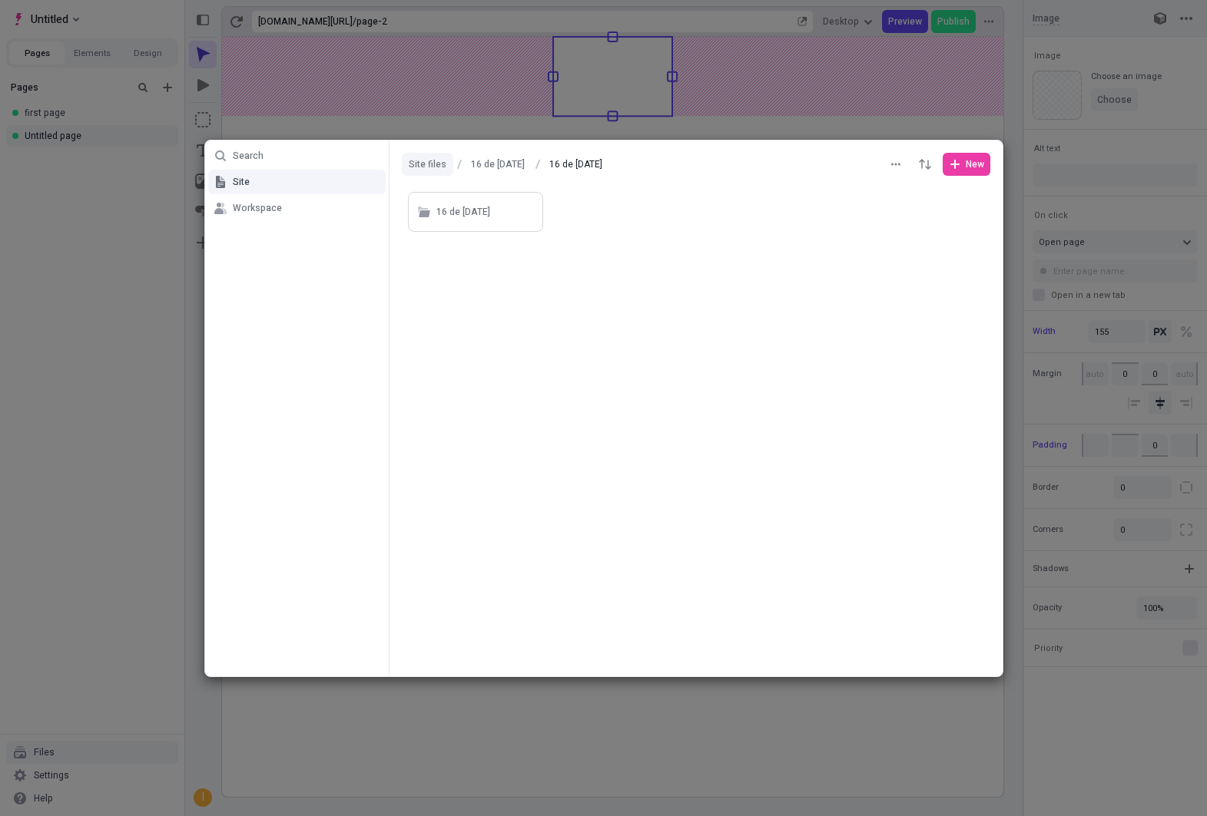
click at [426, 161] on button "Site files" at bounding box center [427, 164] width 51 height 23
type input "Site files"
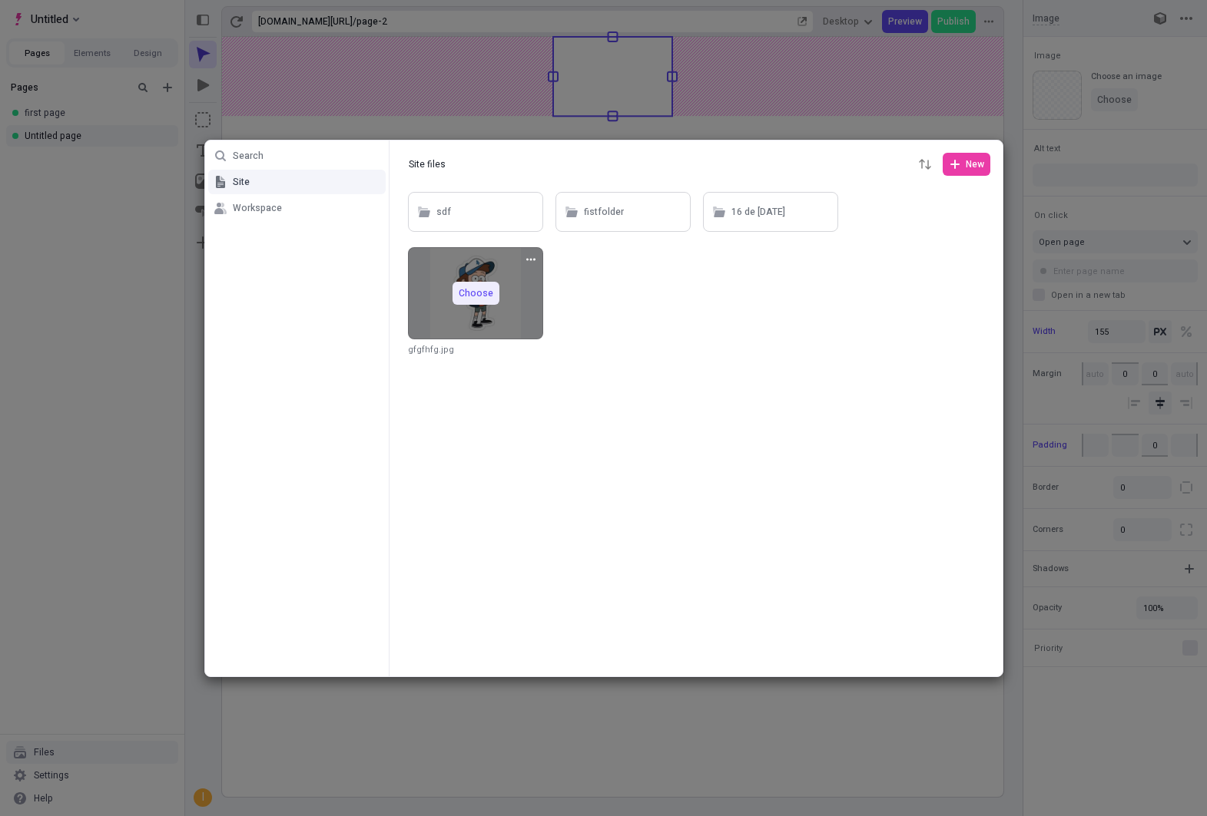
click at [465, 274] on div "Choose" at bounding box center [475, 293] width 135 height 92
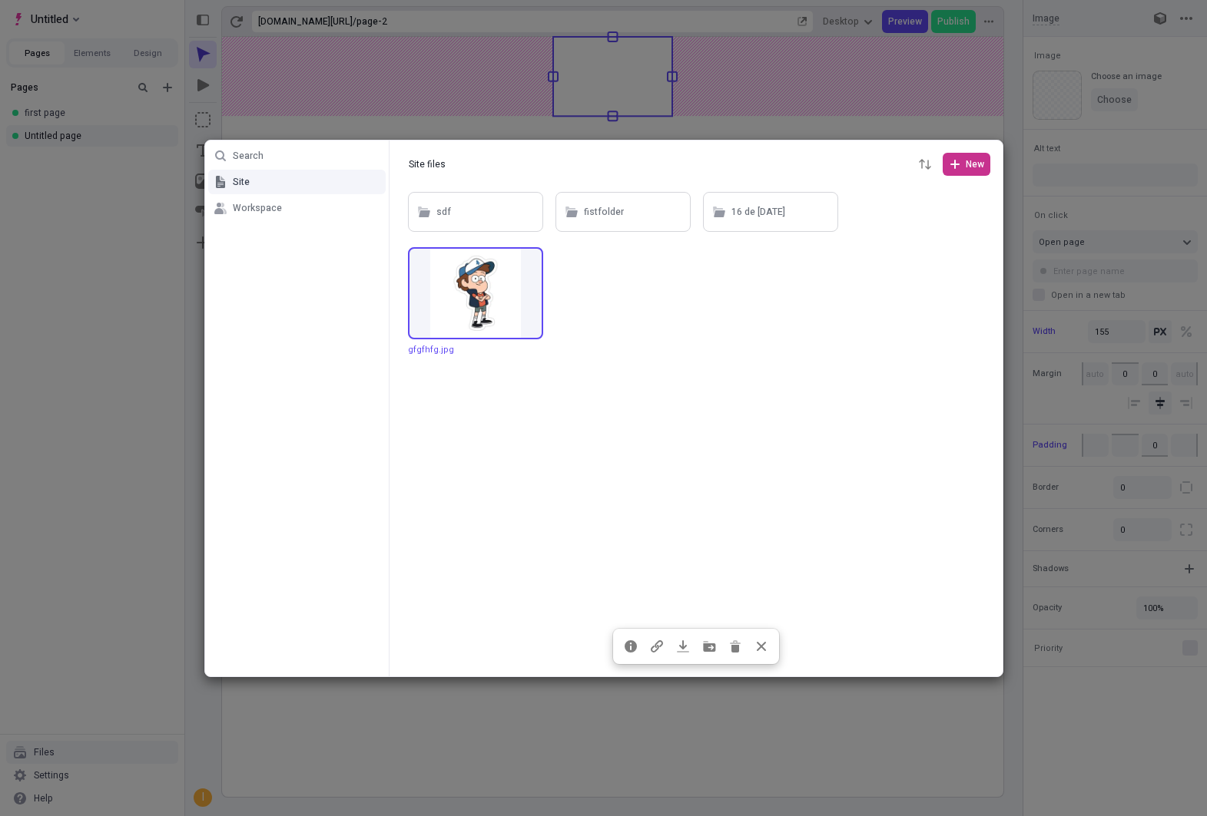
click at [983, 172] on button "New" at bounding box center [966, 164] width 48 height 23
click at [642, 366] on div at bounding box center [695, 433] width 613 height 488
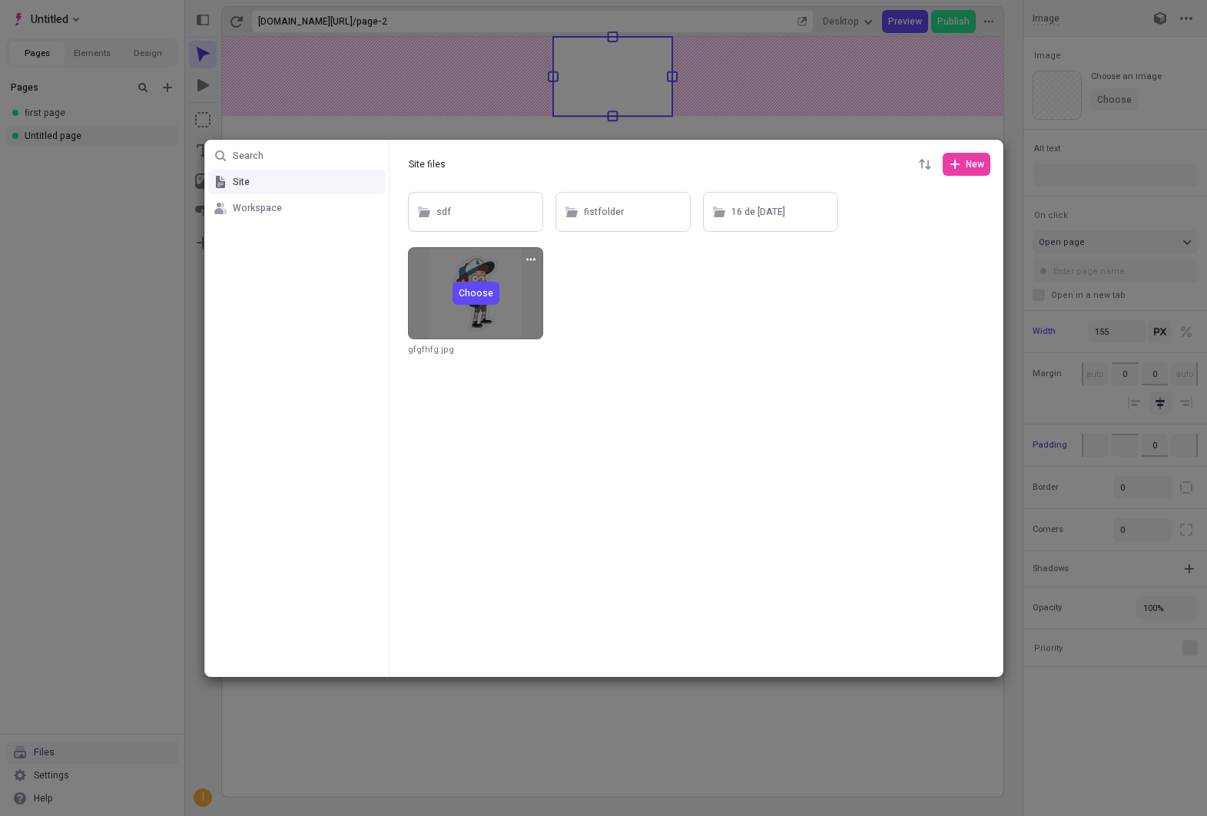
click at [479, 283] on button "Choose" at bounding box center [475, 293] width 47 height 23
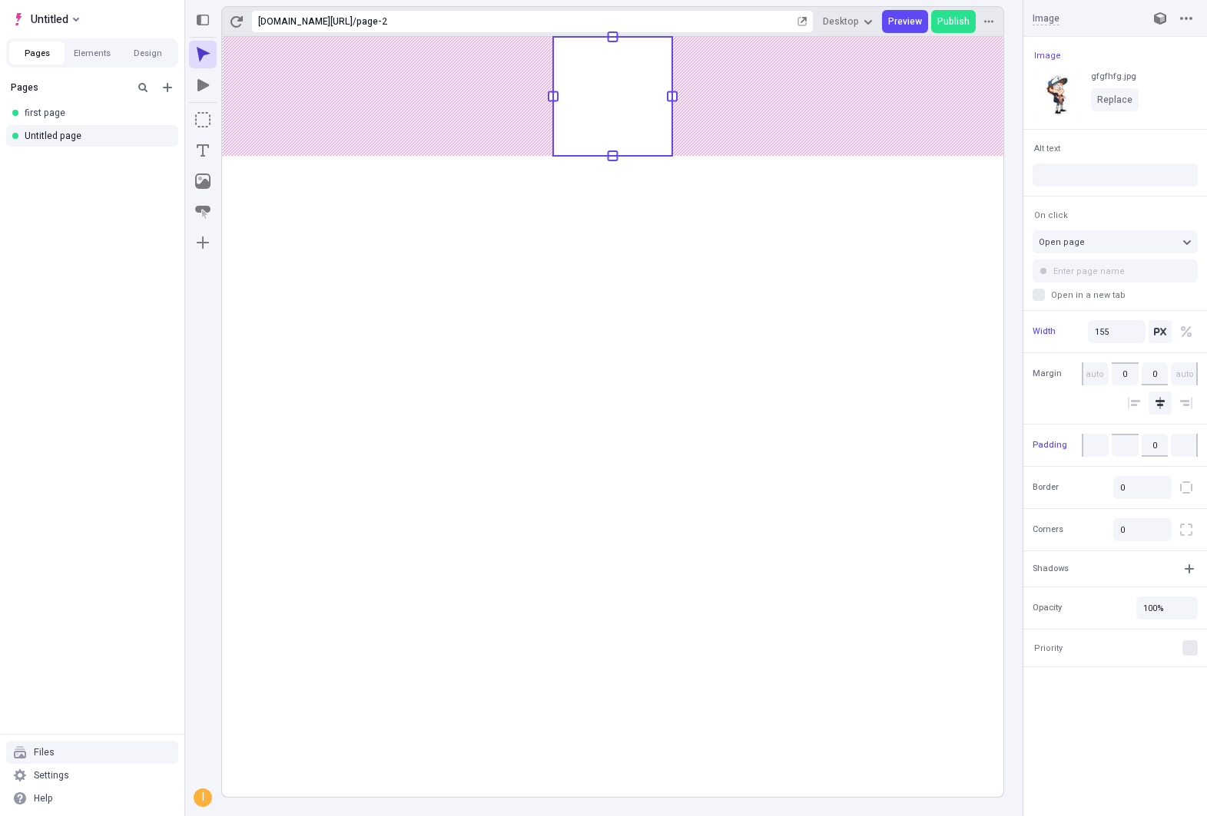
click at [749, 208] on rect at bounding box center [612, 417] width 781 height 760
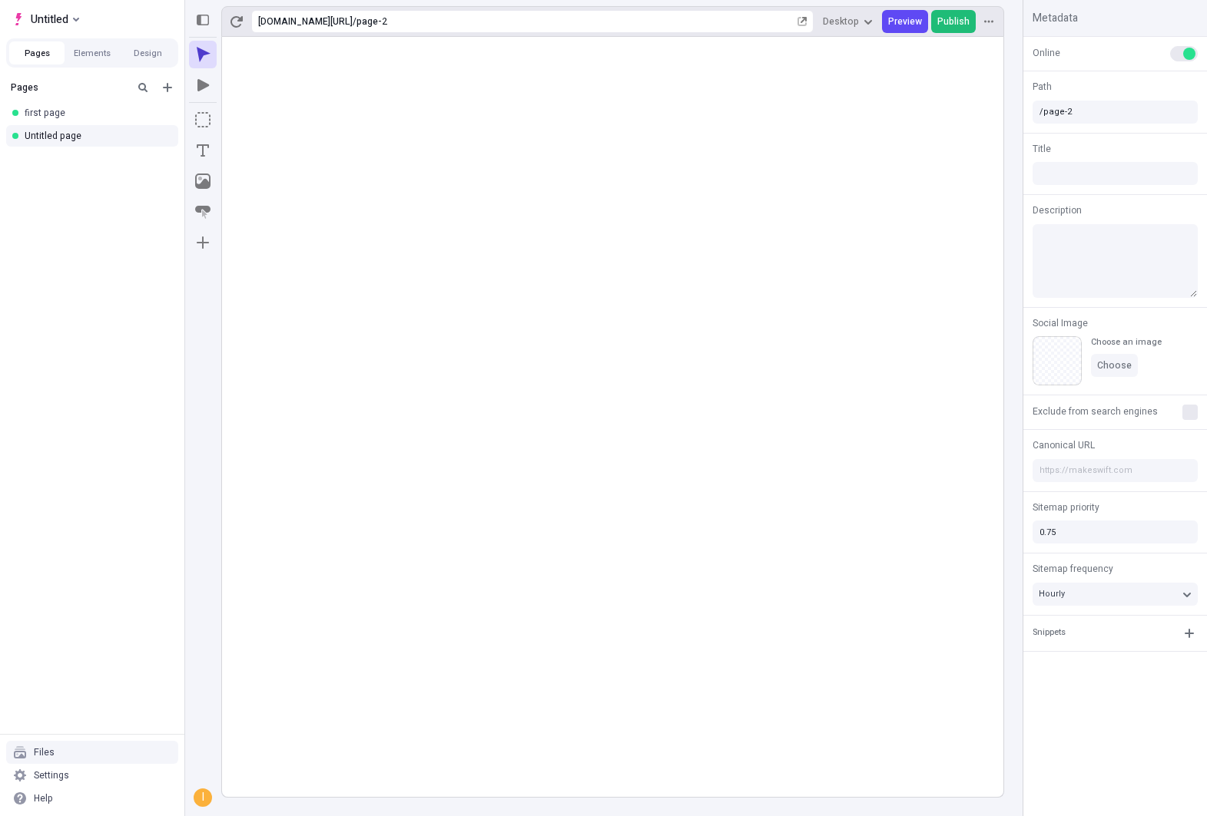
click at [959, 24] on span "Publish" at bounding box center [953, 21] width 32 height 12
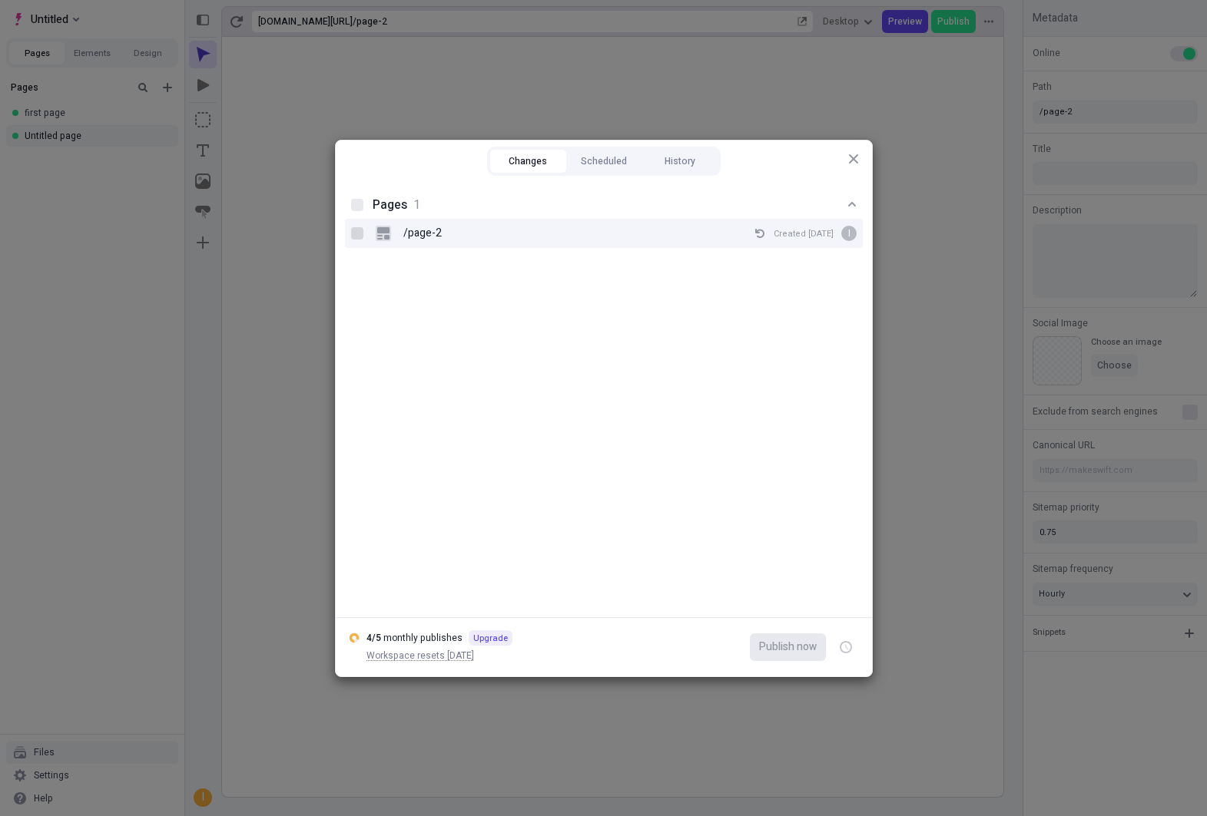
click at [352, 233] on div at bounding box center [357, 233] width 12 height 12
checkbox input "true"
click at [797, 655] on span "Publish now" at bounding box center [788, 647] width 58 height 17
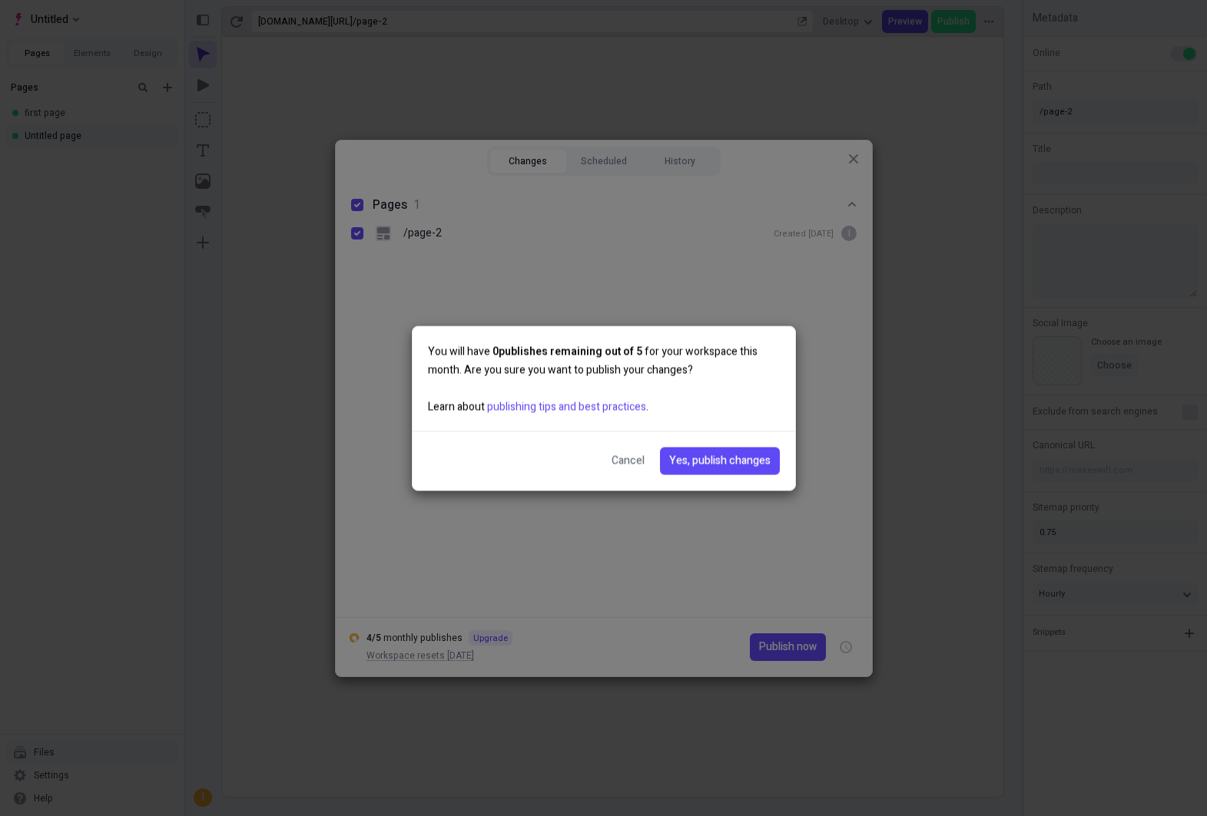
drag, startPoint x: 722, startPoint y: 466, endPoint x: 710, endPoint y: 404, distance: 63.4
click at [710, 404] on div "You will have 0 publishes remaining out of 5 for your workspace this month. Are…" at bounding box center [604, 408] width 384 height 165
click at [714, 456] on span "Yes, publish changes" at bounding box center [719, 460] width 101 height 17
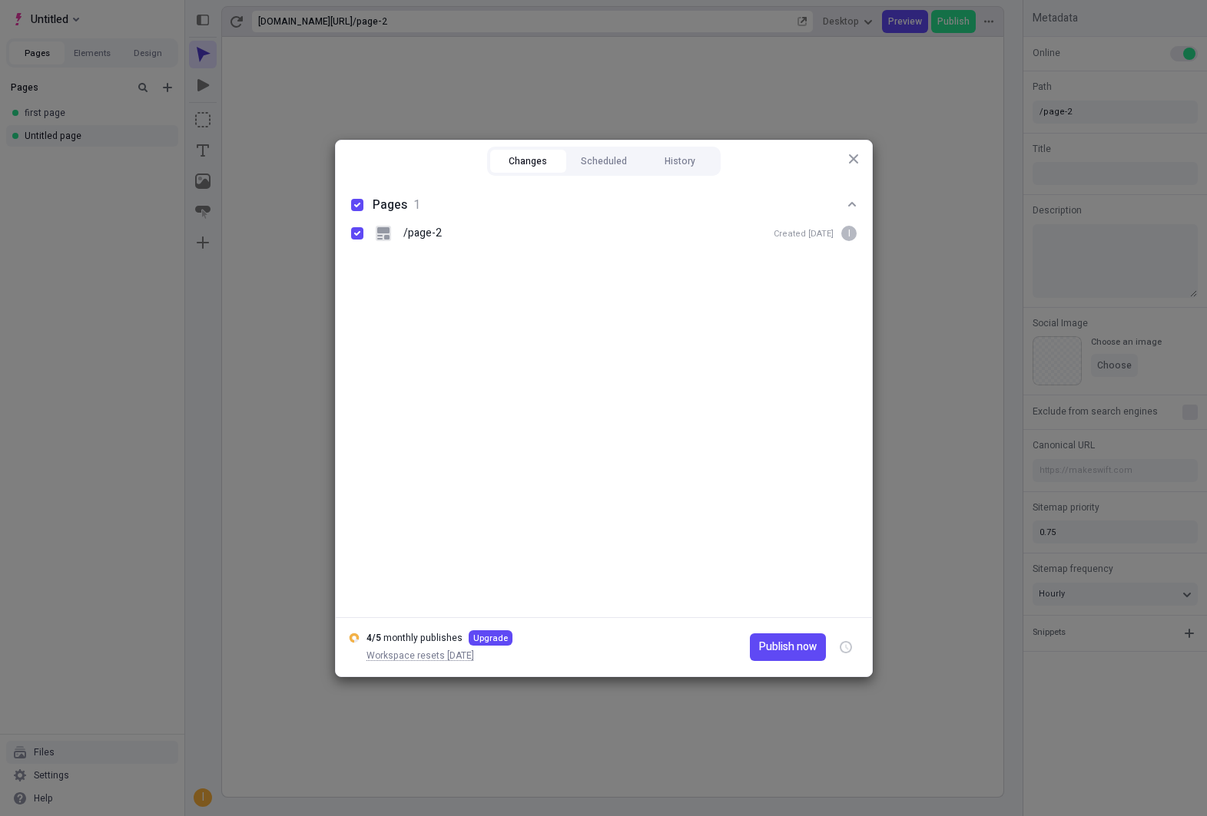
click at [490, 634] on span "Upgrade" at bounding box center [490, 638] width 35 height 12
